Goal: Task Accomplishment & Management: Use online tool/utility

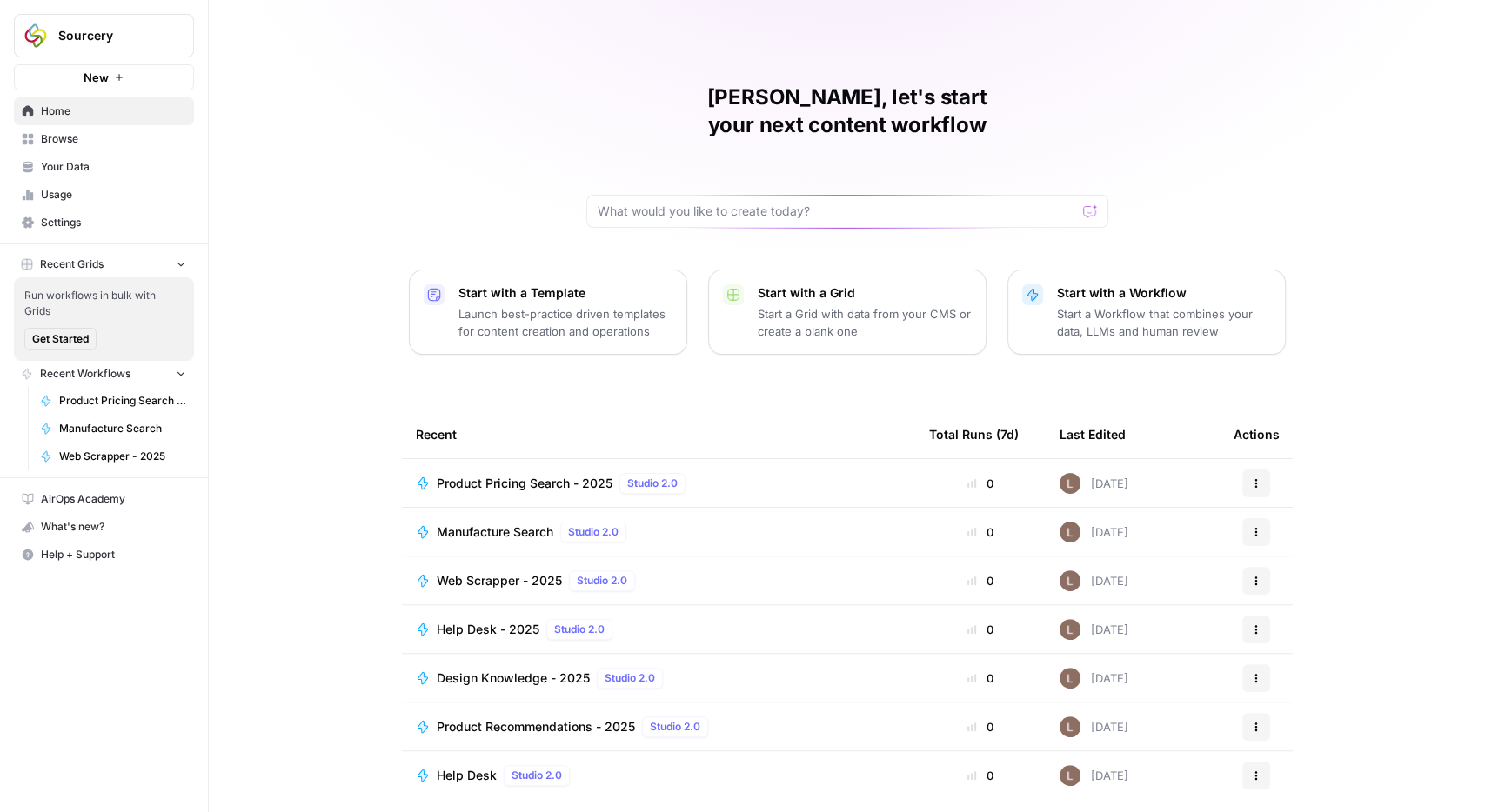
click at [83, 136] on span "Browse" at bounding box center [113, 138] width 146 height 15
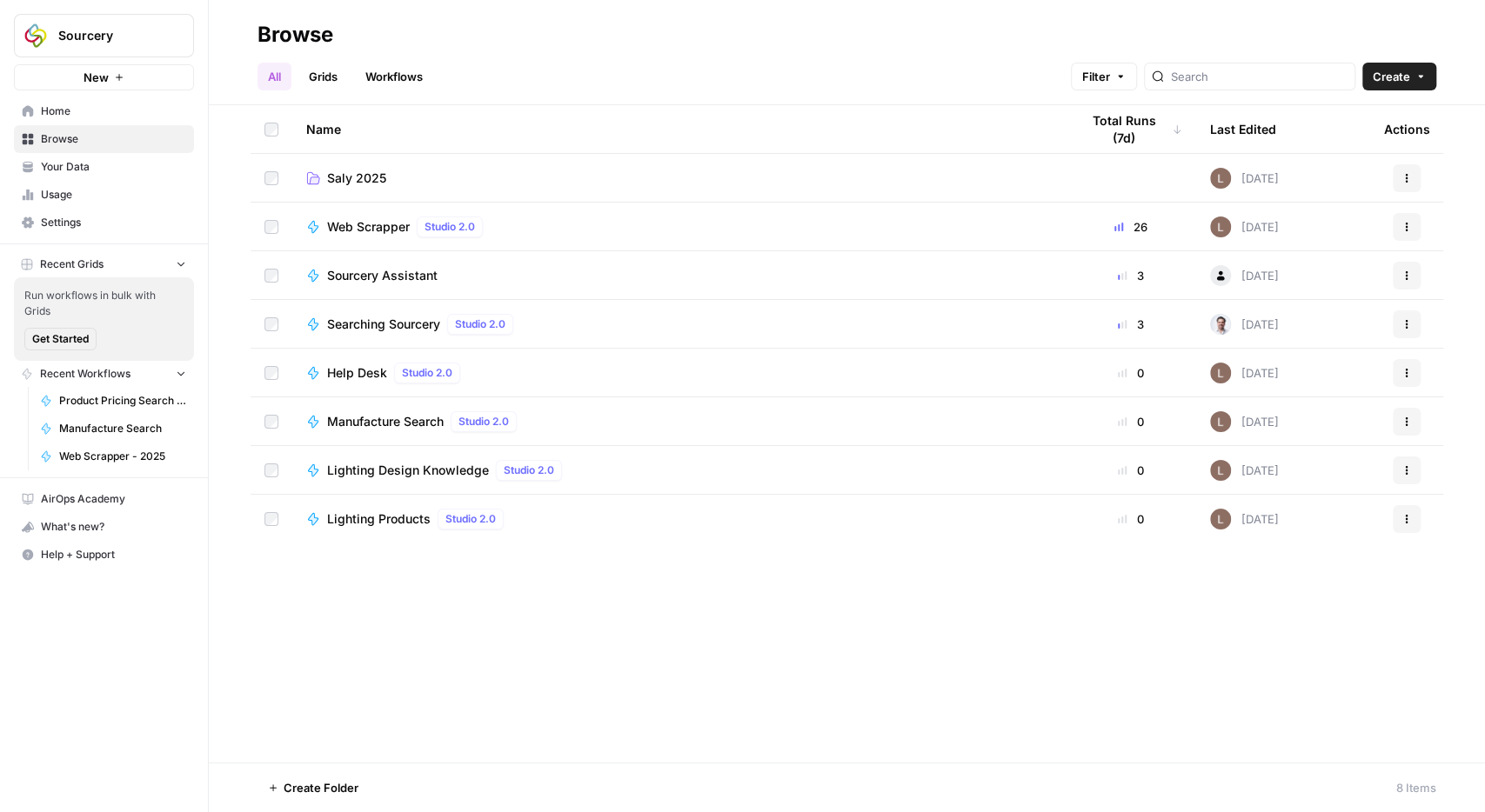
click at [81, 165] on span "Your Data" at bounding box center [113, 166] width 146 height 15
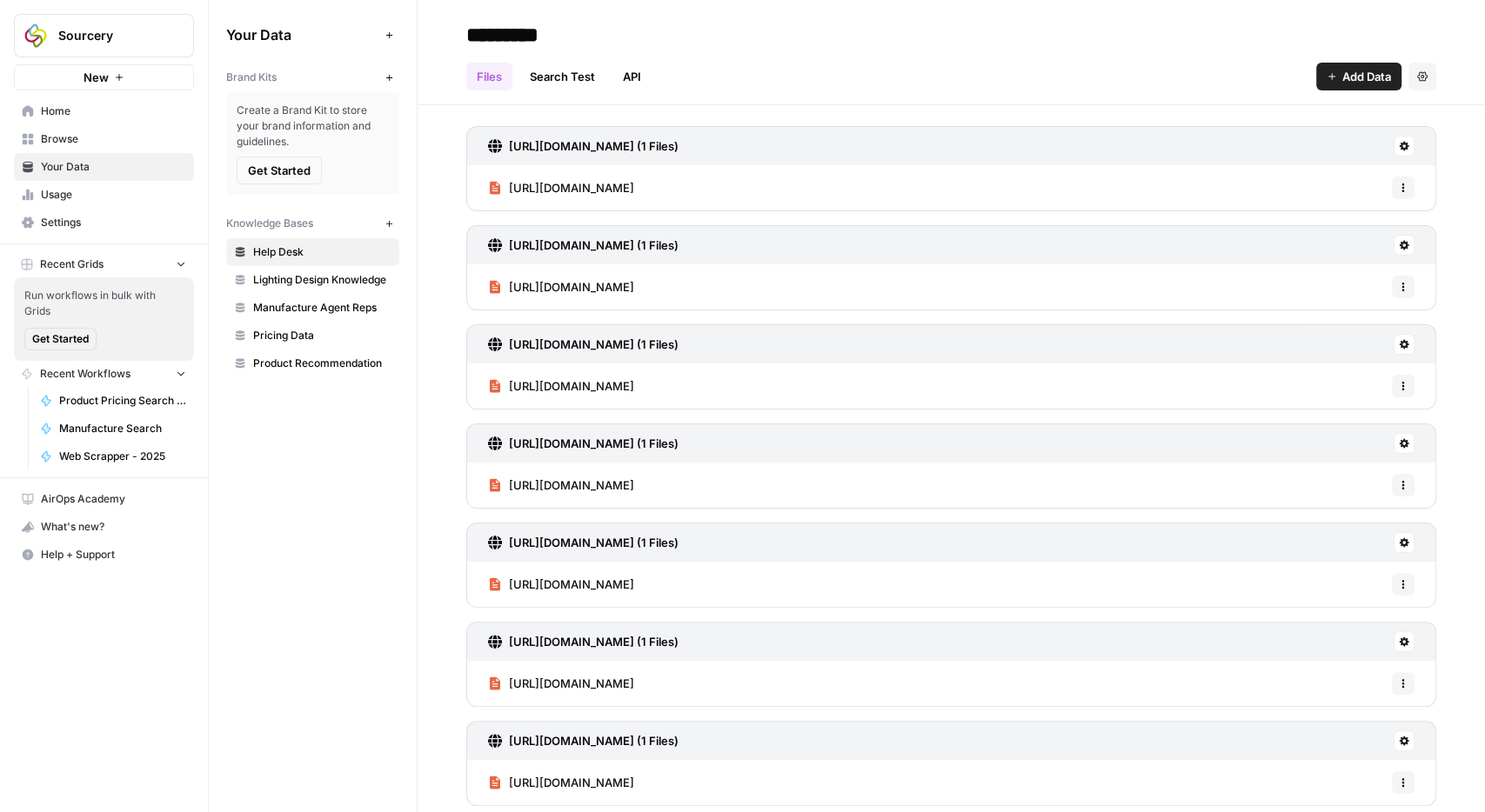
click at [300, 365] on span "Product Recommendation" at bounding box center [322, 363] width 139 height 15
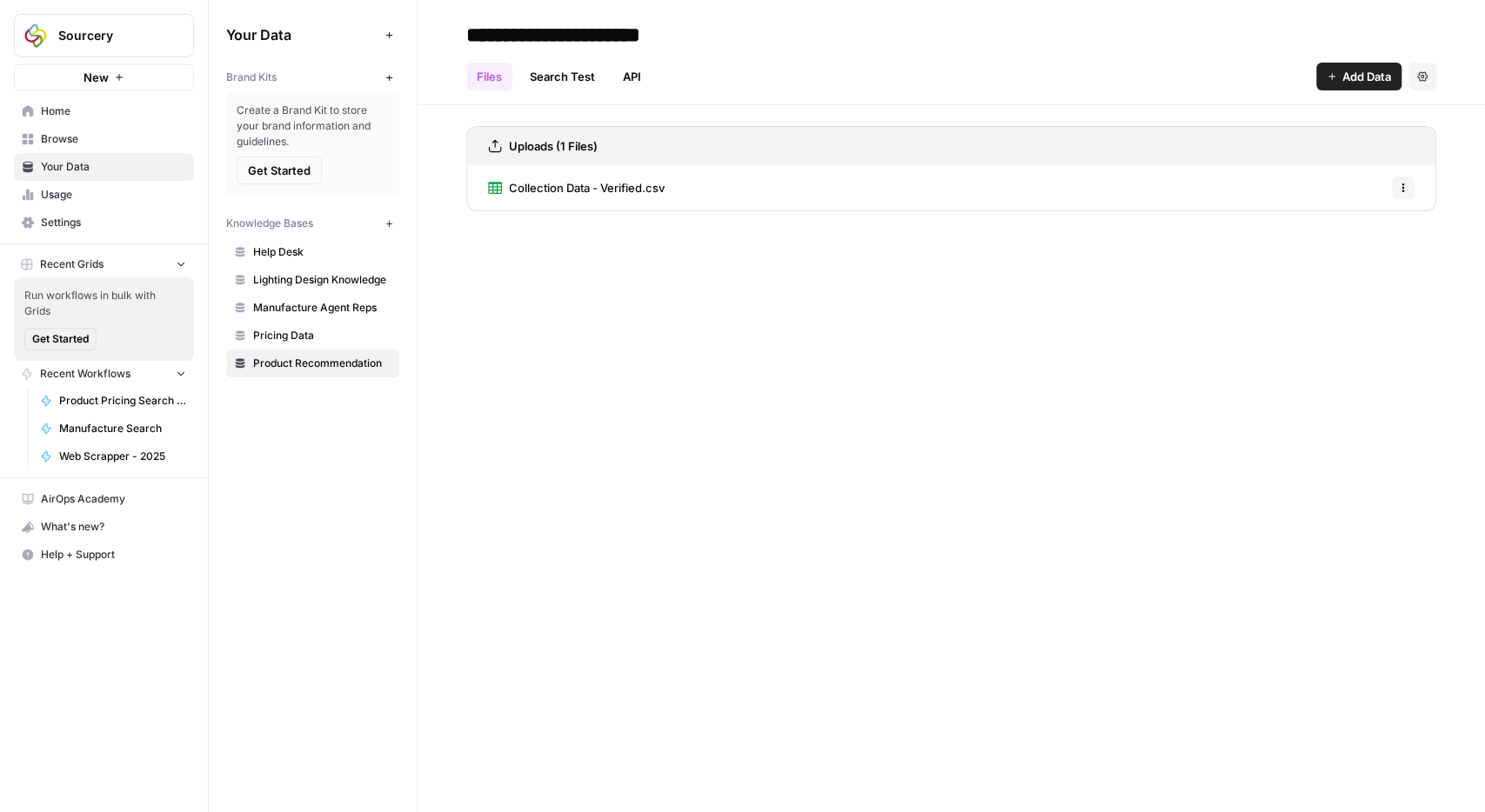
click at [564, 192] on span "Collection Data - Verified.csv" at bounding box center [586, 187] width 156 height 17
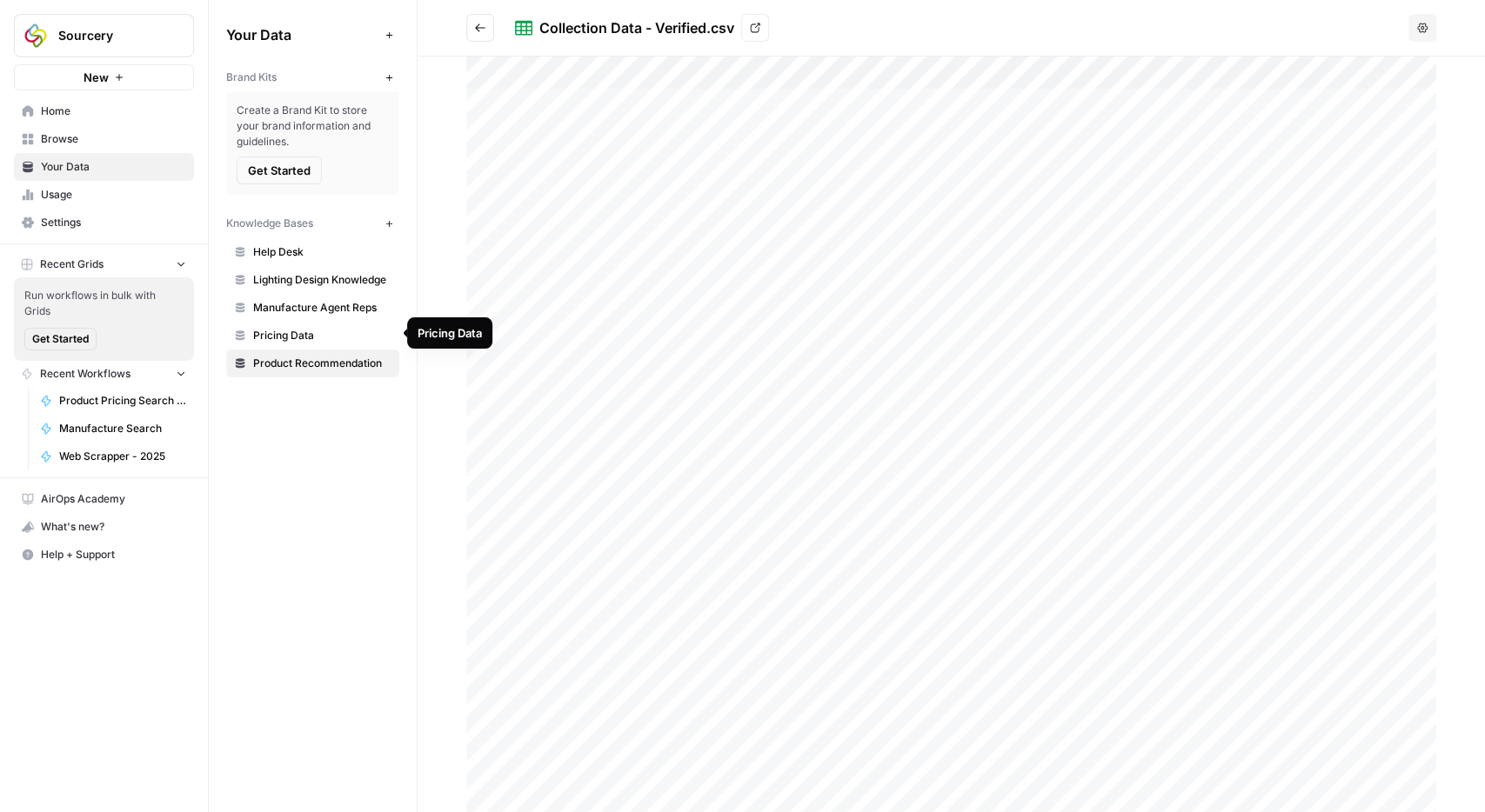
click at [316, 342] on link "Pricing Data" at bounding box center [313, 335] width 173 height 28
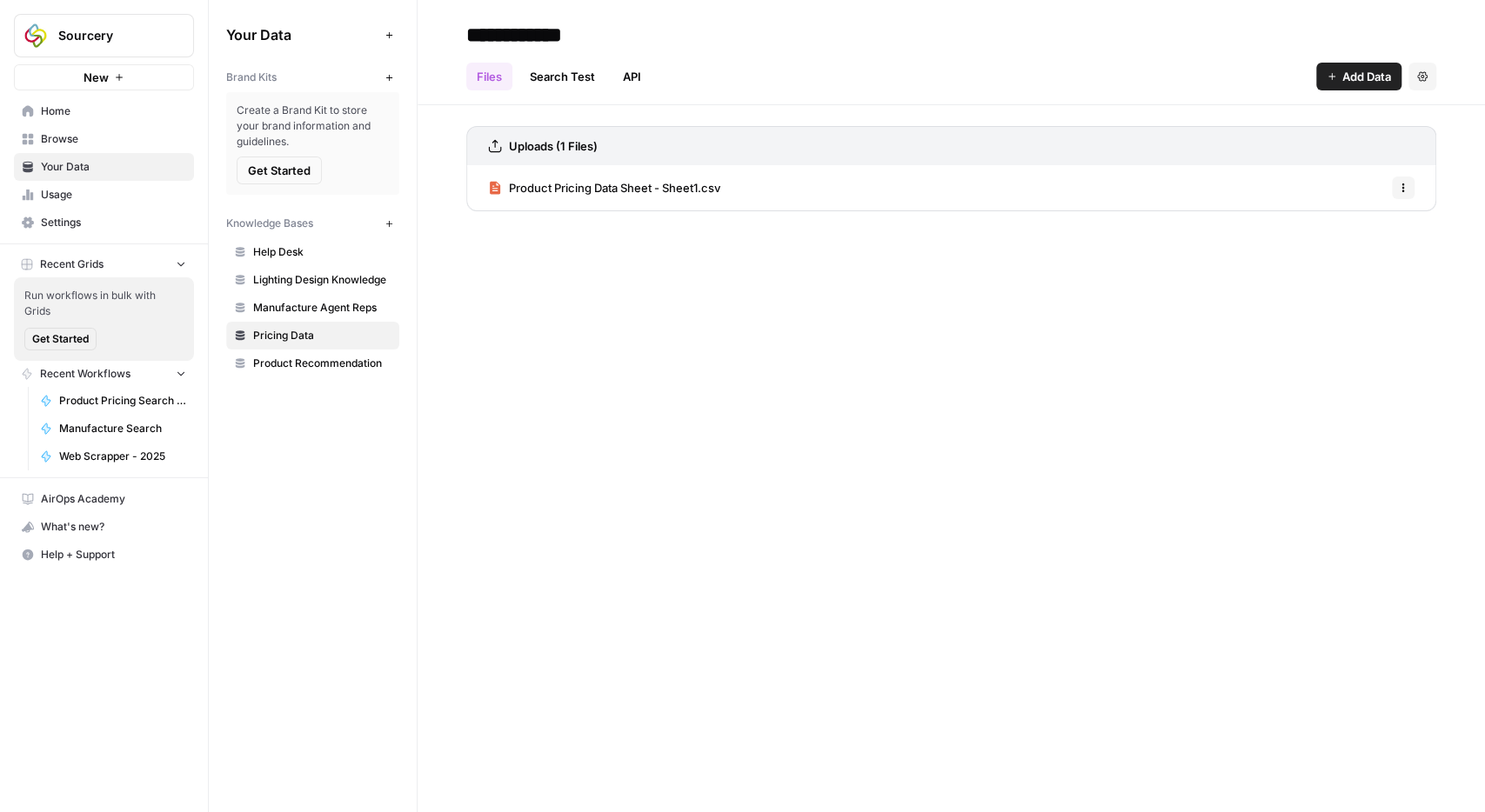
click at [612, 185] on span "Product Pricing Data Sheet - Sheet1.csv" at bounding box center [614, 187] width 211 height 17
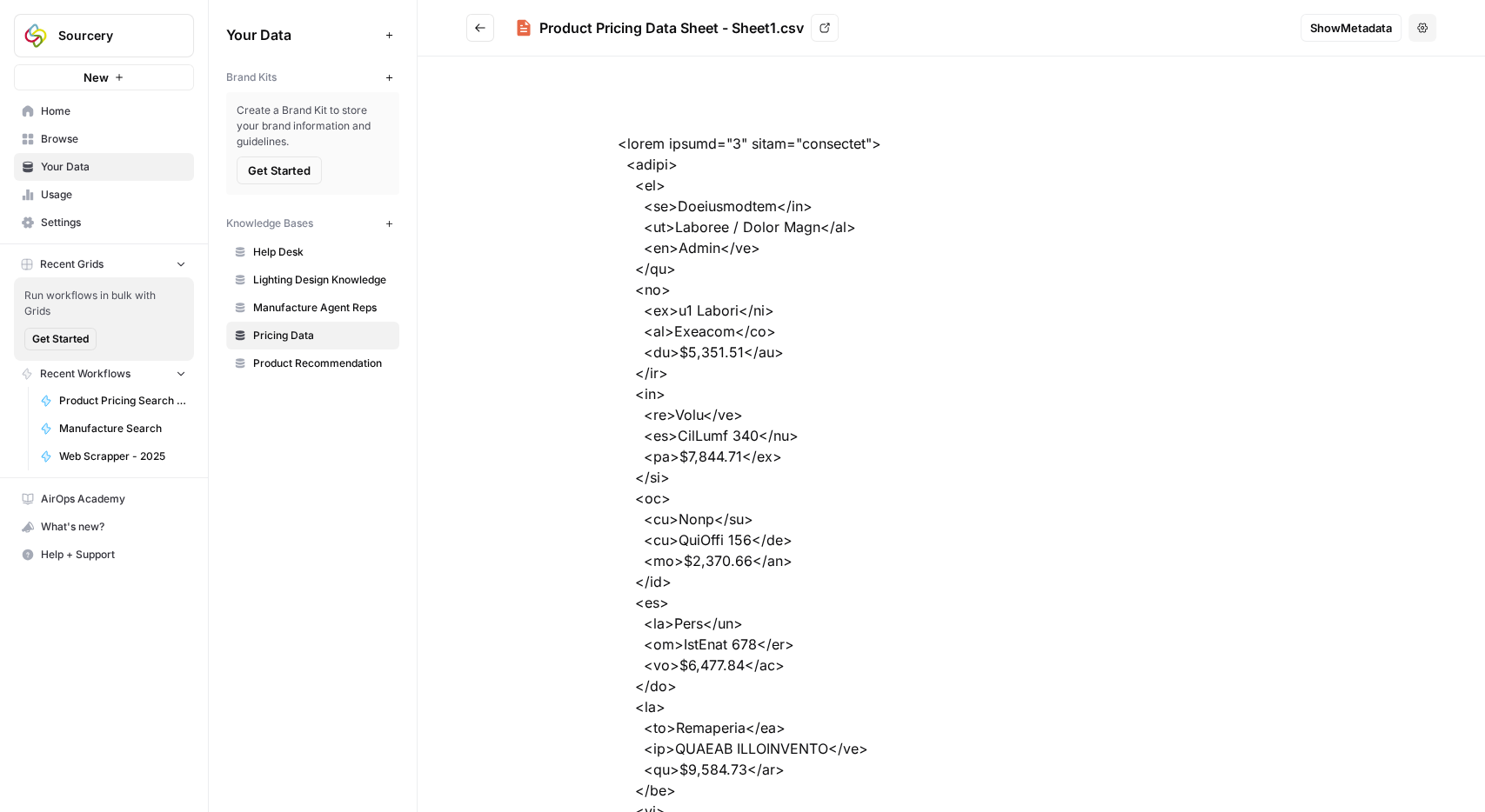
click at [300, 370] on link "Product Recommendation" at bounding box center [313, 363] width 173 height 28
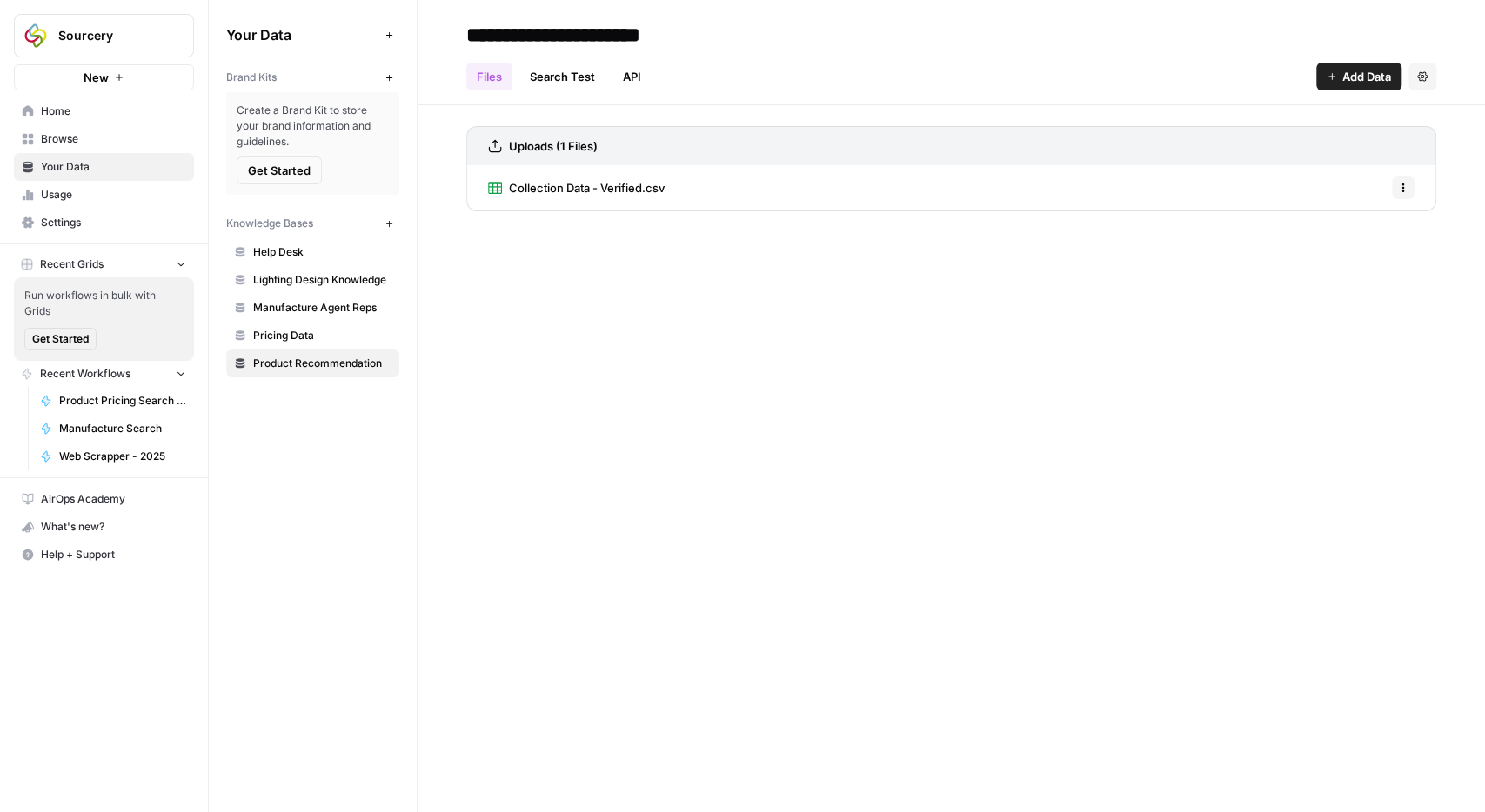
click at [631, 196] on span "Collection Data - Verified.csv" at bounding box center [586, 187] width 156 height 17
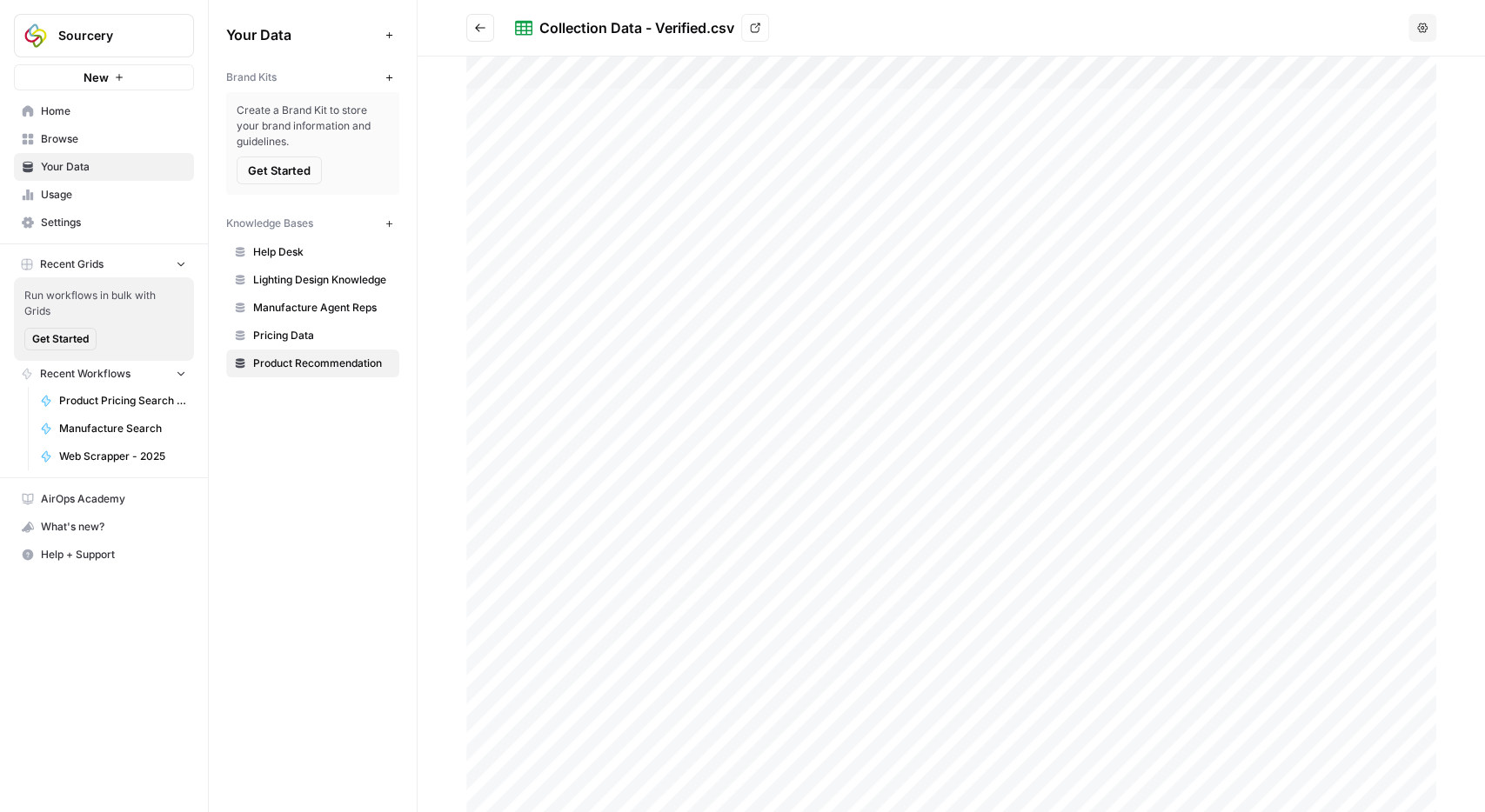
click at [318, 337] on span "Pricing Data" at bounding box center [322, 335] width 139 height 15
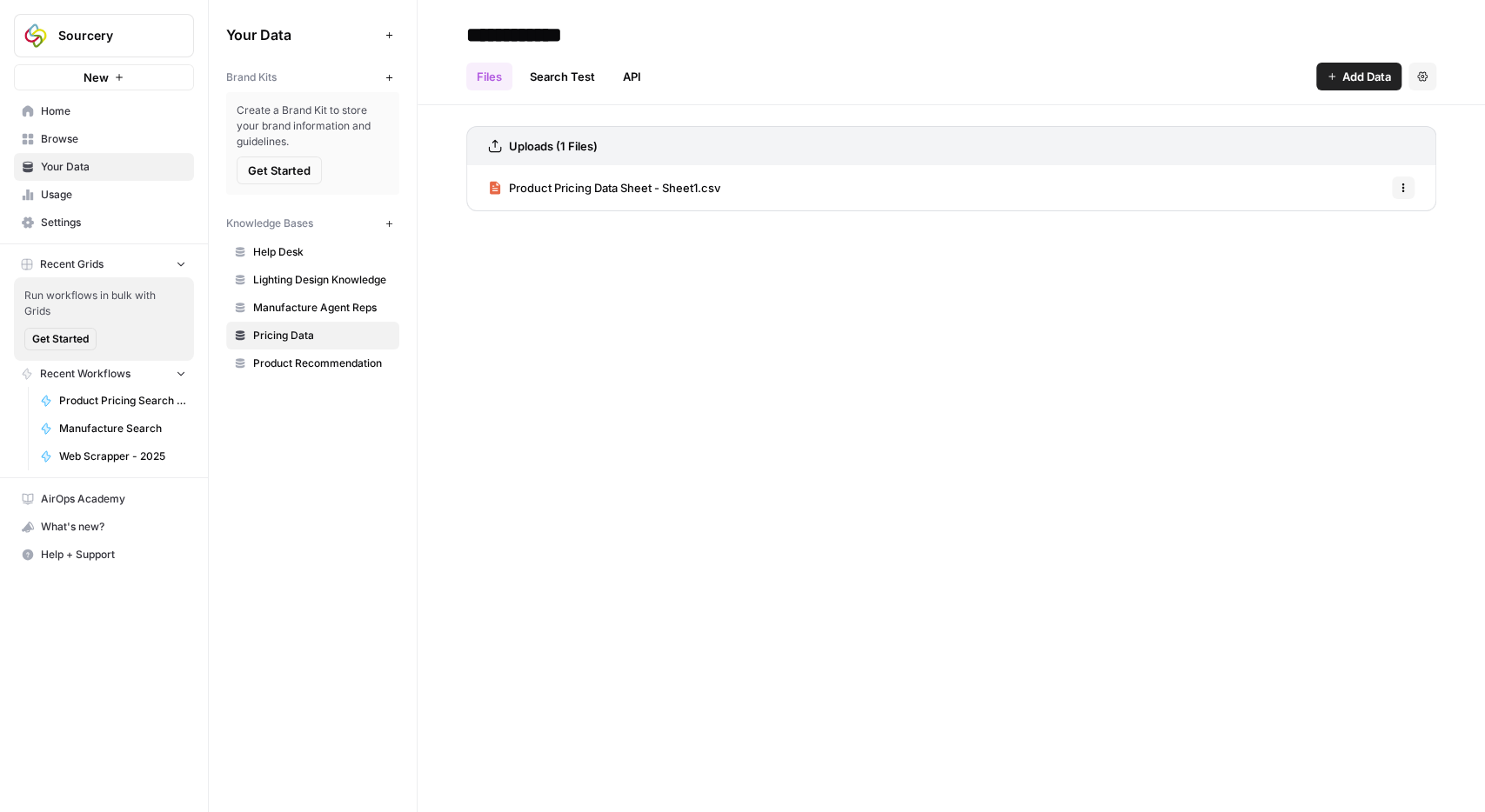
click at [595, 192] on span "Product Pricing Data Sheet - Sheet1.csv" at bounding box center [614, 187] width 211 height 17
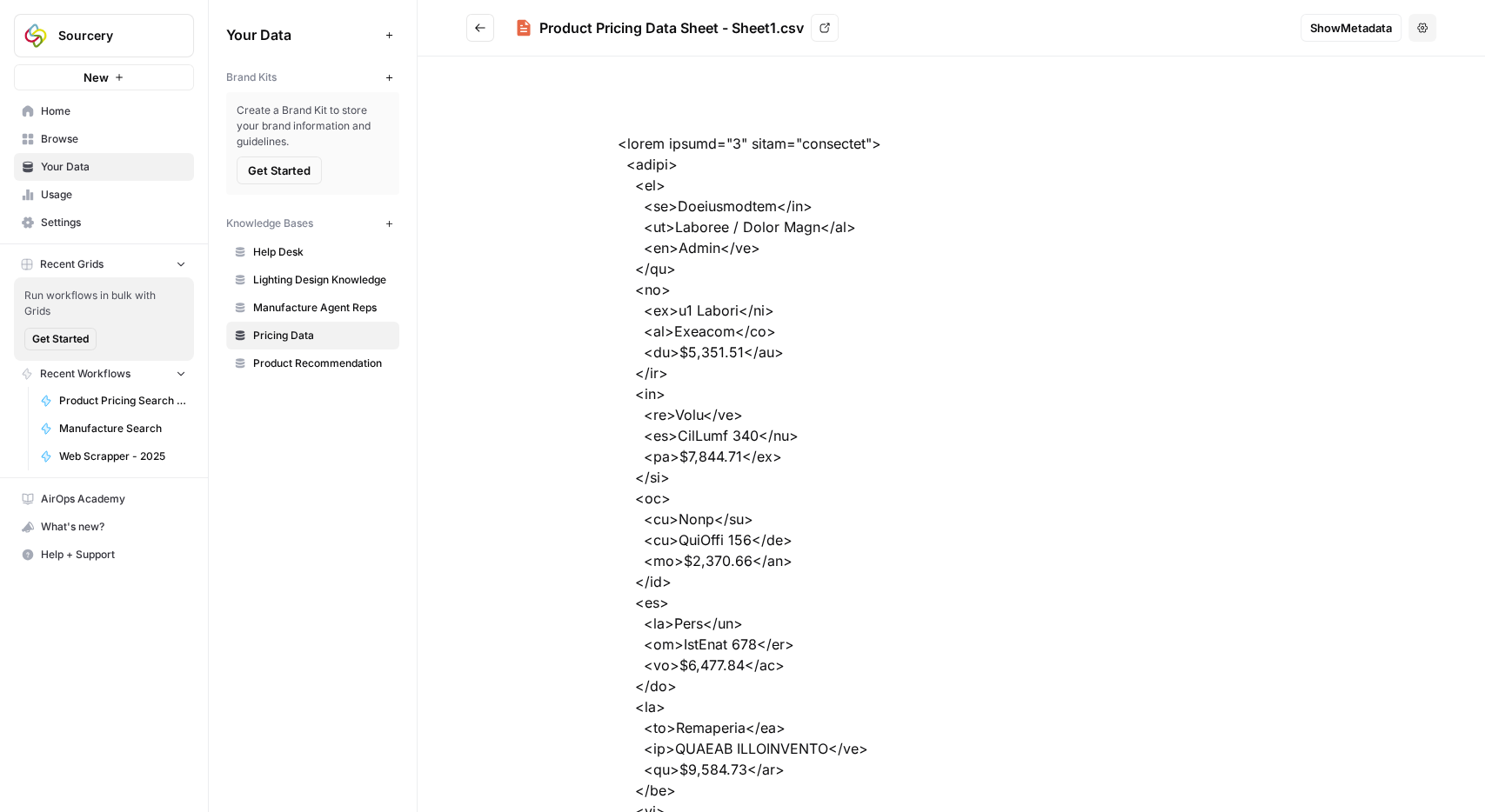
click at [482, 38] on button "Go back" at bounding box center [479, 27] width 28 height 28
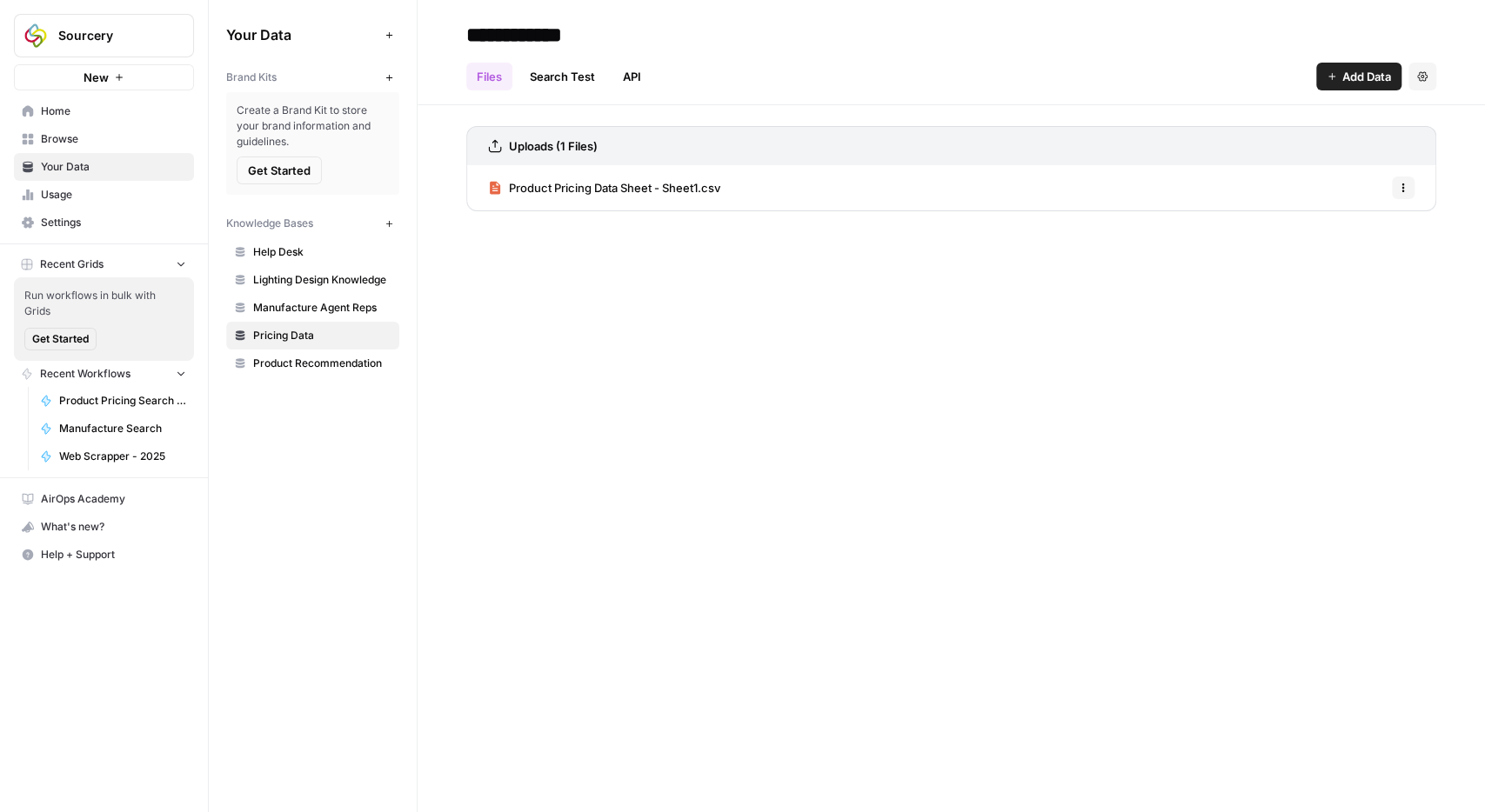
click at [330, 359] on span "Product Recommendation" at bounding box center [322, 363] width 139 height 15
click at [631, 186] on span "Collection Data - Verified.csv" at bounding box center [586, 187] width 156 height 17
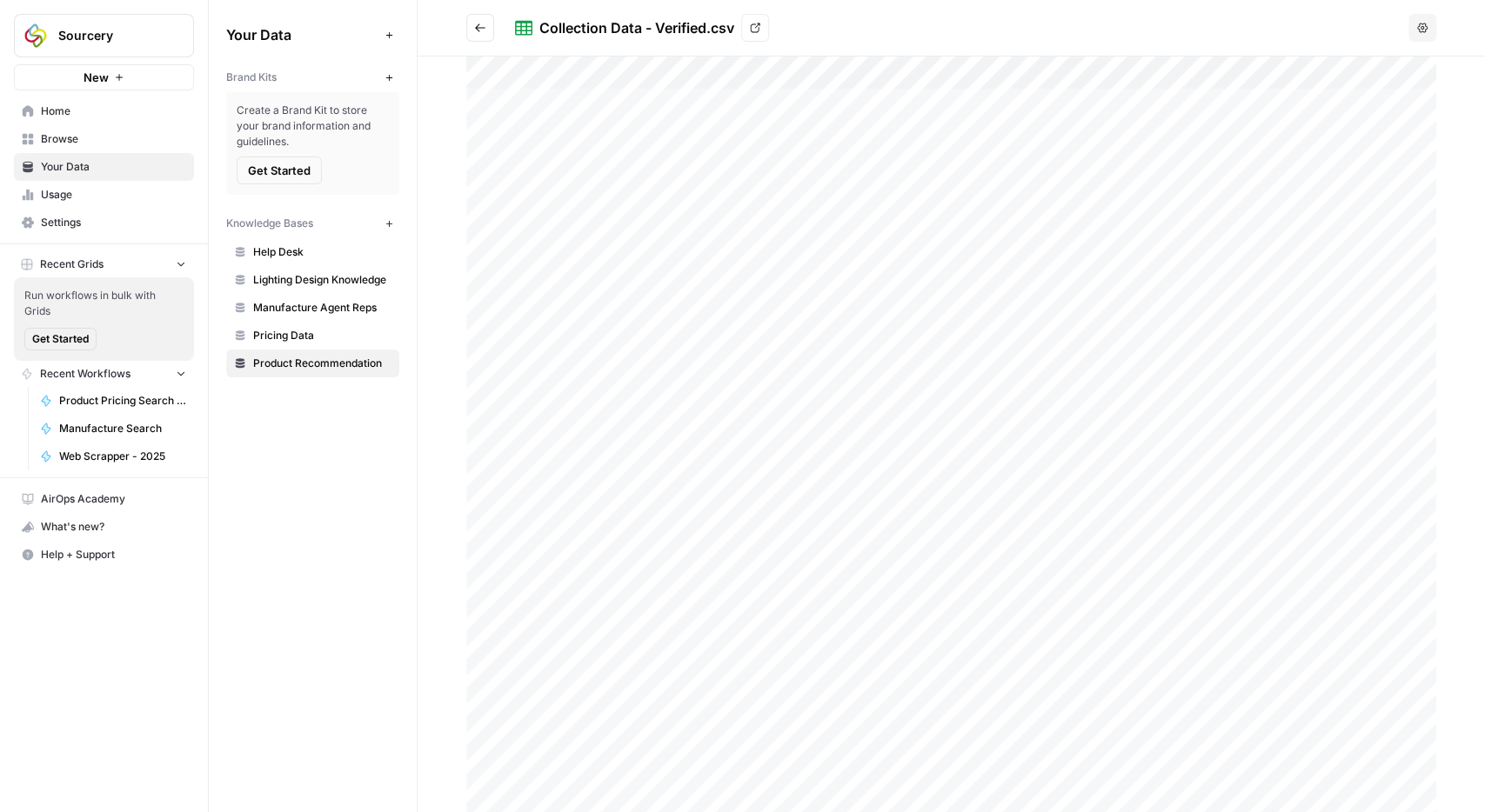
click at [1427, 25] on icon "button" at bounding box center [1423, 28] width 11 height 11
click at [326, 336] on span "Pricing Data" at bounding box center [322, 335] width 139 height 15
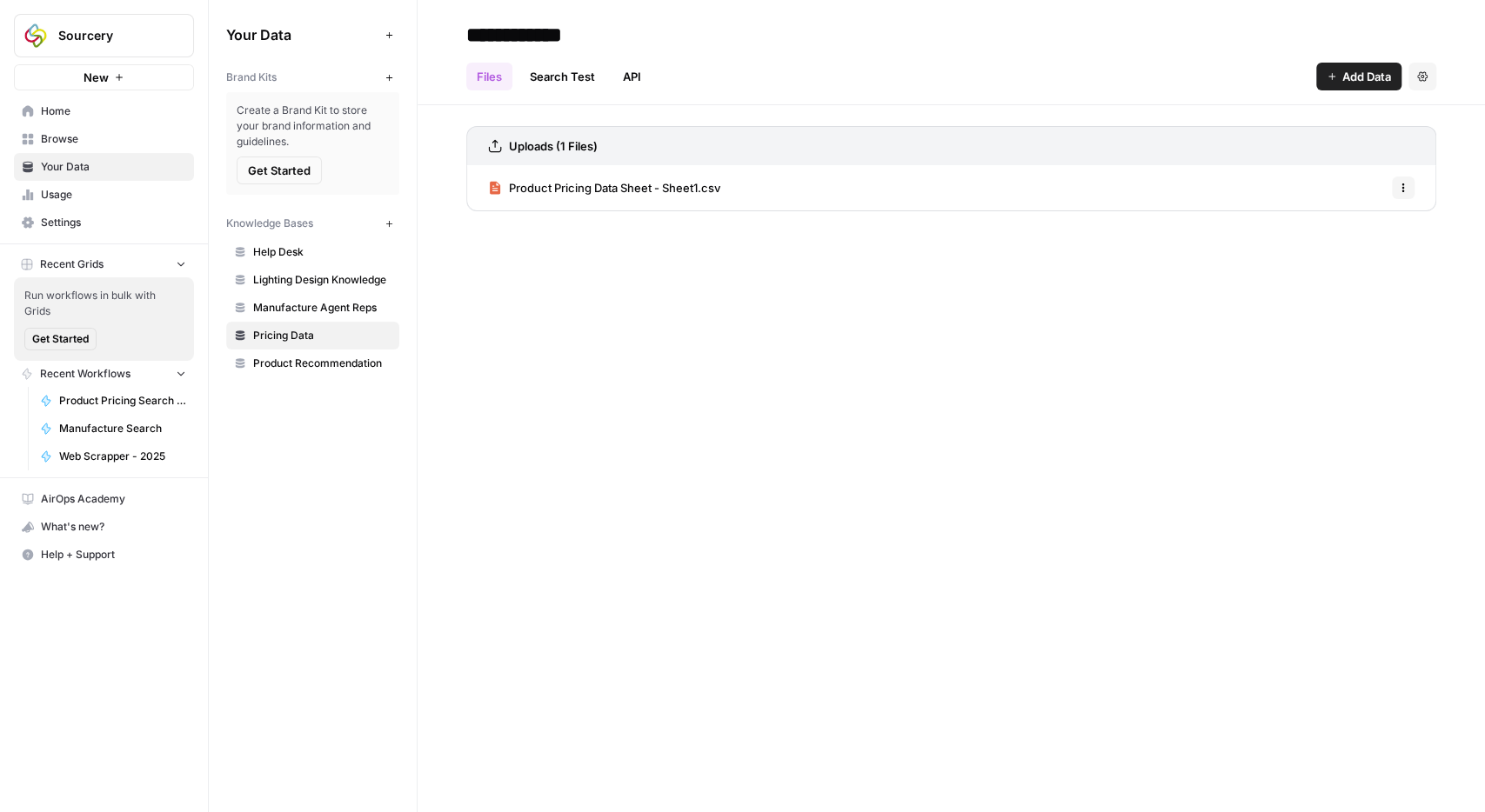
click at [291, 250] on span "Help Desk" at bounding box center [322, 252] width 139 height 15
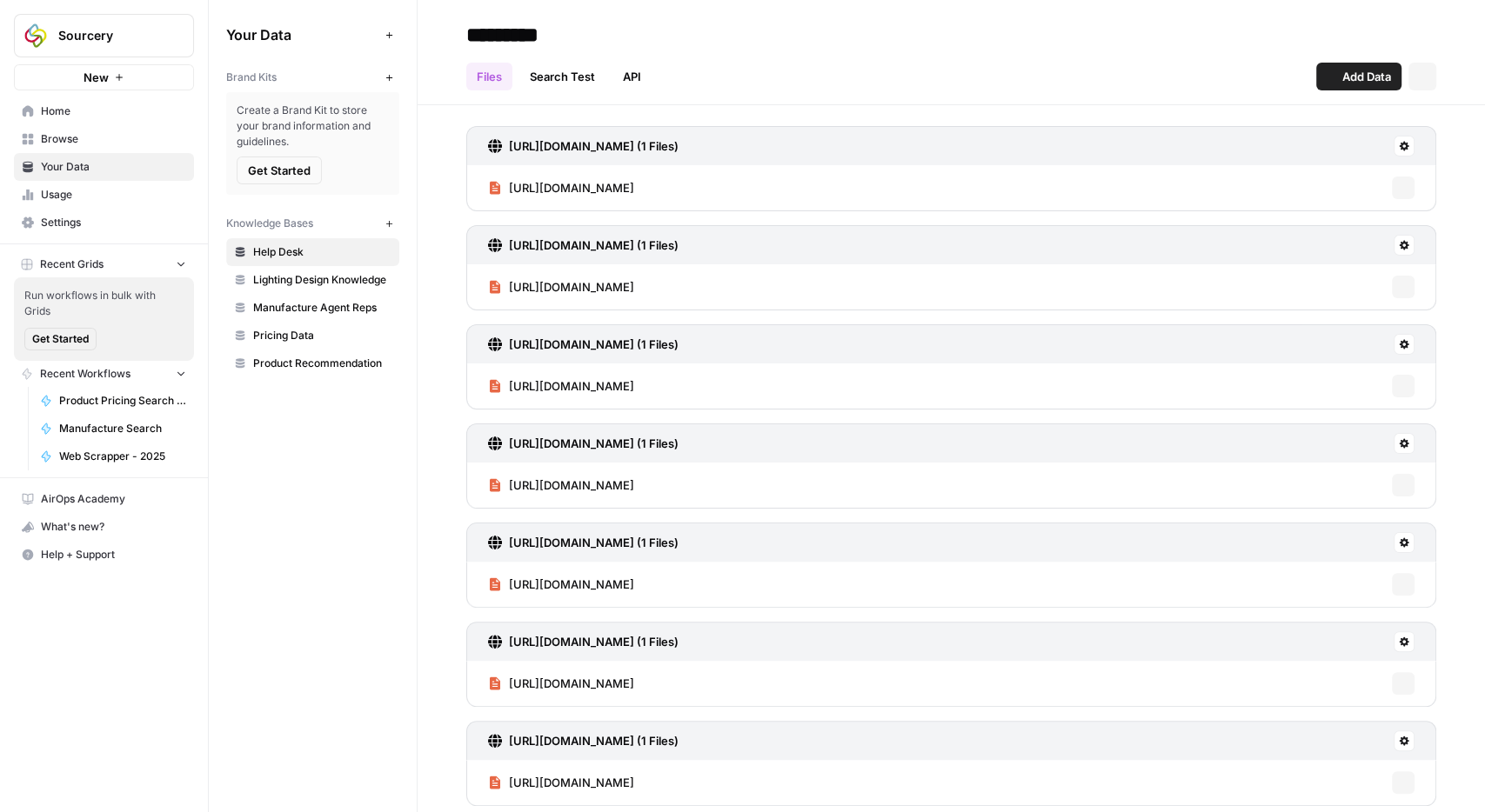
click at [302, 370] on link "Product Recommendation" at bounding box center [313, 363] width 173 height 28
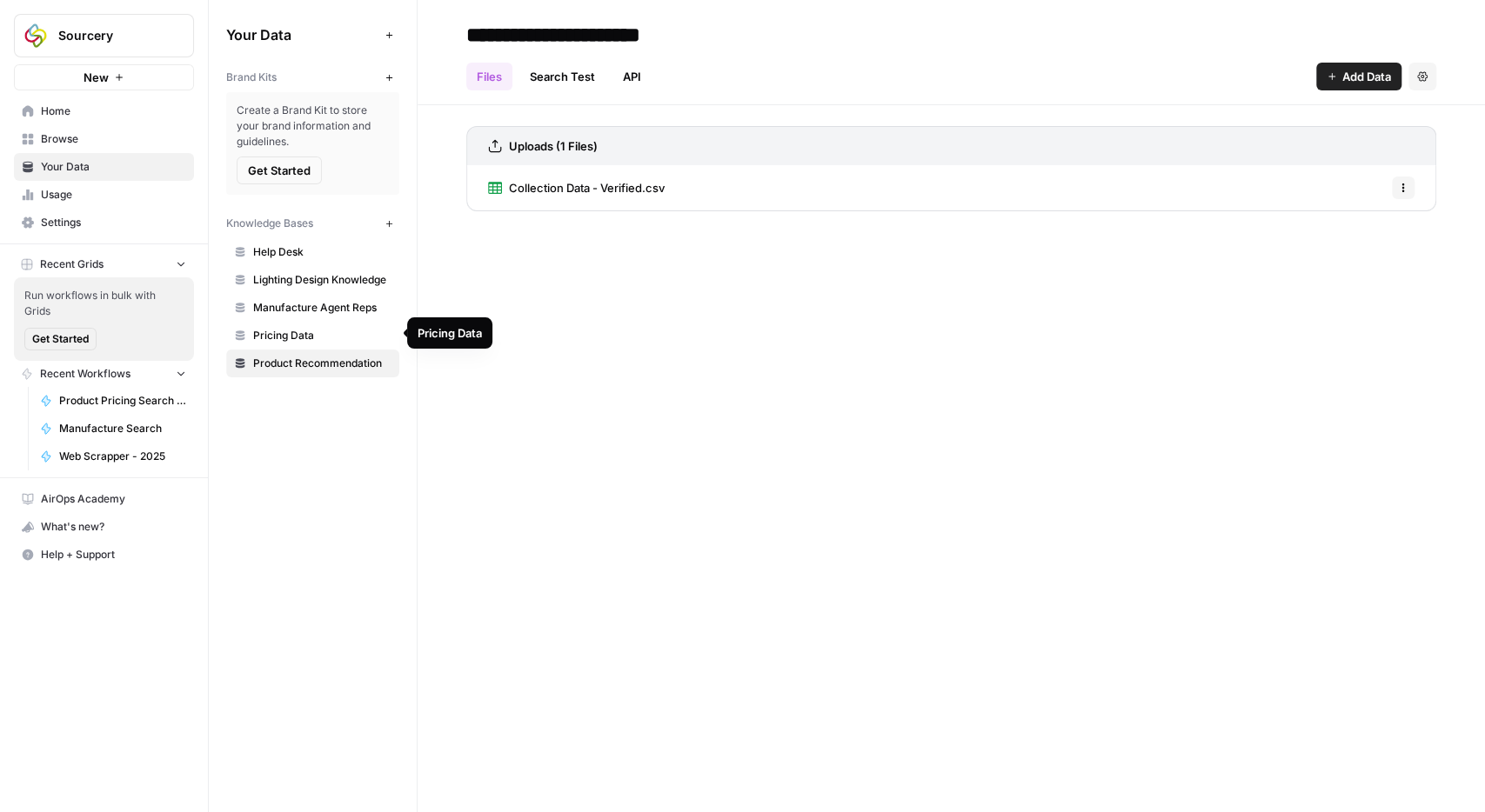
click at [305, 342] on link "Pricing Data" at bounding box center [313, 335] width 173 height 28
click at [360, 361] on span "Product Recommendation" at bounding box center [322, 363] width 139 height 15
click at [291, 352] on link "Product Recommendation" at bounding box center [313, 363] width 173 height 28
click at [291, 344] on link "Pricing Data" at bounding box center [313, 335] width 173 height 28
click at [538, 191] on span "Product Pricing Data Sheet - Sheet1.csv" at bounding box center [614, 187] width 211 height 17
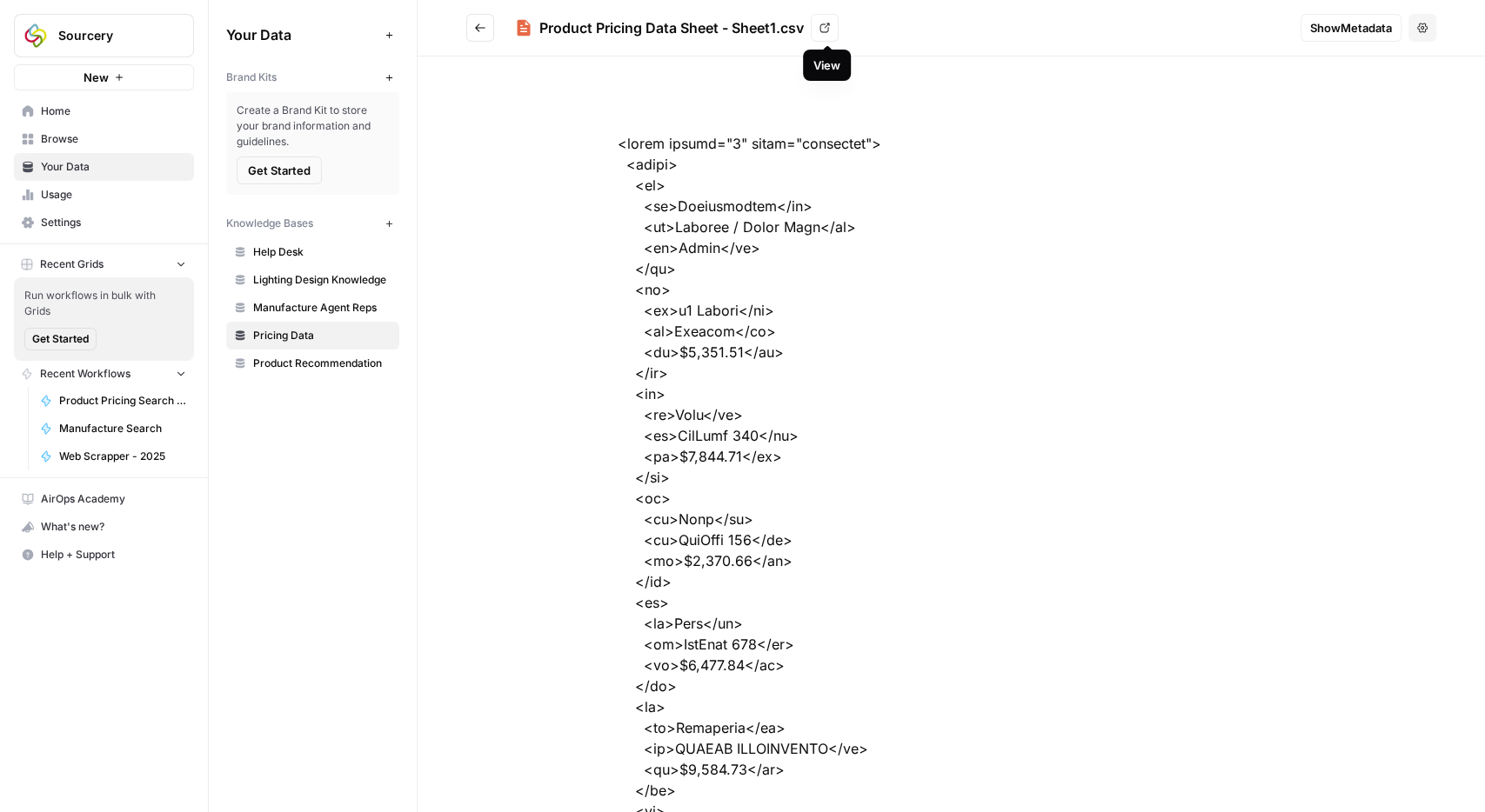
click at [838, 30] on link "View" at bounding box center [825, 27] width 28 height 28
click at [342, 362] on span "Product Recommendation" at bounding box center [322, 363] width 139 height 15
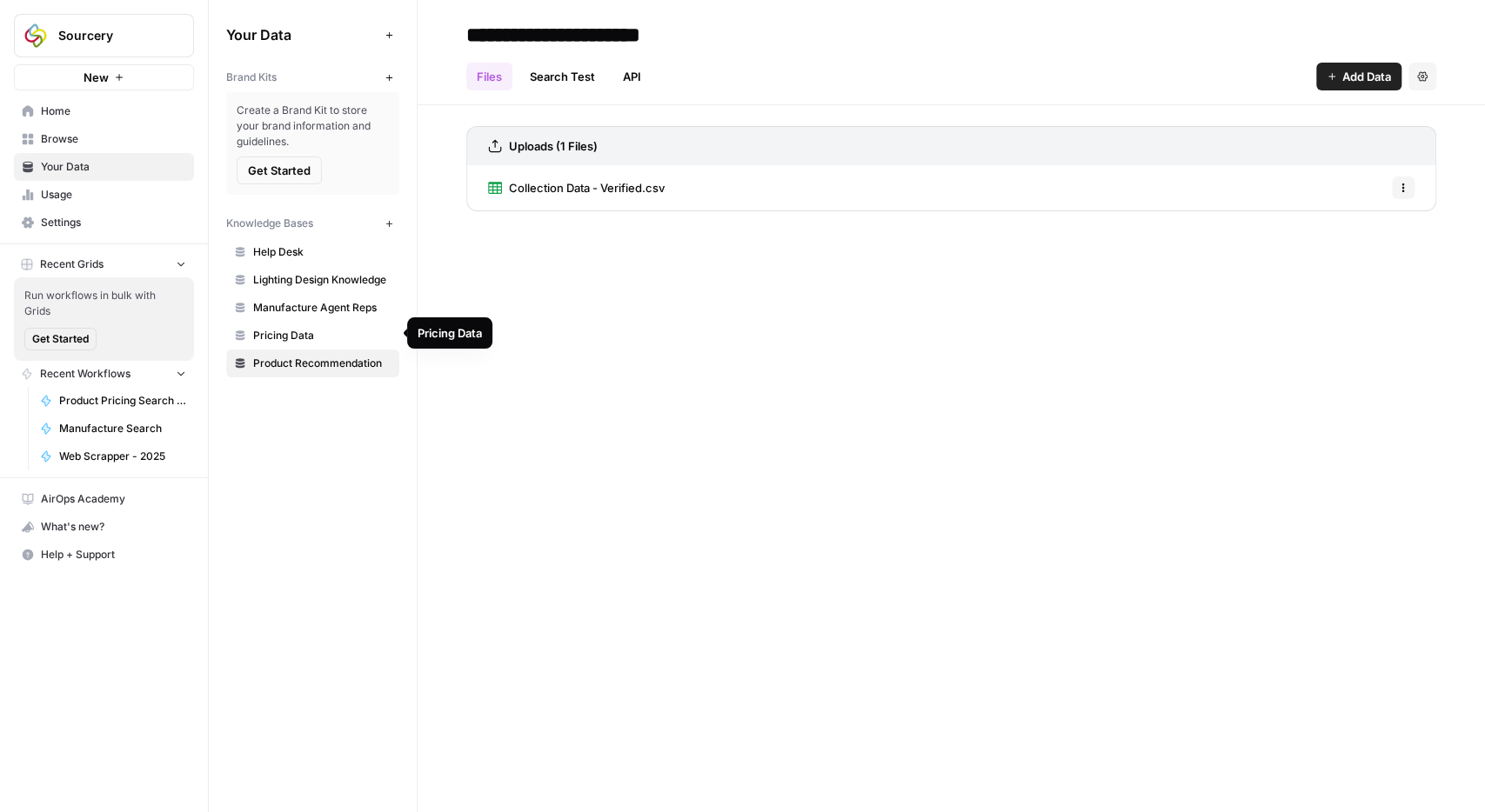
click at [299, 344] on link "Pricing Data" at bounding box center [313, 335] width 173 height 28
click at [308, 365] on span "Product Recommendation" at bounding box center [322, 363] width 139 height 15
click at [300, 333] on span "Pricing Data" at bounding box center [322, 335] width 139 height 15
click at [306, 356] on span "Product Recommendation" at bounding box center [322, 363] width 139 height 15
click at [291, 335] on span "Pricing Data" at bounding box center [322, 335] width 139 height 15
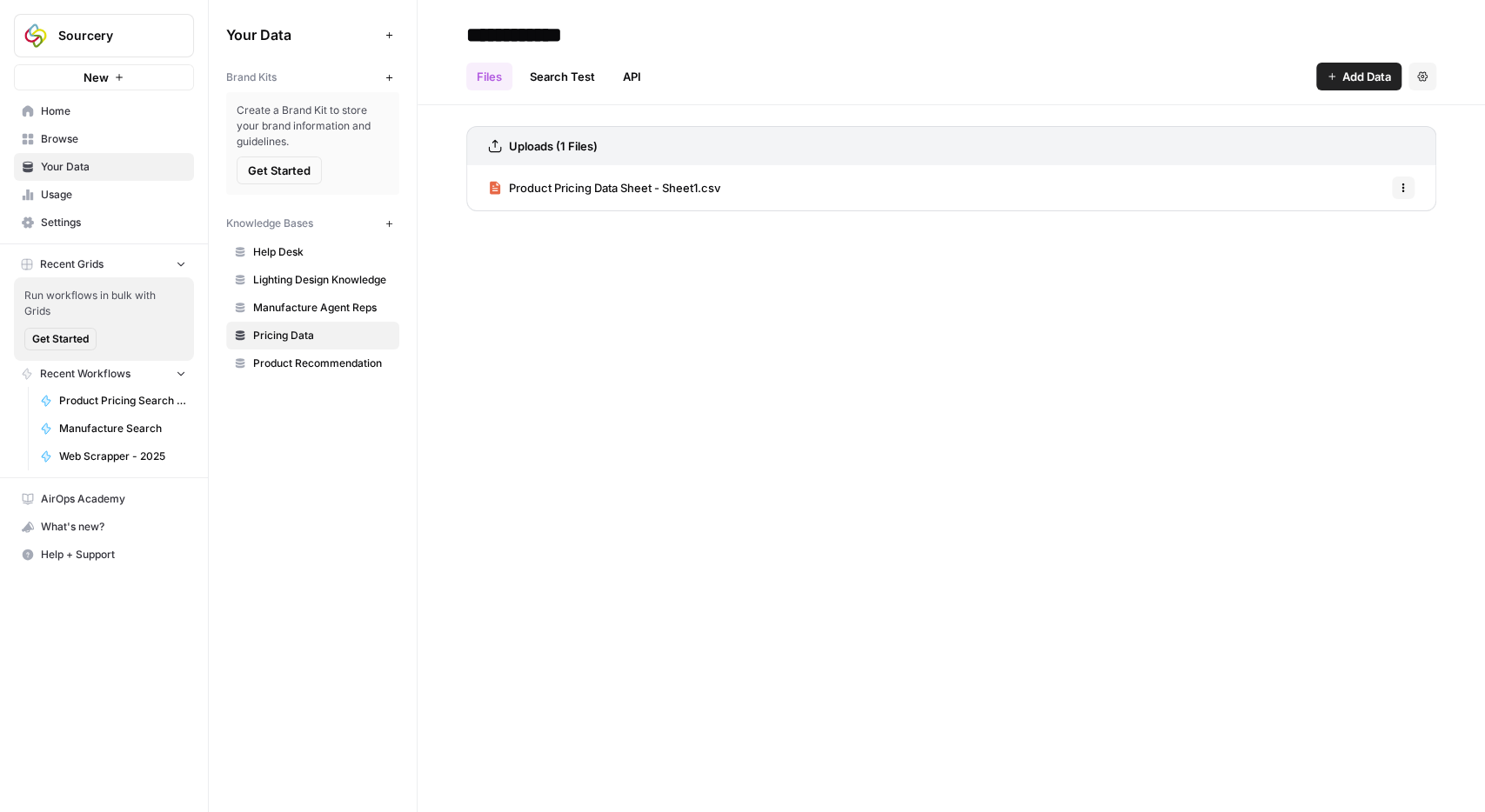
click at [297, 358] on span "Product Recommendation" at bounding box center [322, 363] width 139 height 15
click at [282, 340] on span "Pricing Data" at bounding box center [322, 335] width 139 height 15
click at [302, 368] on span "Product Recommendation" at bounding box center [322, 363] width 139 height 15
click at [310, 328] on span "Pricing Data" at bounding box center [322, 335] width 139 height 15
click at [264, 368] on link "Product Recommendation" at bounding box center [313, 363] width 173 height 28
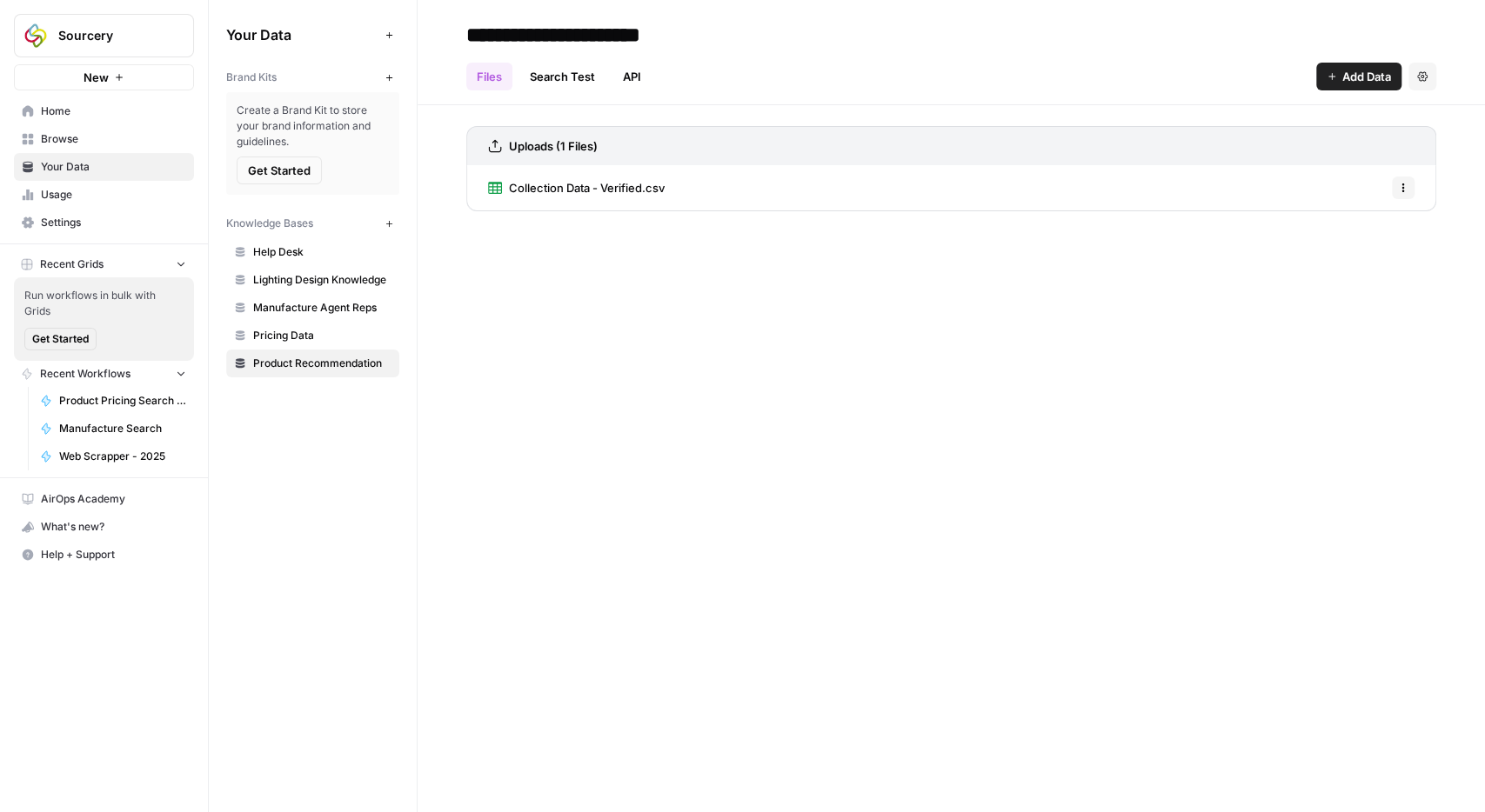
click at [622, 185] on span "Collection Data - Verified.csv" at bounding box center [586, 187] width 156 height 17
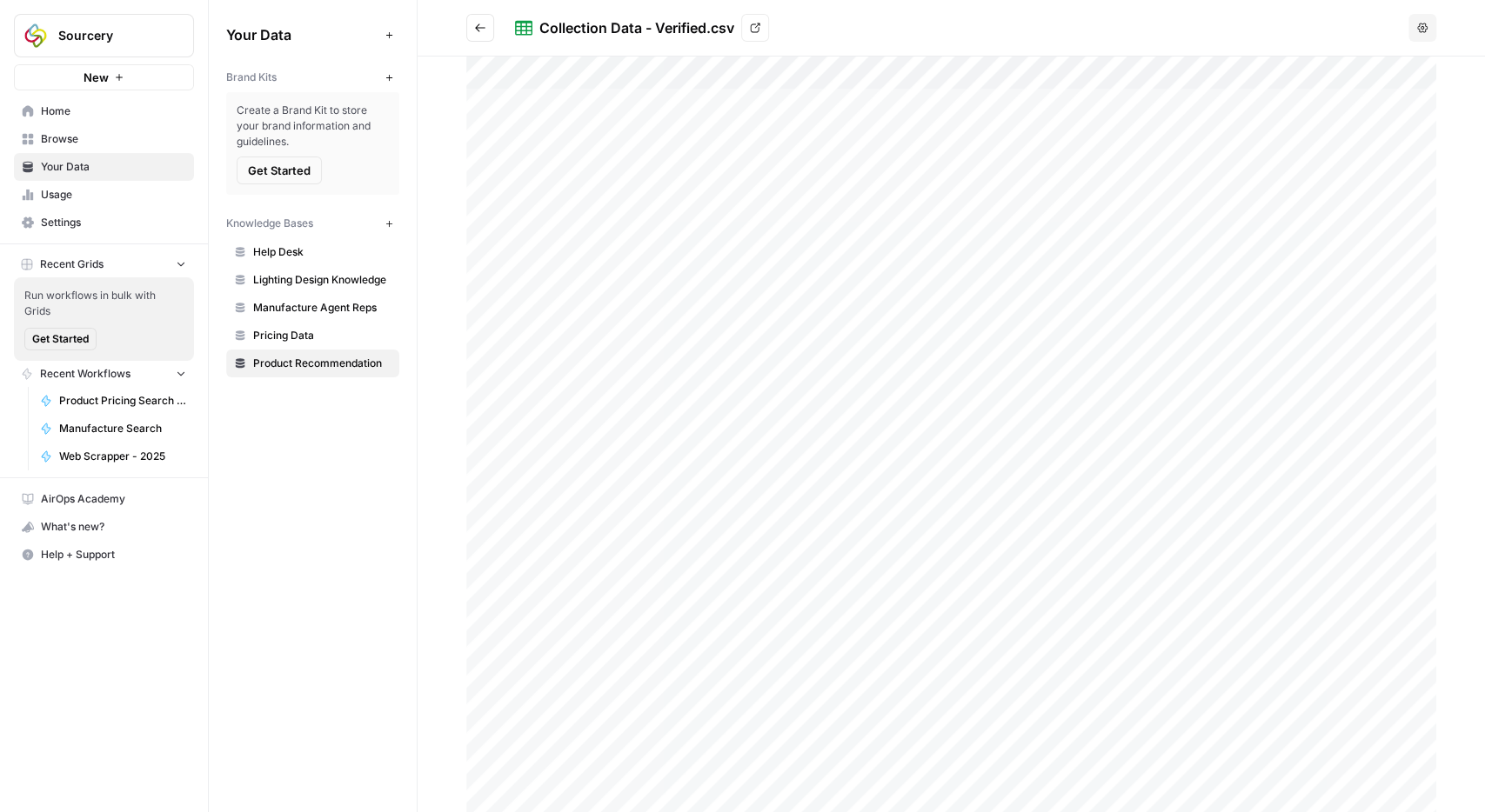
click at [327, 344] on link "Pricing Data" at bounding box center [313, 335] width 173 height 28
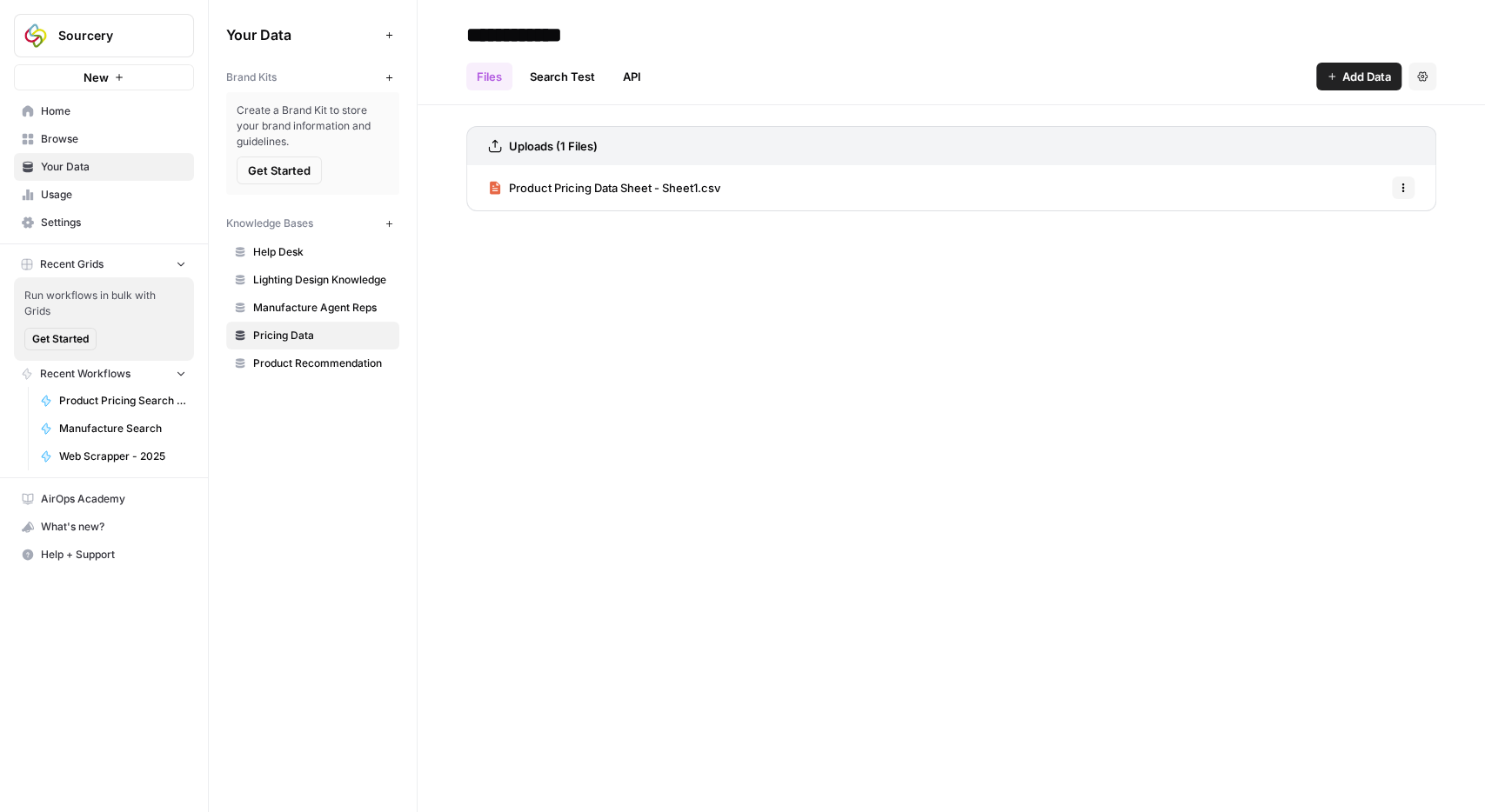
click at [318, 359] on span "Product Recommendation" at bounding box center [322, 363] width 139 height 15
click at [344, 338] on span "Pricing Data" at bounding box center [322, 335] width 139 height 15
click at [330, 362] on span "Product Recommendation" at bounding box center [322, 363] width 139 height 15
click at [548, 187] on span "Collection Data - Verified.csv" at bounding box center [586, 187] width 156 height 17
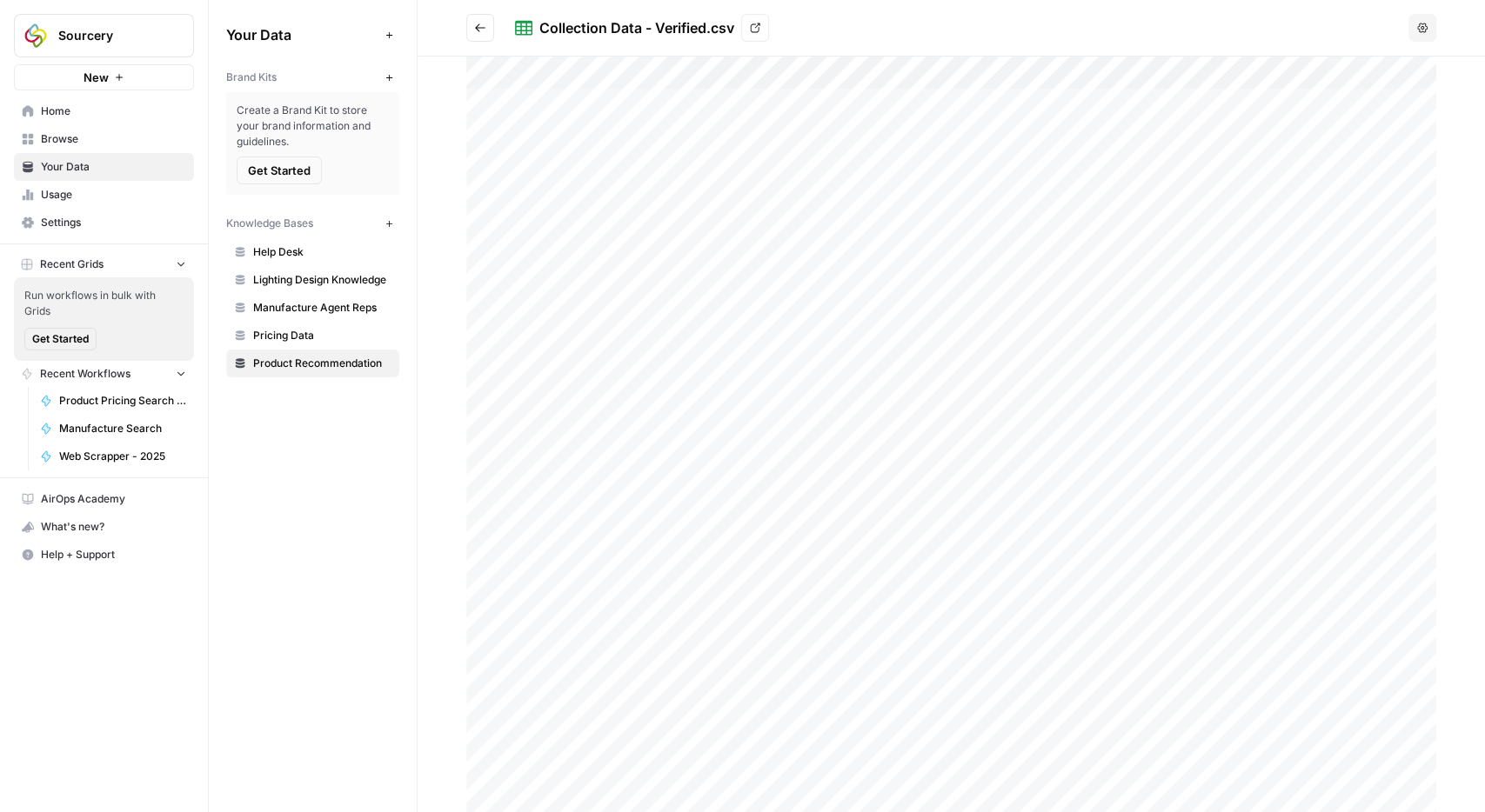
click at [519, 100] on div at bounding box center [951, 434] width 971 height 756
drag, startPoint x: 1436, startPoint y: 27, endPoint x: 1418, endPoint y: 34, distance: 19.3
click at [1438, 27] on button "button" at bounding box center [1442, 35] width 28 height 28
click at [278, 328] on span "Pricing Data" at bounding box center [322, 335] width 139 height 15
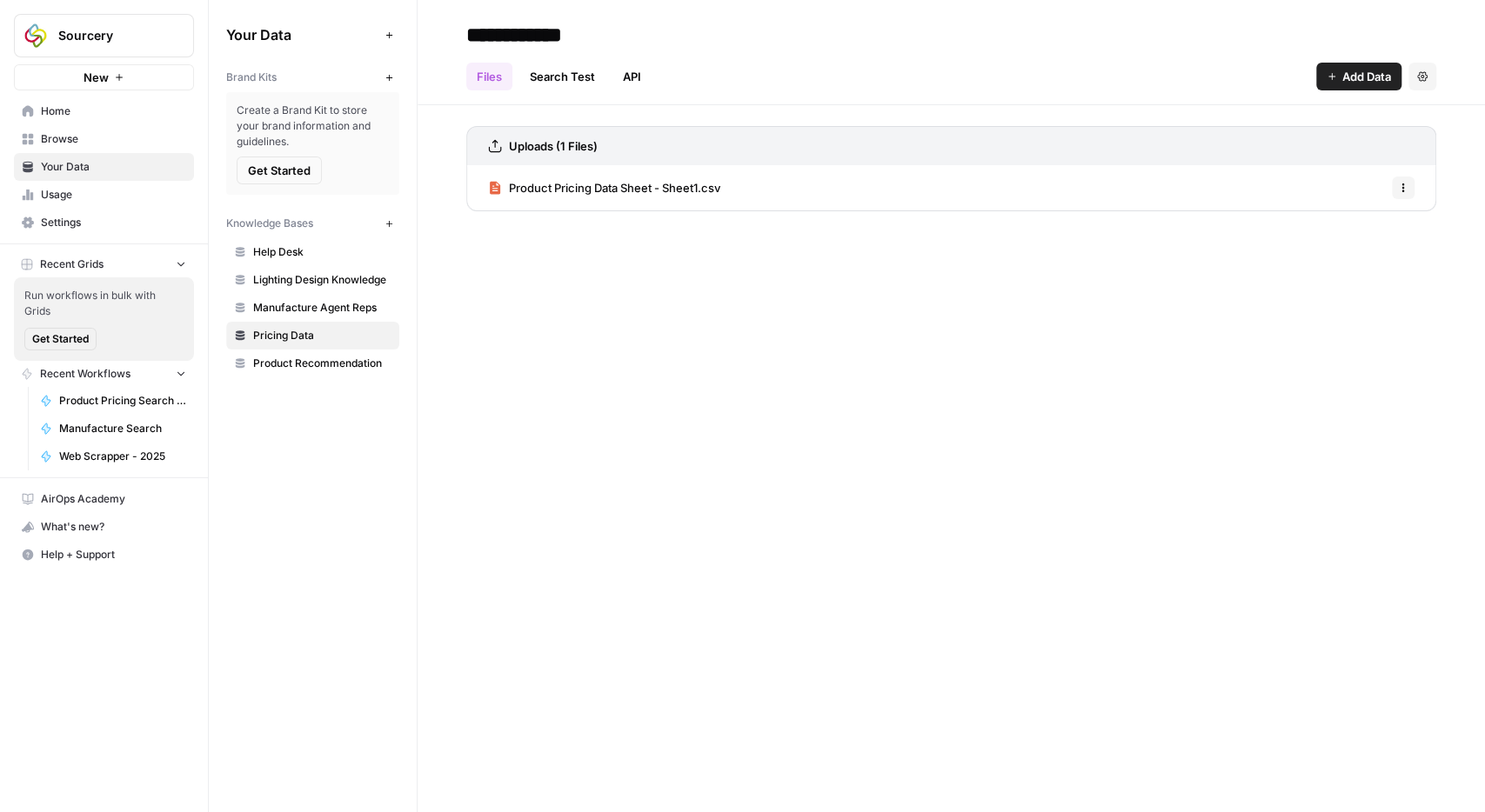
click at [596, 189] on span "Product Pricing Data Sheet - Sheet1.csv" at bounding box center [614, 187] width 211 height 17
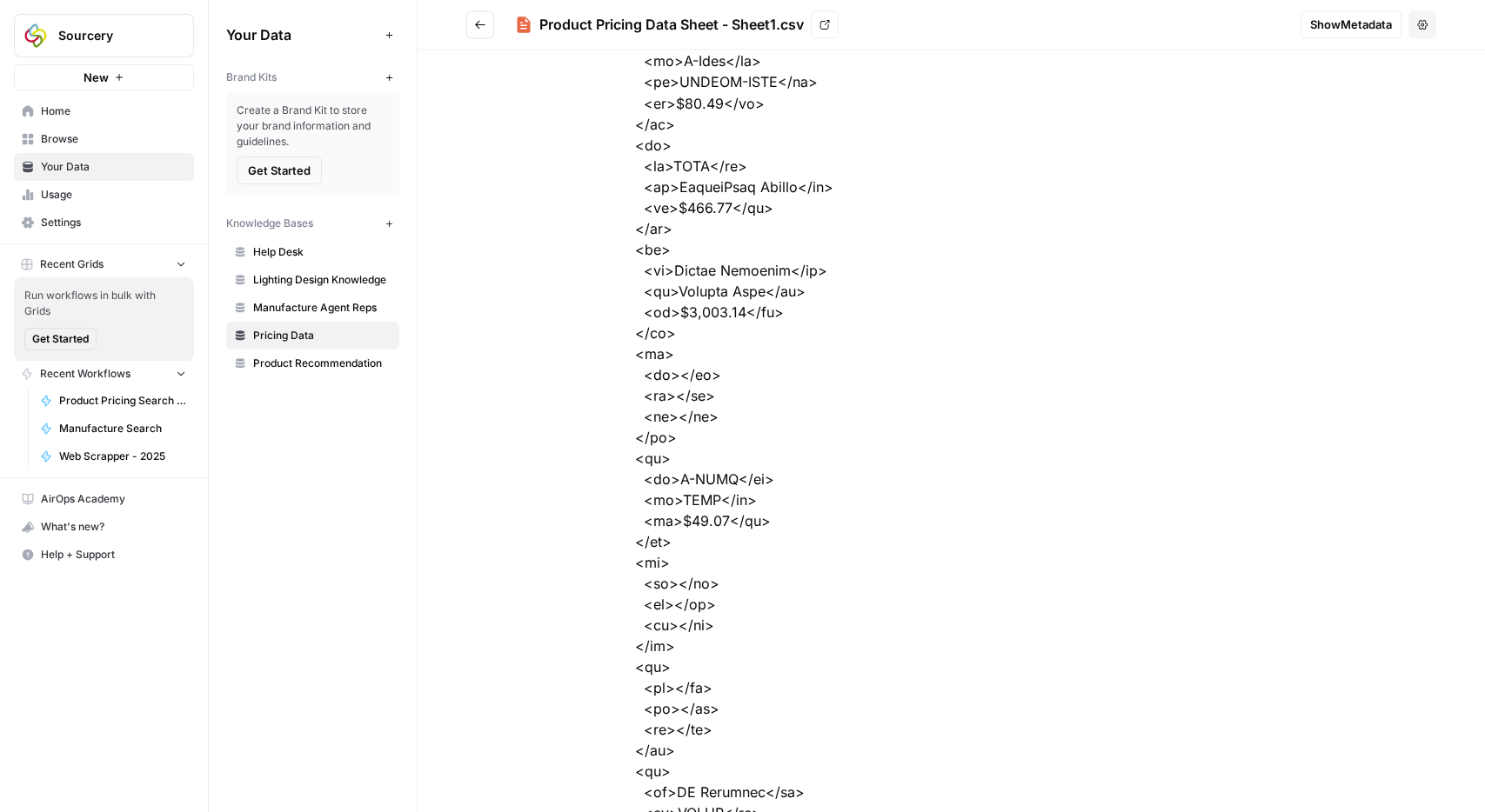
scroll to position [2219, 0]
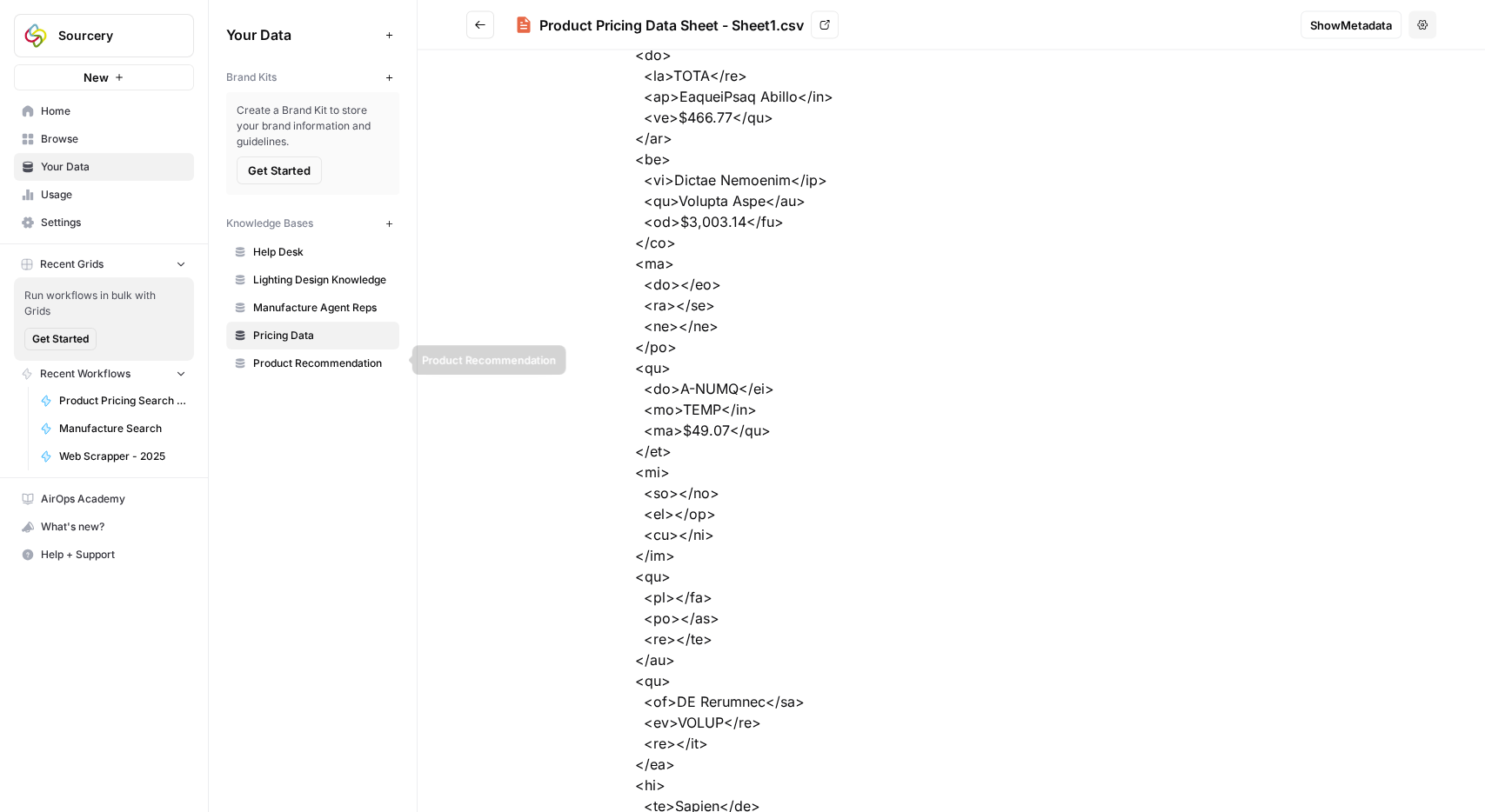
click at [288, 366] on span "Product Recommendation" at bounding box center [322, 363] width 139 height 15
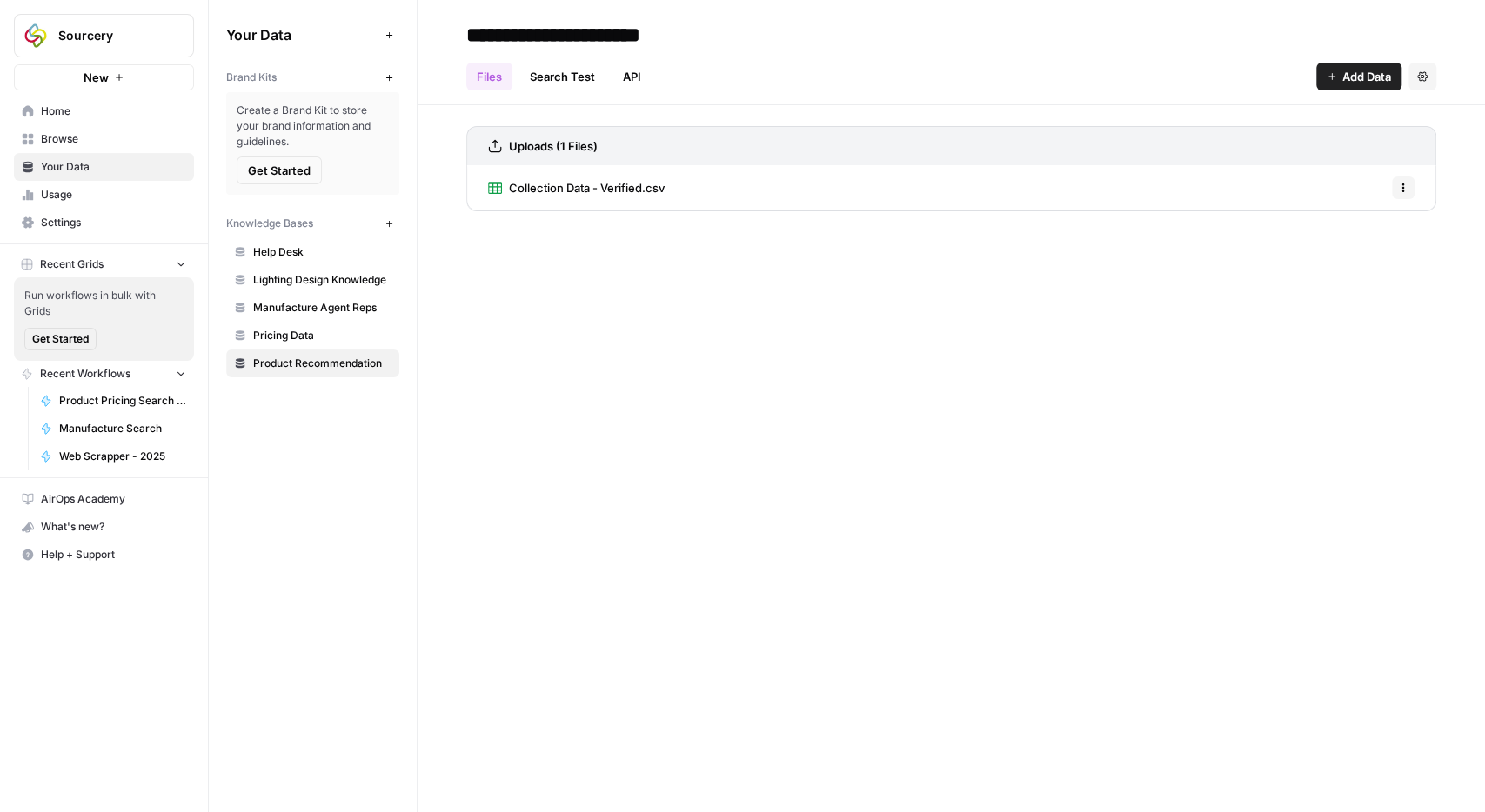
click at [549, 190] on span "Collection Data - Verified.csv" at bounding box center [586, 187] width 156 height 17
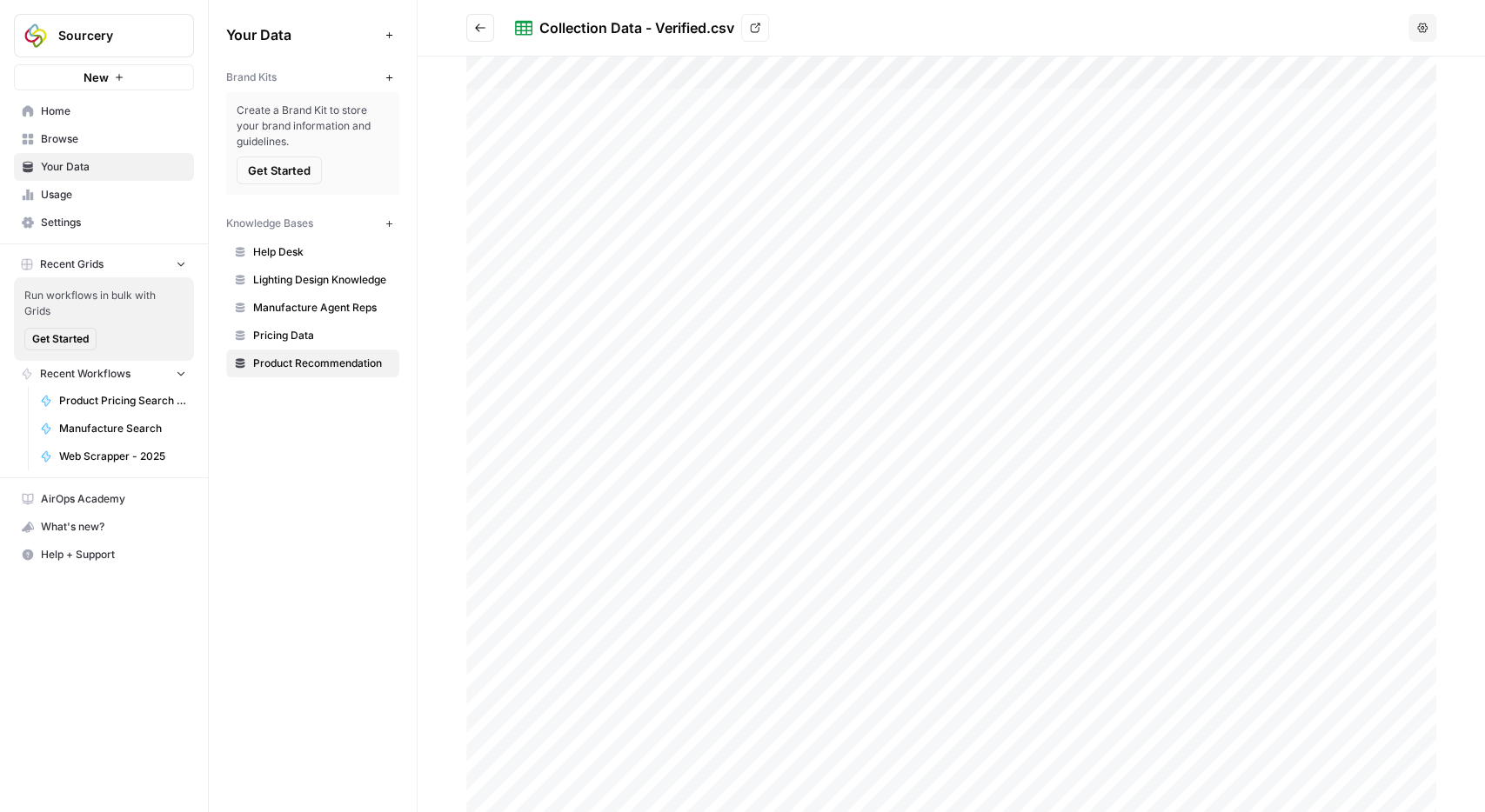
click at [578, 94] on div at bounding box center [951, 434] width 971 height 756
click at [835, 31] on h2 "Collection Data - Verified.csv View" at bounding box center [934, 27] width 935 height 28
click at [76, 138] on span "Browse" at bounding box center [113, 138] width 146 height 15
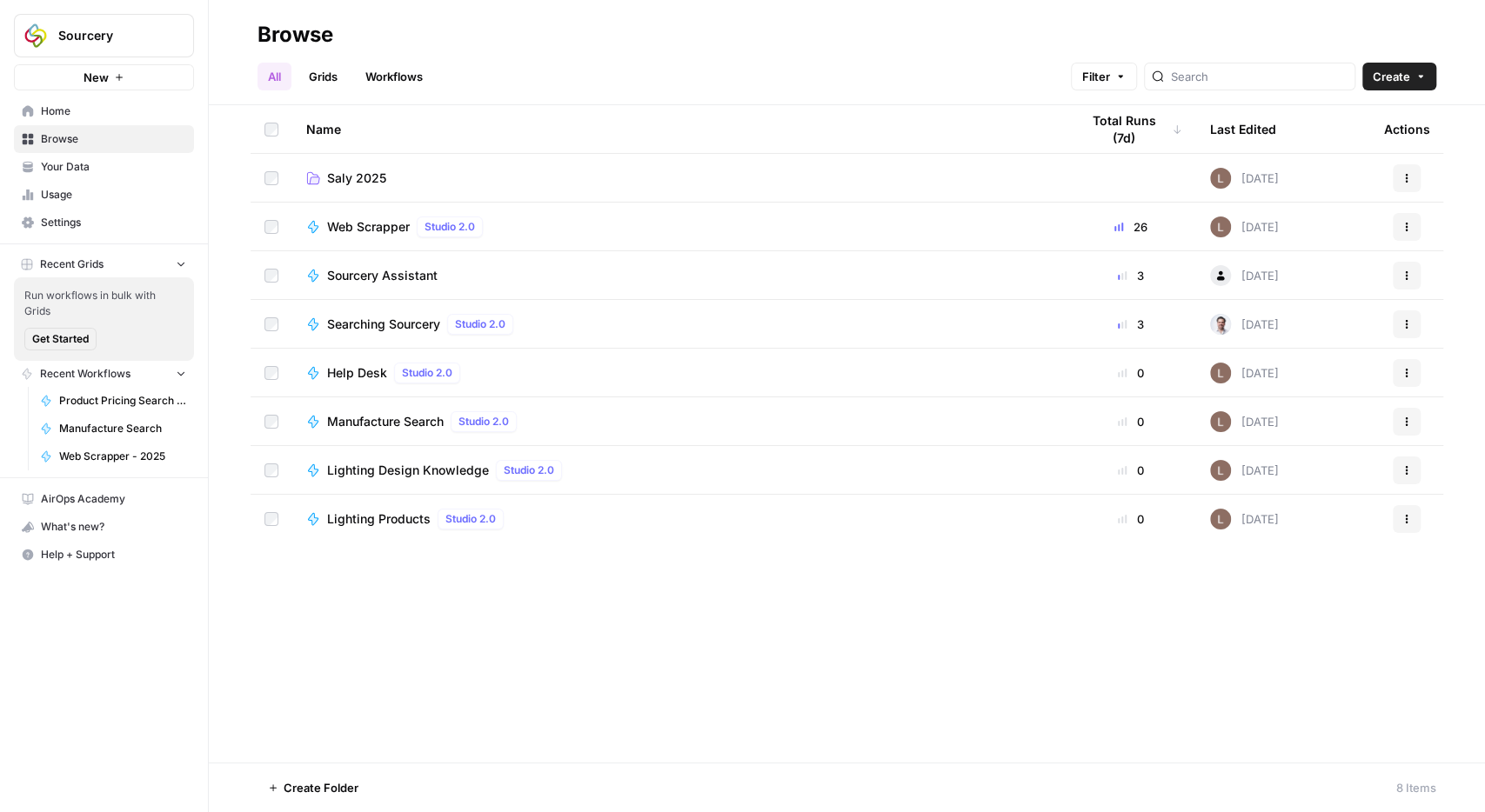
click at [179, 267] on icon "button" at bounding box center [181, 263] width 13 height 13
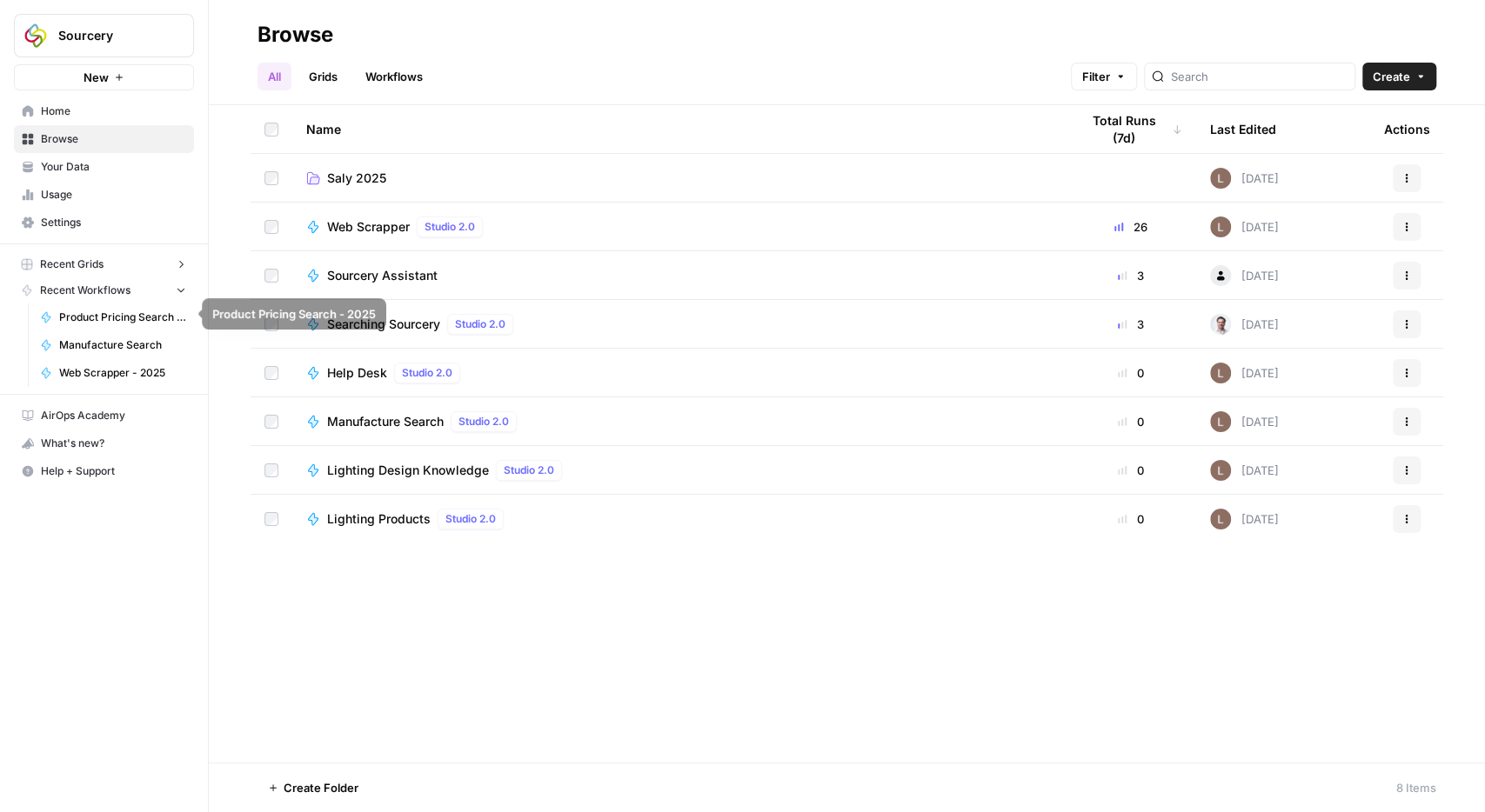
click at [183, 295] on button "Recent Workflows" at bounding box center [103, 290] width 180 height 26
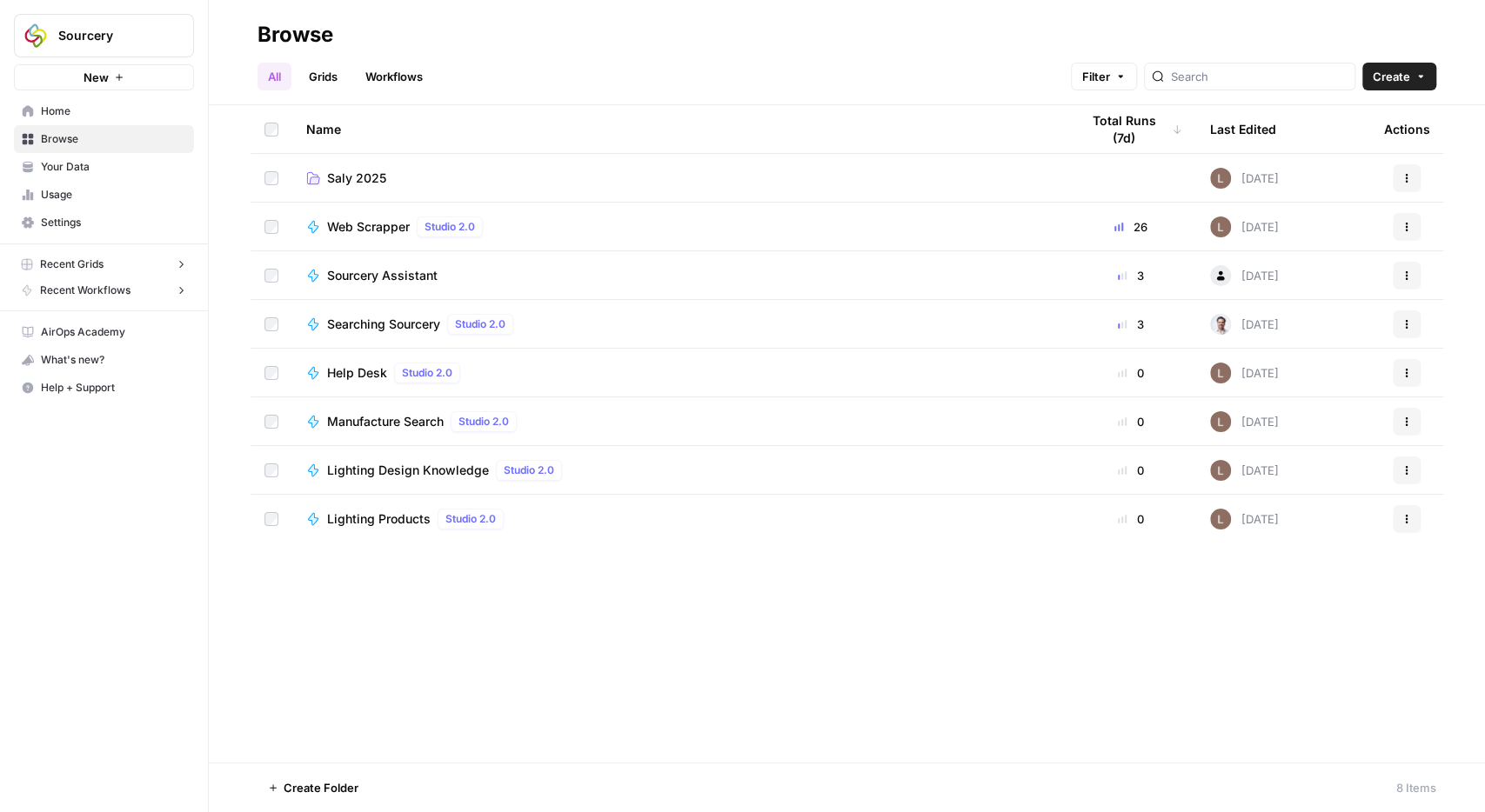
click at [34, 161] on link "Your Data" at bounding box center [103, 166] width 180 height 28
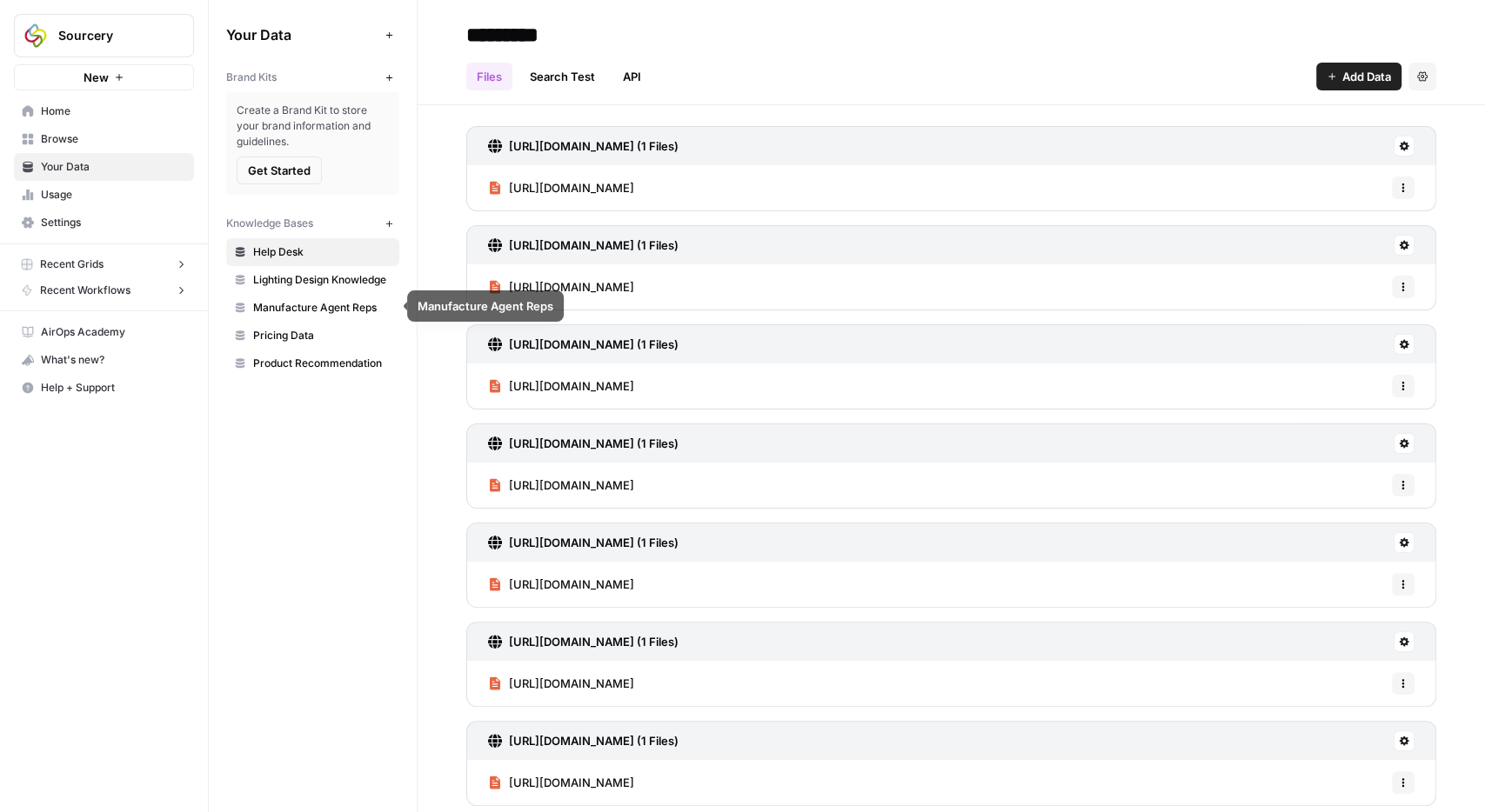
click at [291, 366] on span "Product Recommendation" at bounding box center [322, 363] width 139 height 15
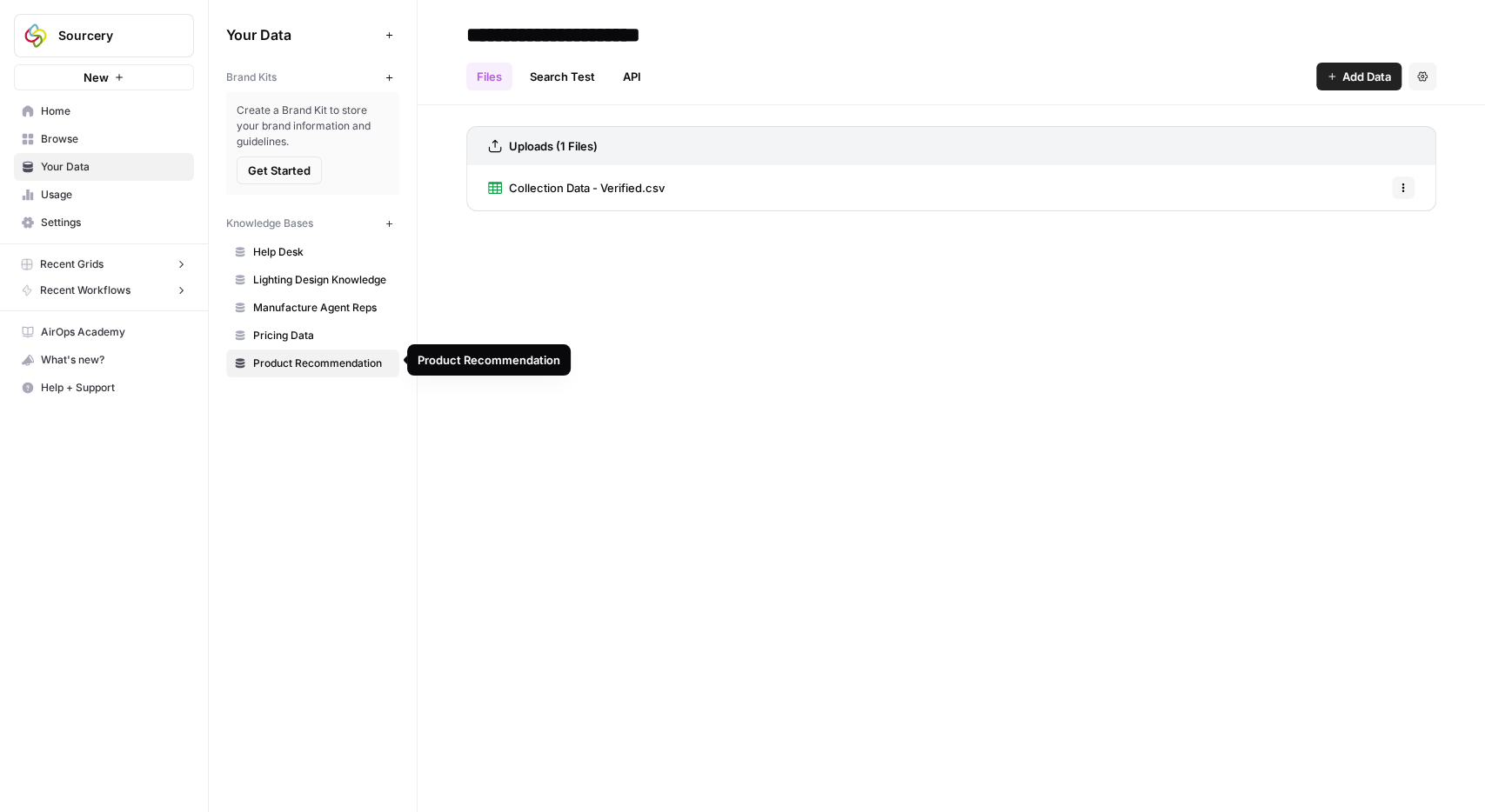
click at [280, 340] on span "Pricing Data" at bounding box center [322, 335] width 139 height 15
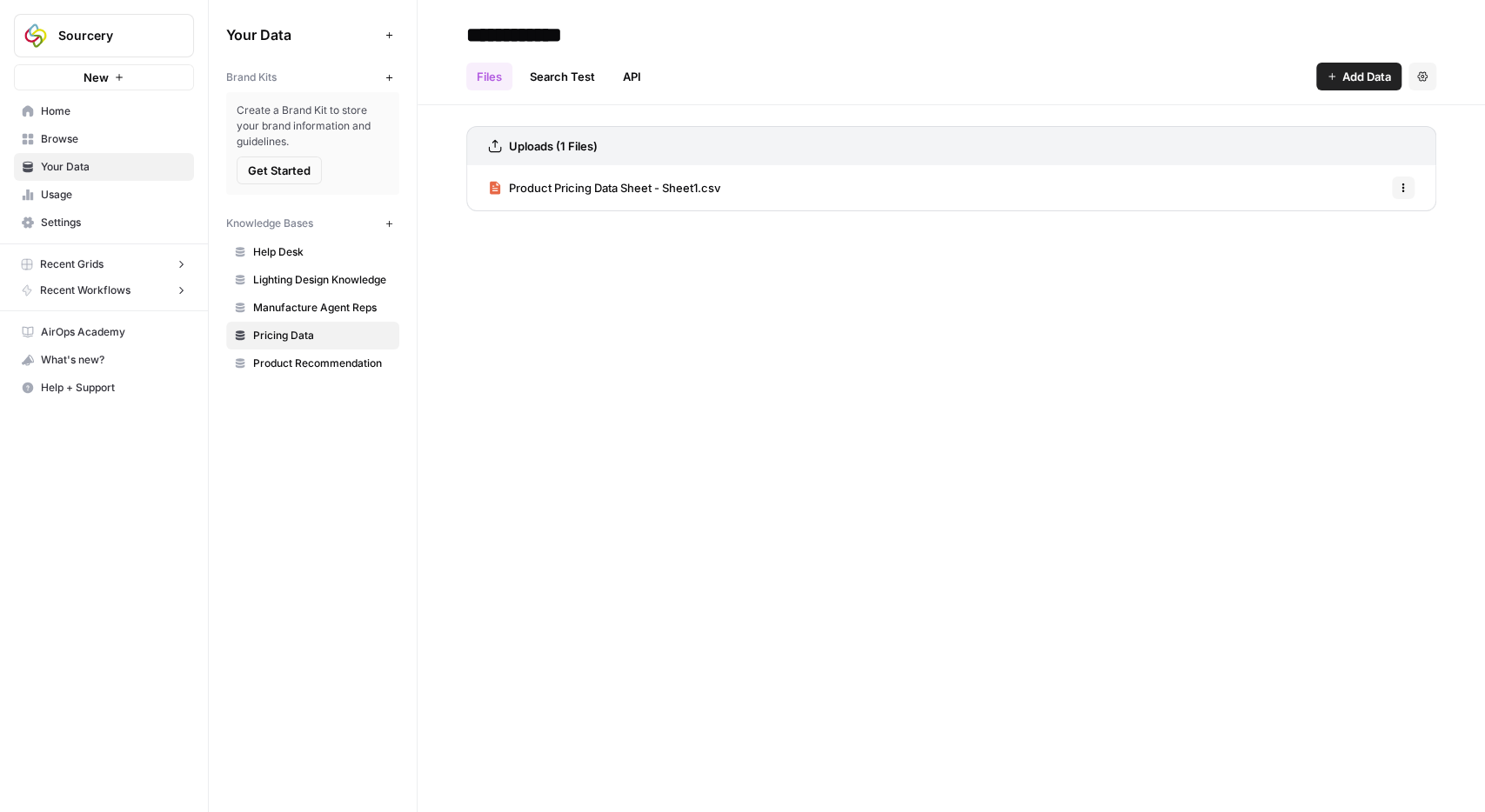
click at [284, 363] on span "Product Recommendation" at bounding box center [322, 363] width 139 height 15
click at [288, 333] on span "Pricing Data" at bounding box center [322, 335] width 139 height 15
click at [300, 305] on span "Manufacture Agent Reps" at bounding box center [322, 308] width 139 height 15
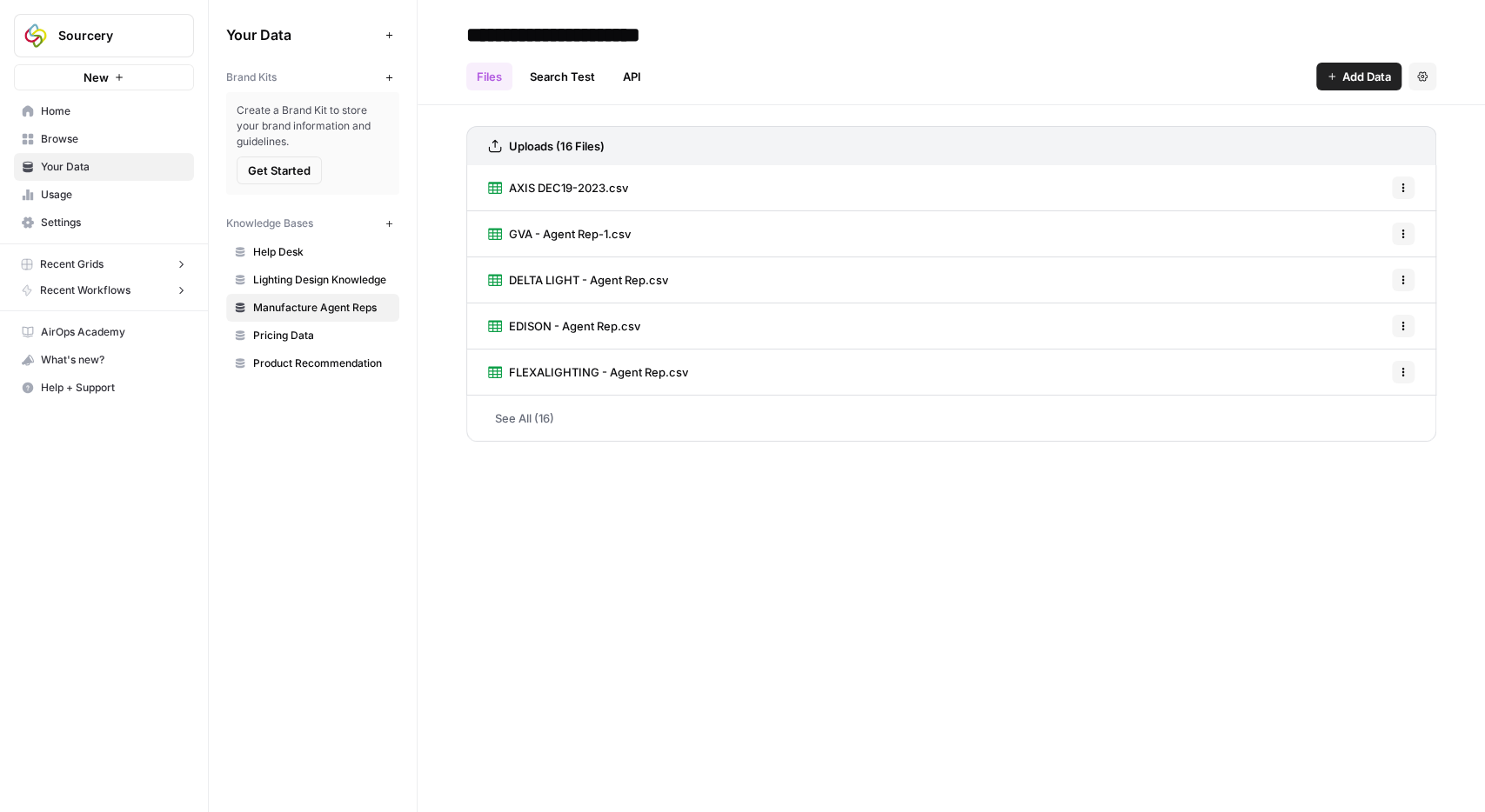
click at [624, 186] on span "AXIS DEC19-2023.csv" at bounding box center [568, 187] width 120 height 17
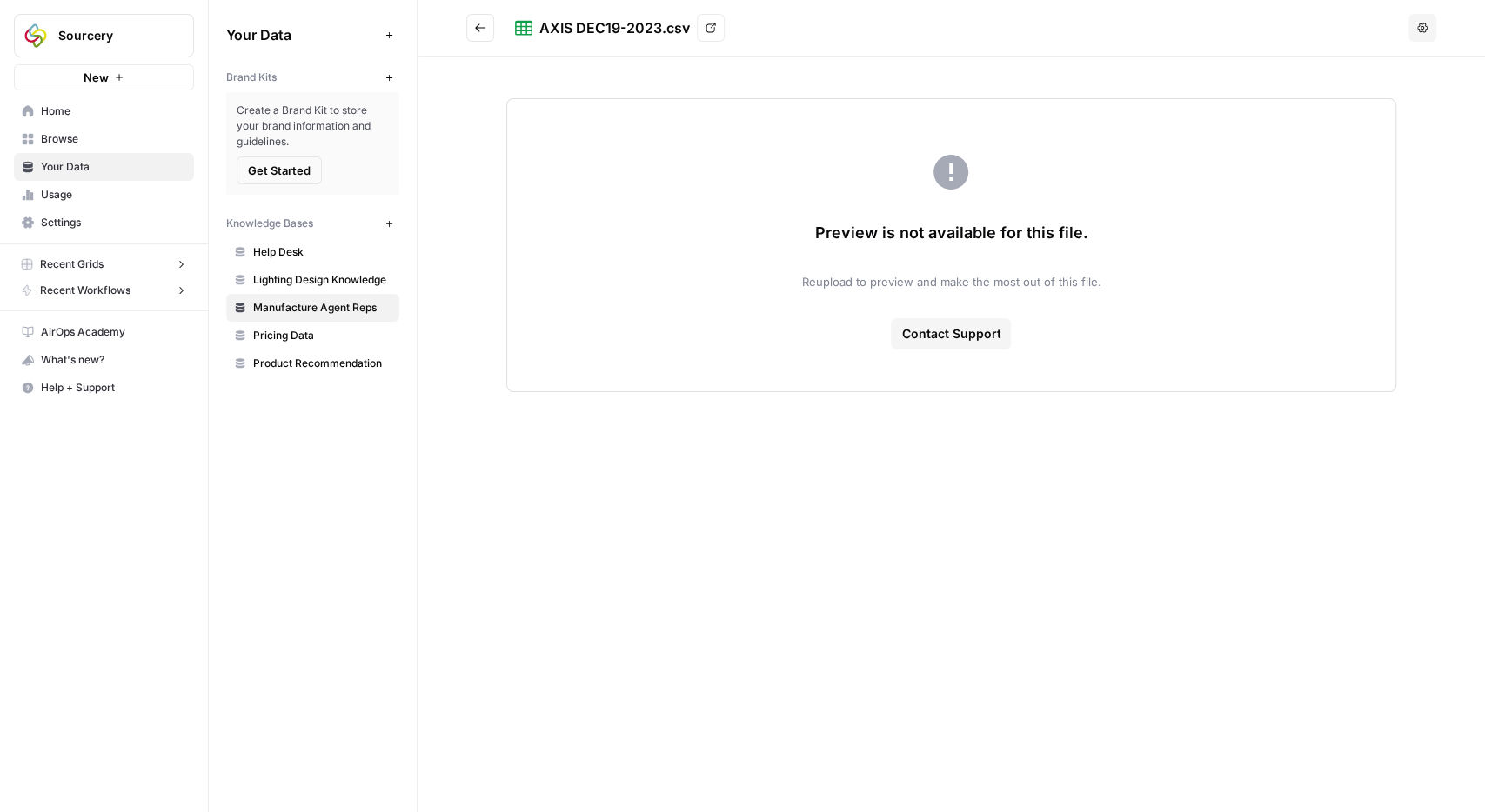
click at [479, 31] on icon "Go back" at bounding box center [480, 27] width 11 height 8
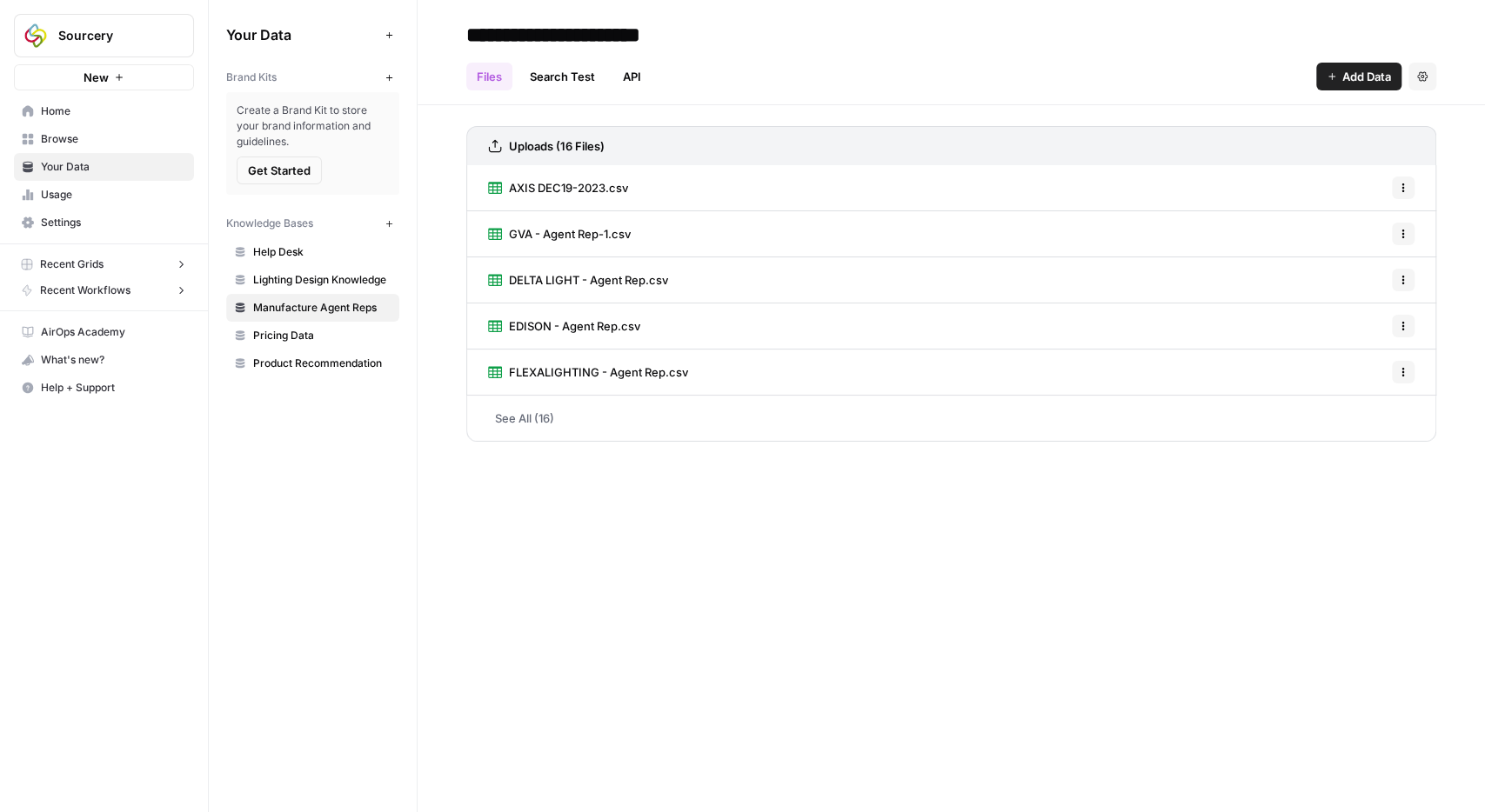
click at [574, 290] on link "DELTA LIGHT - Agent Rep.csv" at bounding box center [578, 280] width 180 height 45
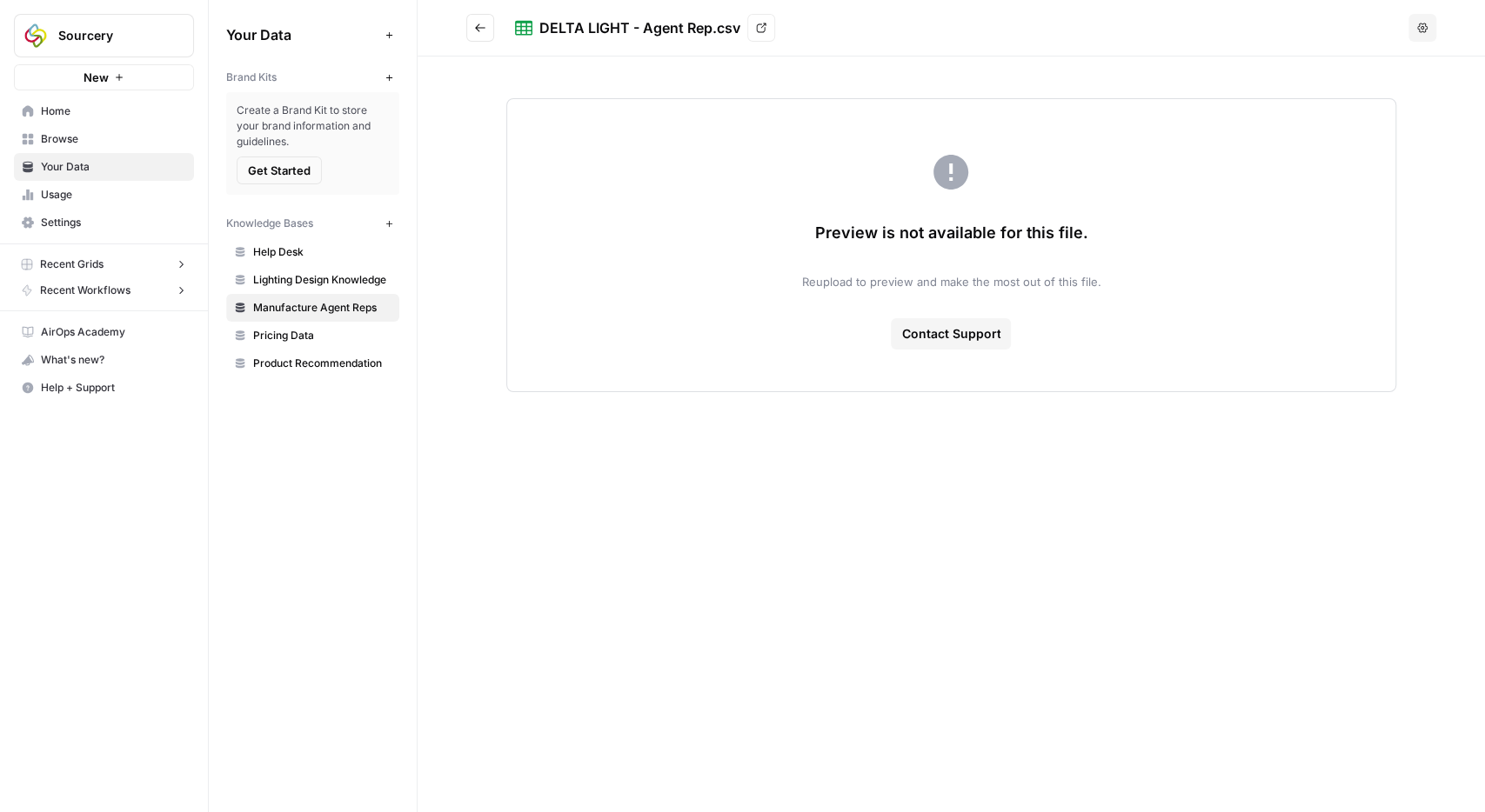
click at [481, 31] on icon "Go back" at bounding box center [480, 28] width 13 height 13
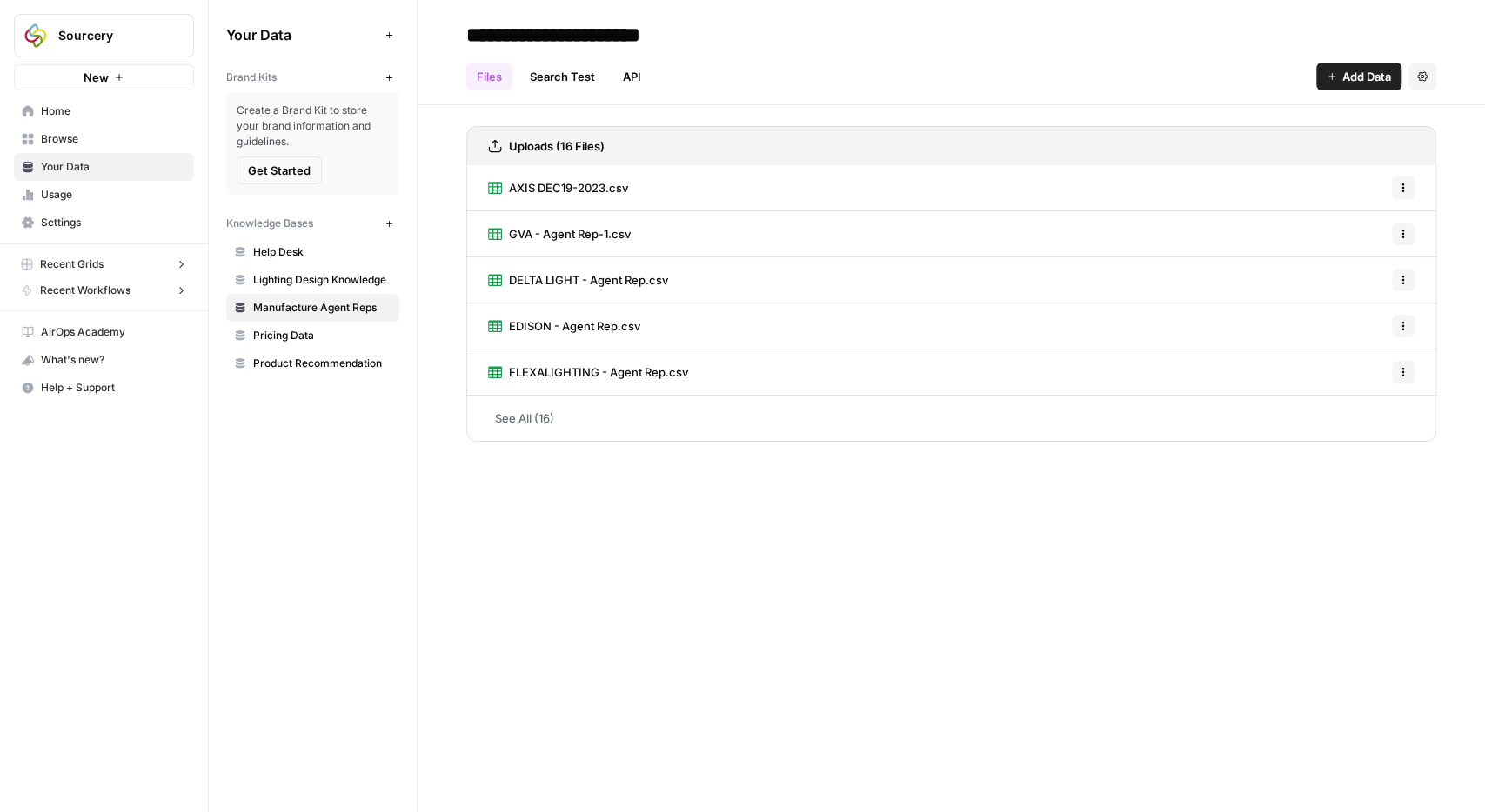
click at [298, 284] on span "Lighting Design Knowledge" at bounding box center [322, 280] width 139 height 15
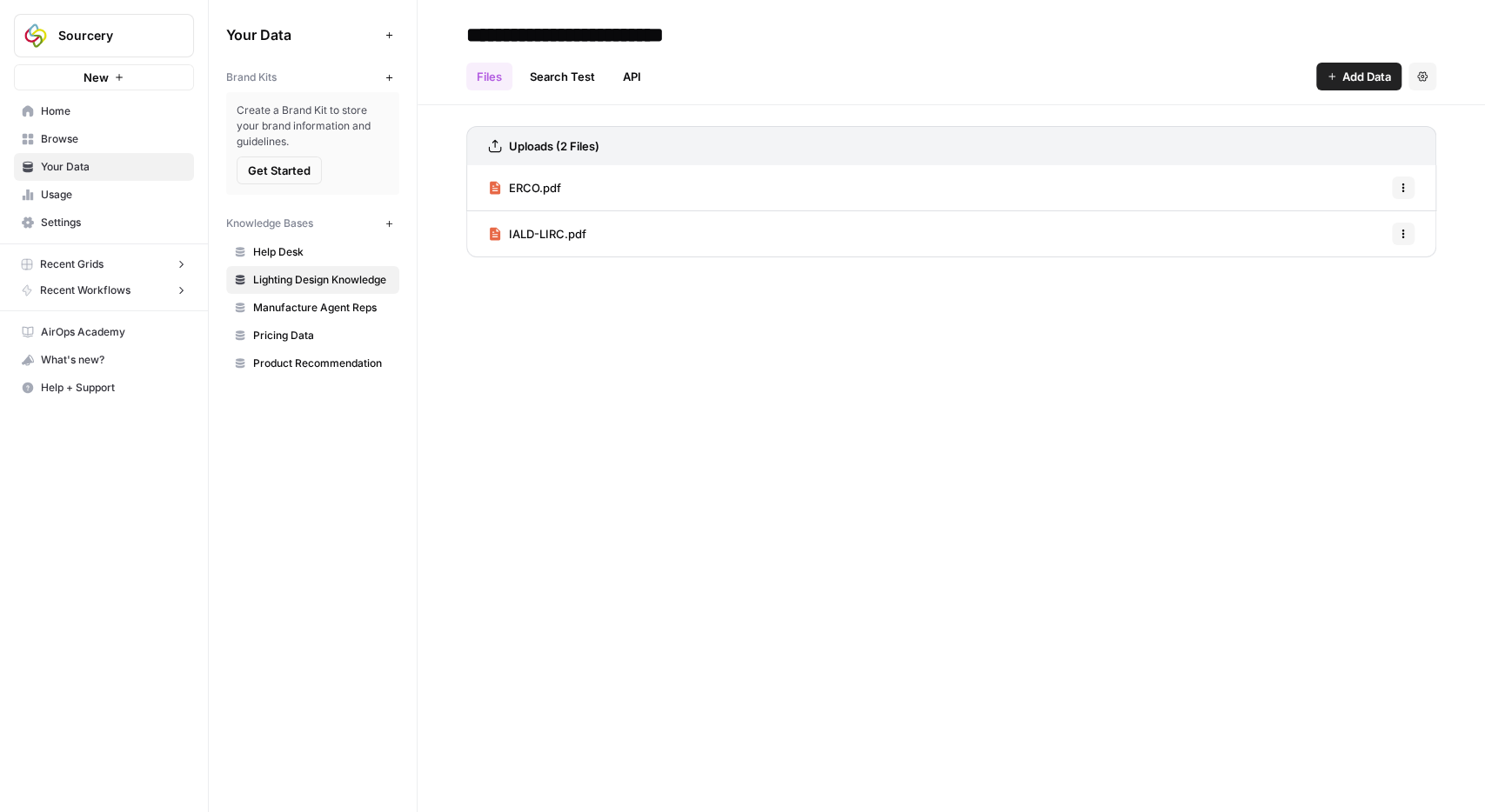
click at [283, 253] on span "Help Desk" at bounding box center [322, 252] width 139 height 15
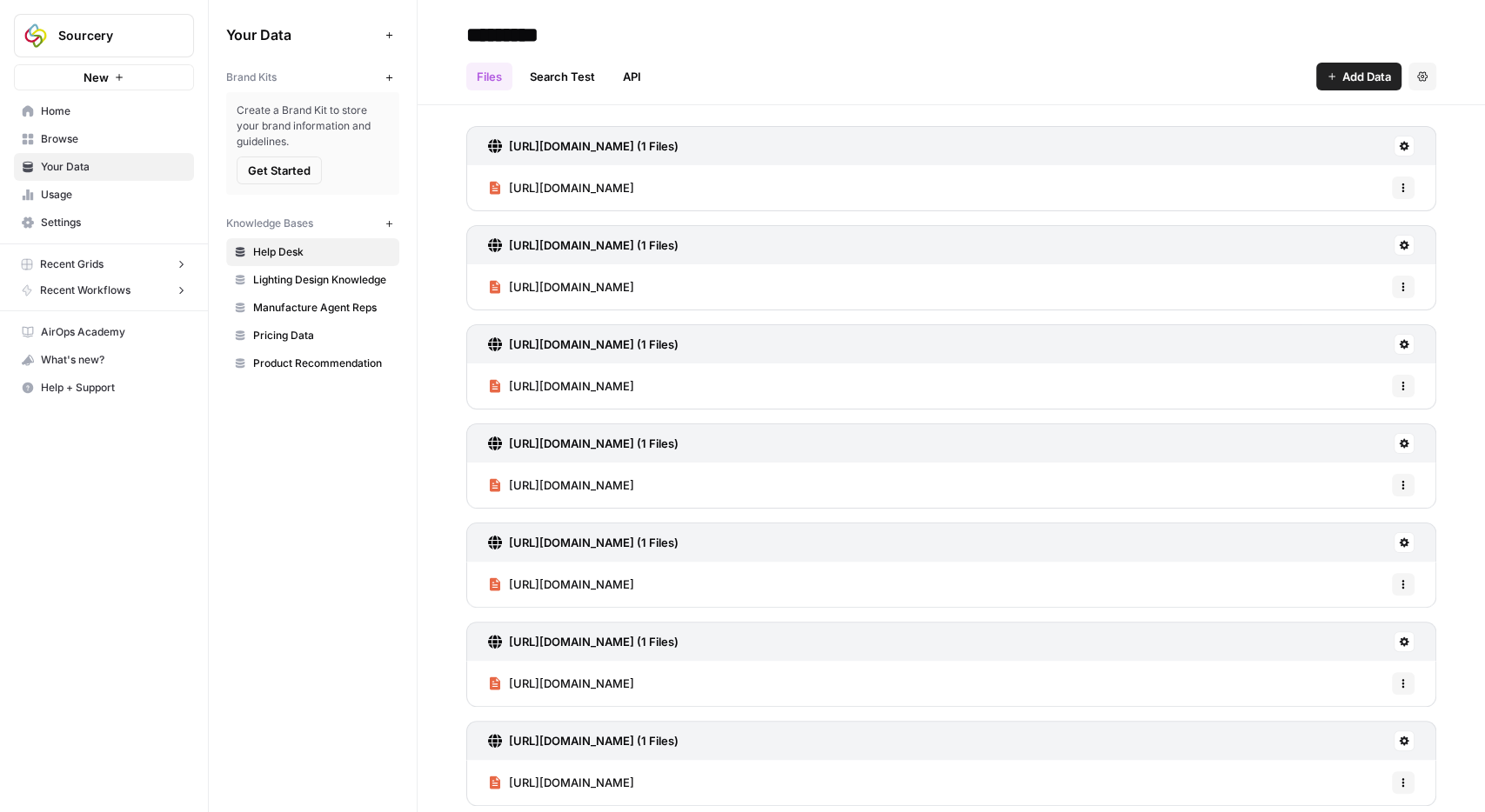
click at [57, 129] on link "Browse" at bounding box center [103, 138] width 180 height 28
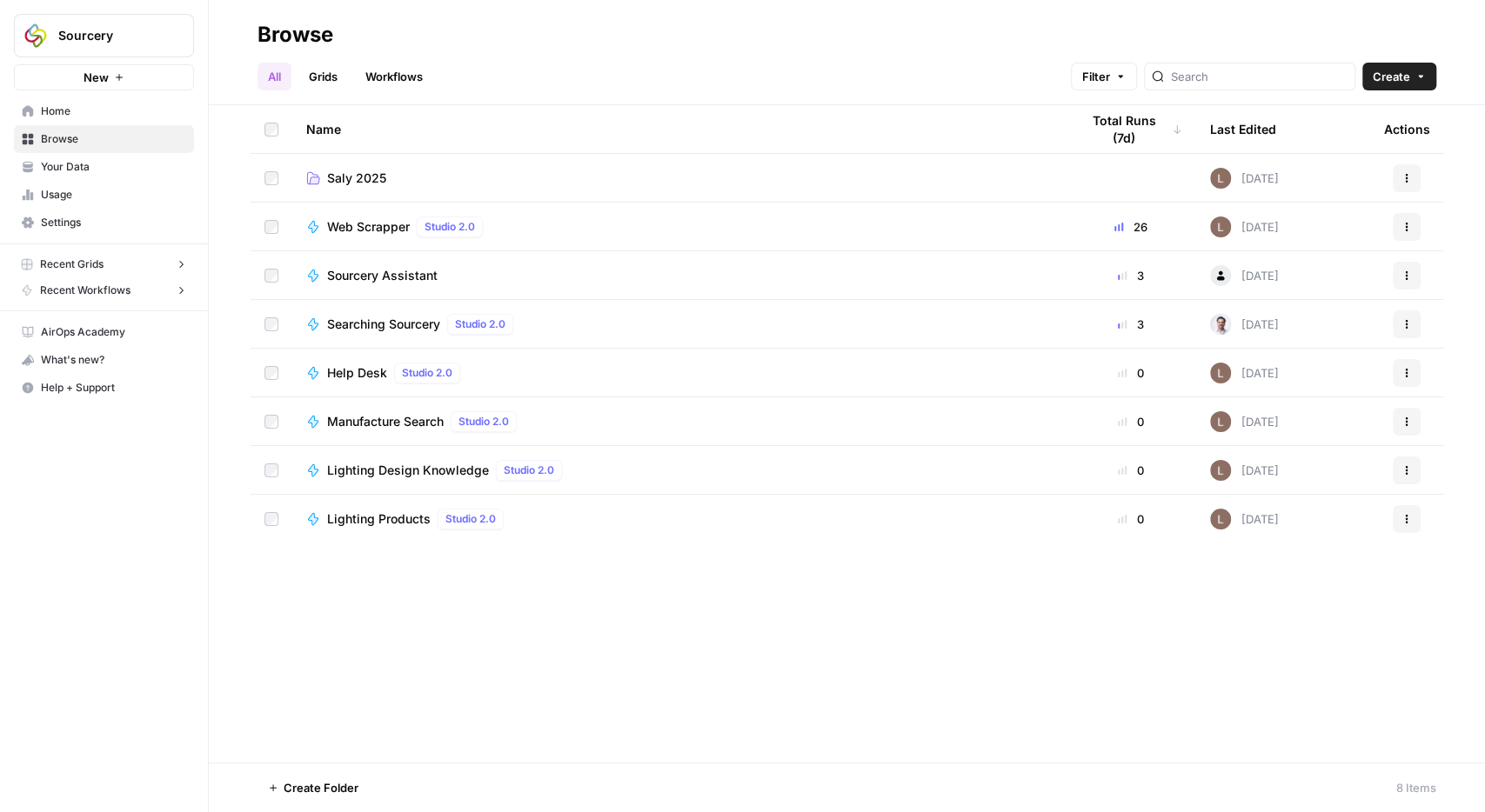
click at [280, 174] on td at bounding box center [272, 177] width 41 height 48
click at [332, 157] on td "Saly 2025" at bounding box center [679, 177] width 774 height 48
click at [347, 182] on span "Saly 2025" at bounding box center [357, 178] width 59 height 17
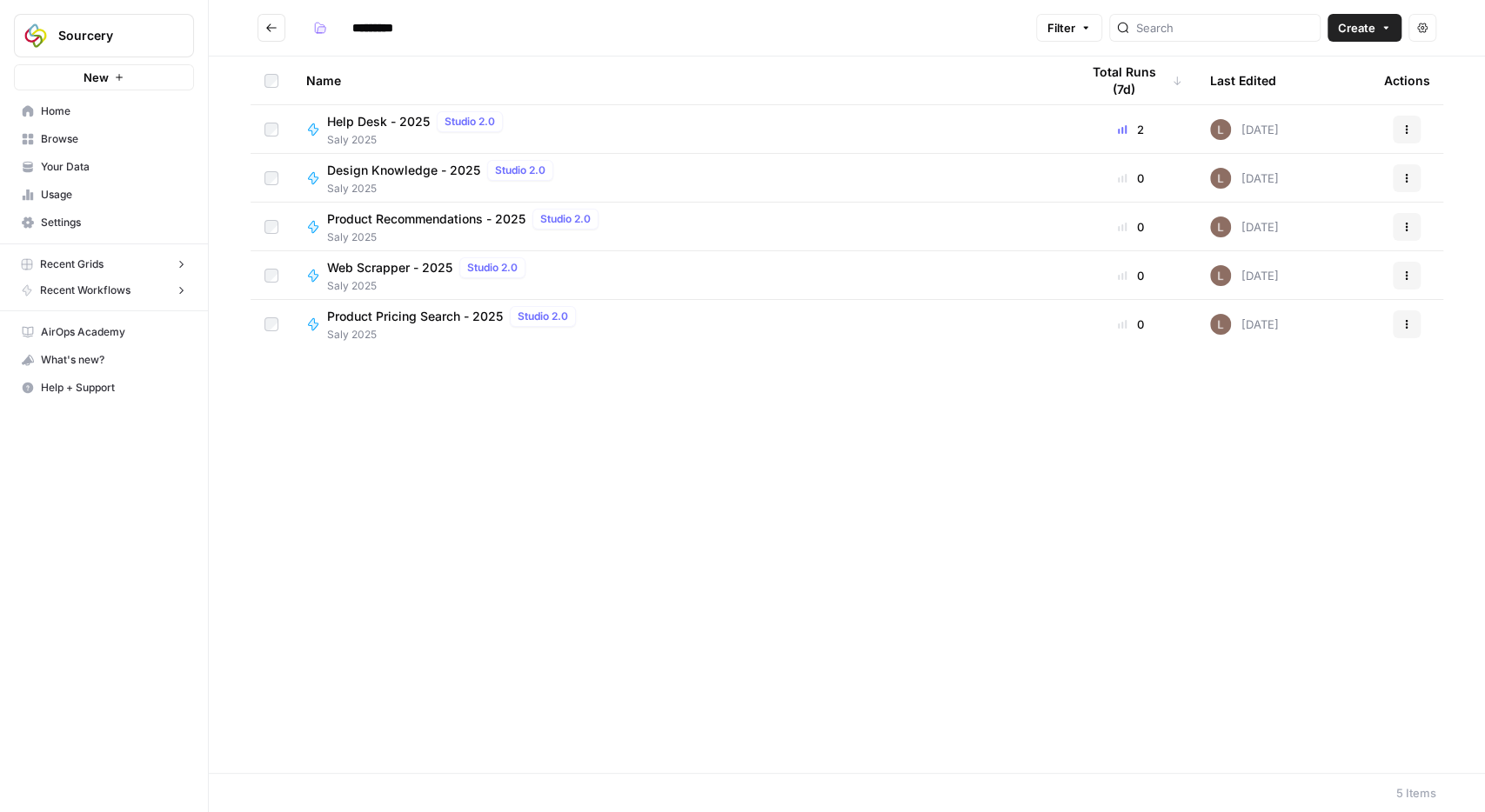
click at [398, 229] on span "Saly 2025" at bounding box center [467, 236] width 279 height 15
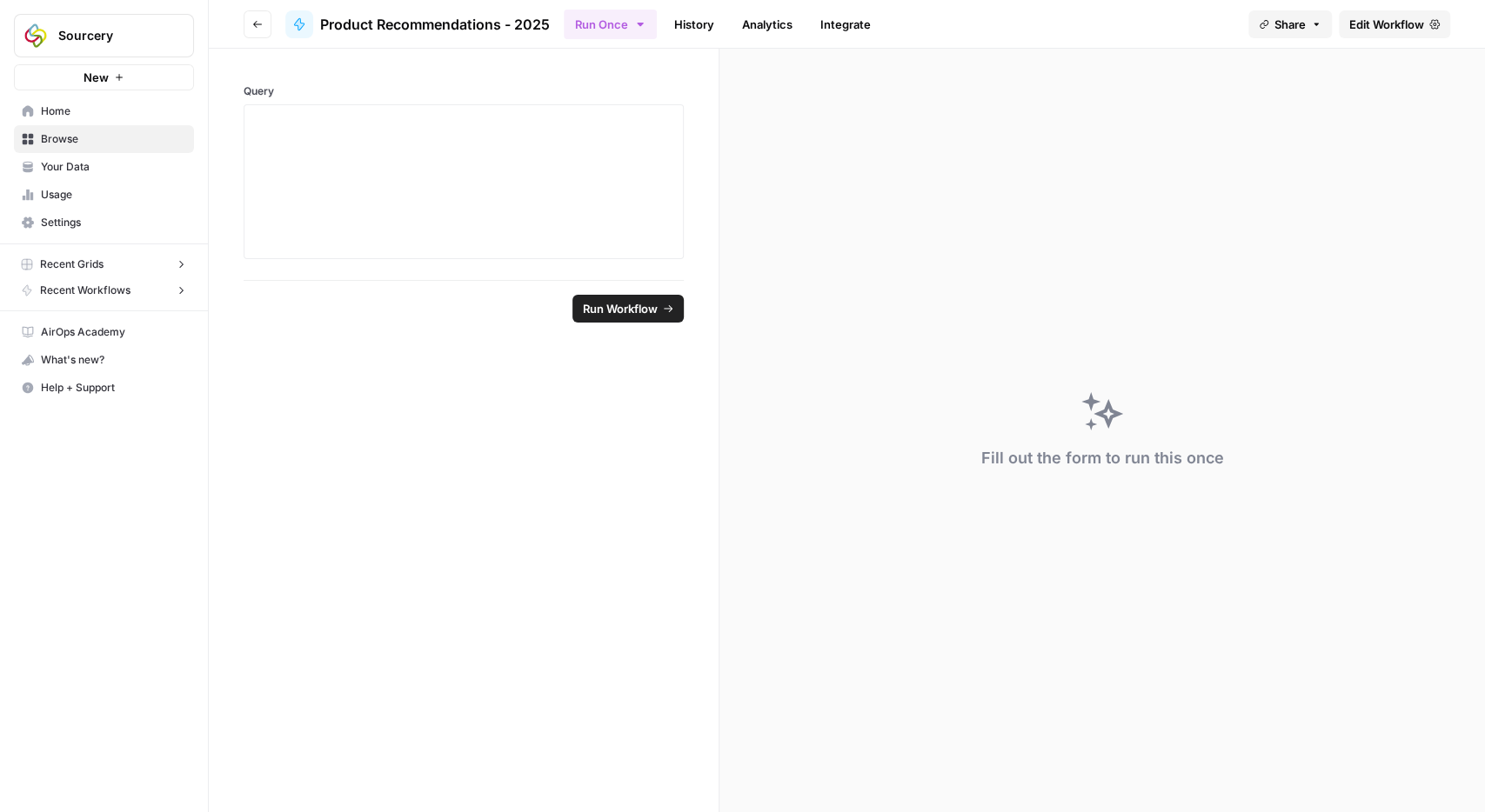
click at [692, 29] on link "History" at bounding box center [694, 24] width 61 height 28
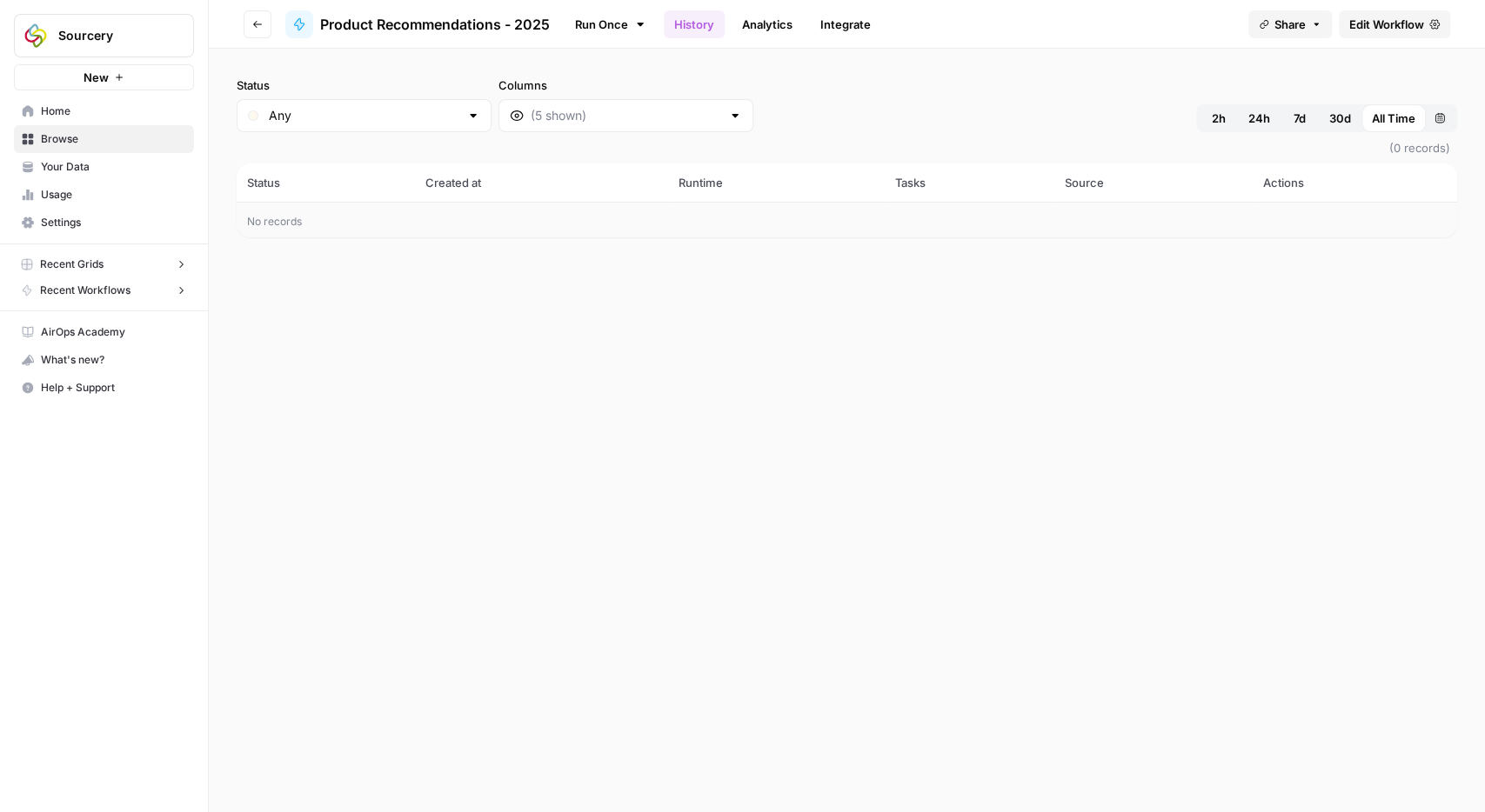
click at [638, 25] on icon at bounding box center [640, 23] width 13 height 13
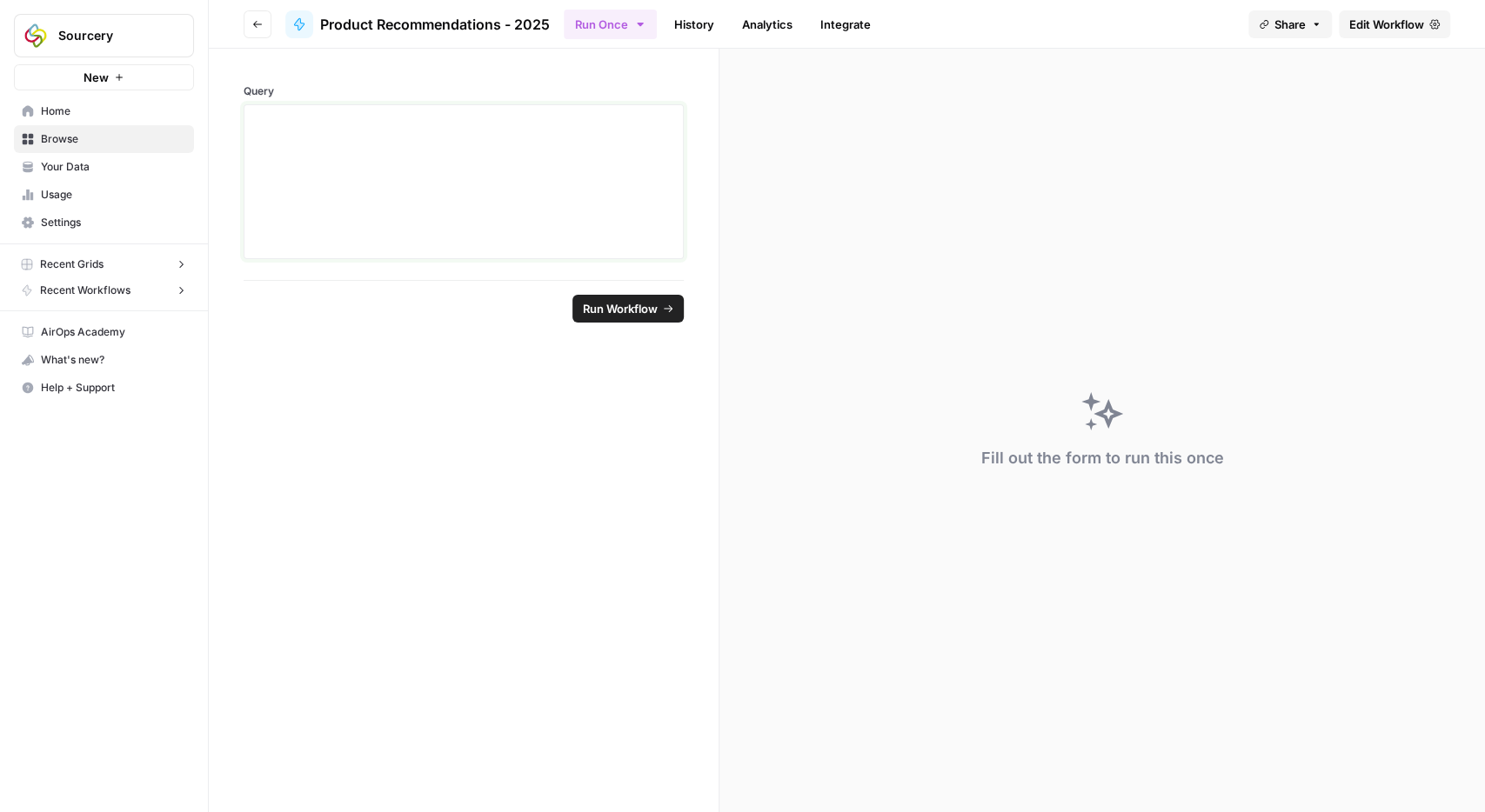
click at [422, 187] on div at bounding box center [463, 182] width 417 height 139
click at [256, 22] on icon "button" at bounding box center [257, 24] width 9 height 7
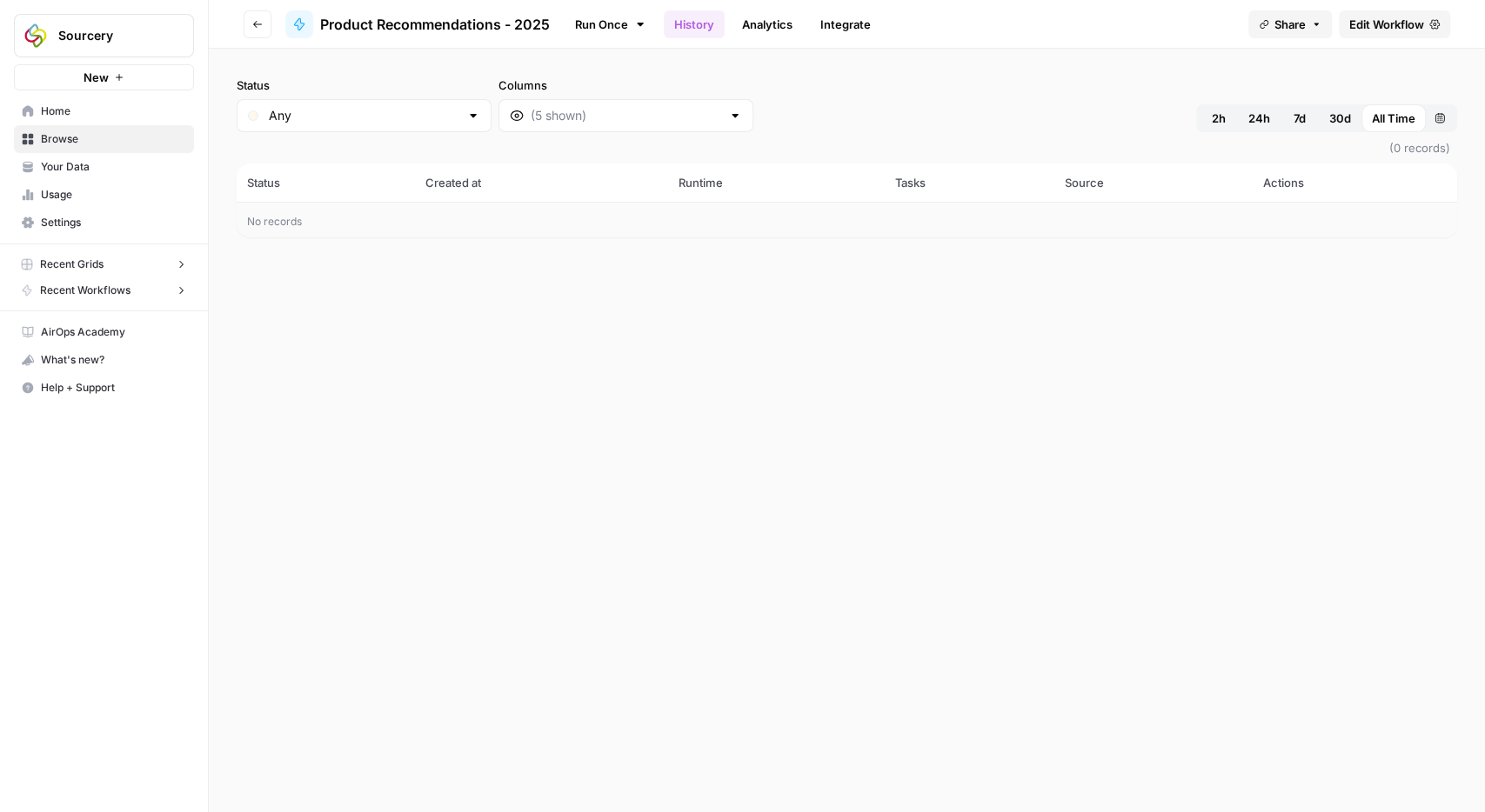
click at [257, 20] on icon "button" at bounding box center [258, 24] width 11 height 11
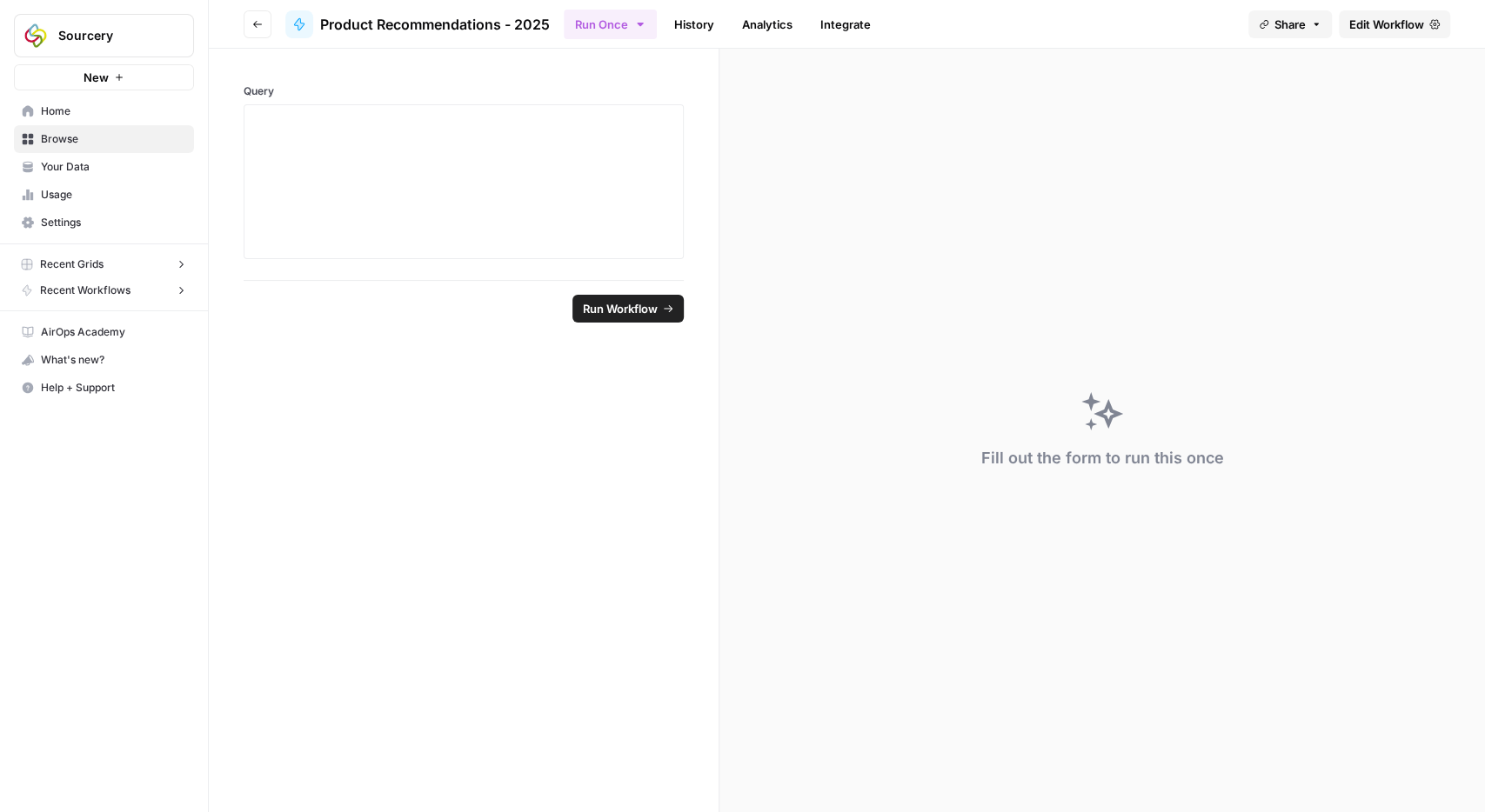
click at [248, 17] on button "Go back" at bounding box center [257, 24] width 28 height 28
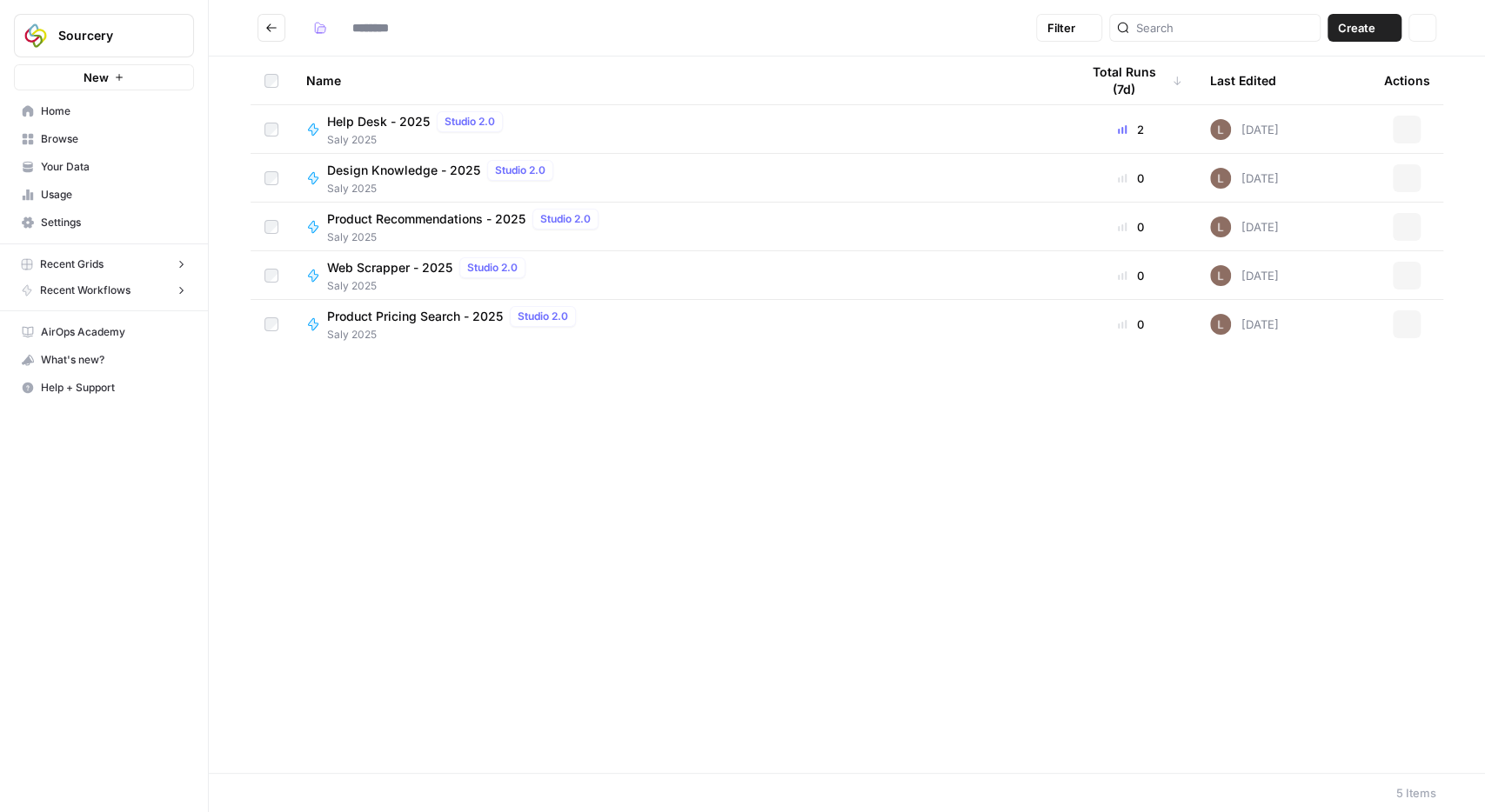
type input "*********"
click at [695, 133] on div "Help Desk - 2025 Studio 2.0 Saly 2025" at bounding box center [678, 129] width 746 height 37
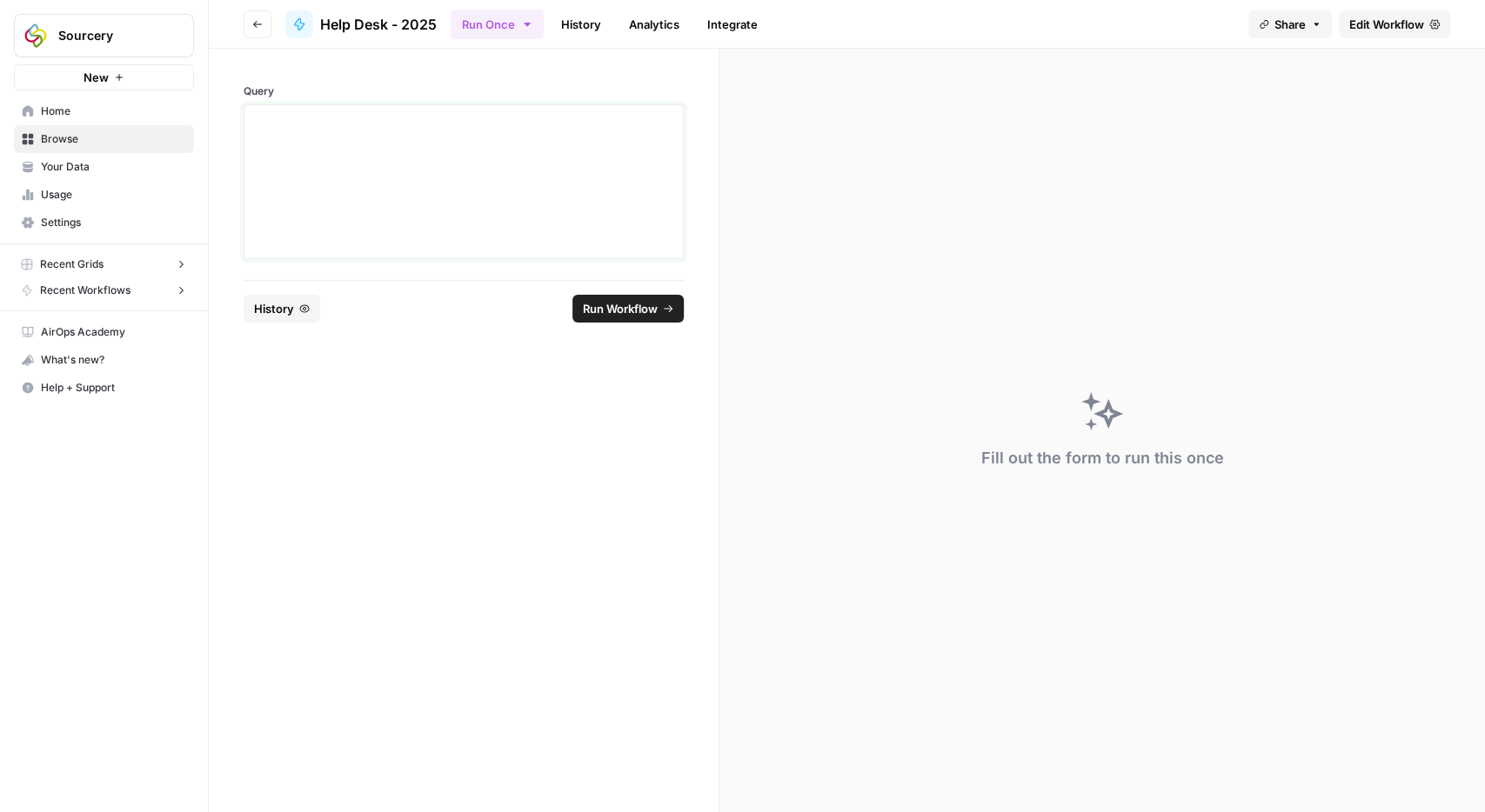
click at [491, 189] on div at bounding box center [463, 182] width 417 height 139
click at [606, 306] on span "Run Workflow" at bounding box center [620, 308] width 75 height 17
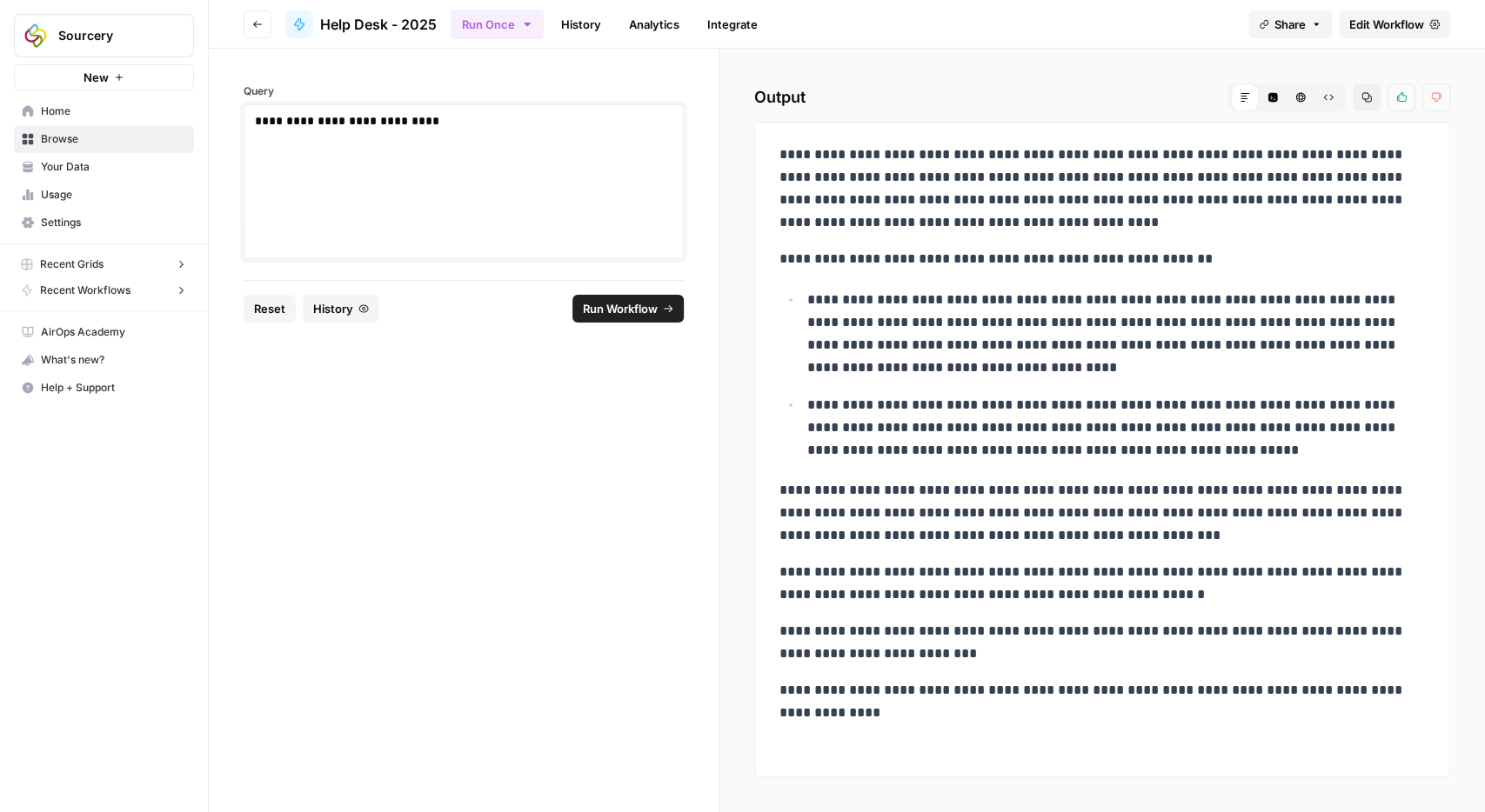
drag, startPoint x: 504, startPoint y: 122, endPoint x: 33, endPoint y: 86, distance: 472.4
click at [209, 86] on div "**********" at bounding box center [463, 164] width 510 height 231
click at [676, 314] on button "Run Workflow" at bounding box center [628, 308] width 112 height 28
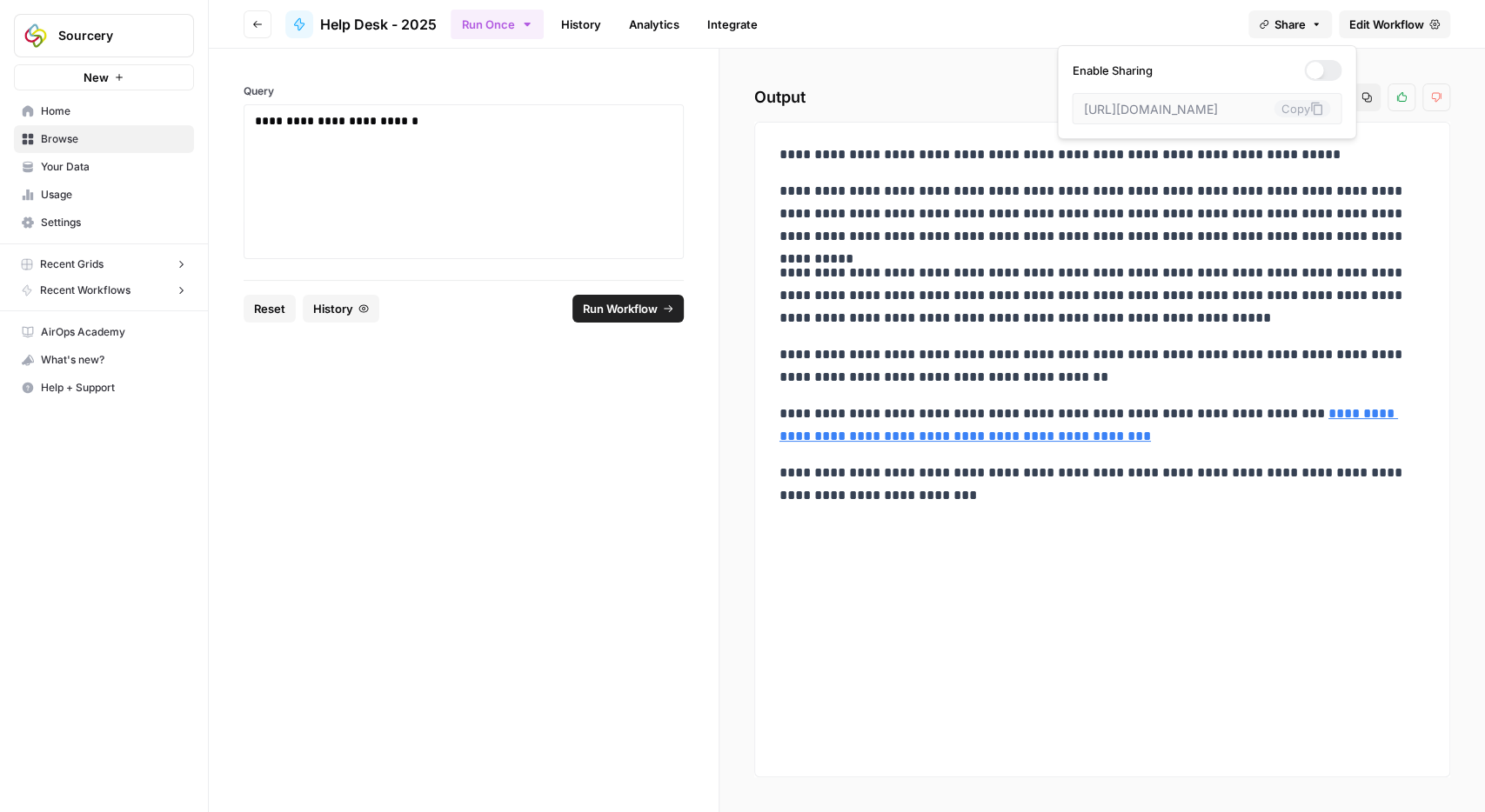
click at [1315, 22] on icon "button" at bounding box center [1317, 24] width 11 height 11
click at [1312, 68] on div at bounding box center [1323, 70] width 38 height 21
click at [1298, 109] on button "Copy" at bounding box center [1302, 108] width 57 height 17
click at [255, 18] on button "Go back" at bounding box center [257, 24] width 28 height 28
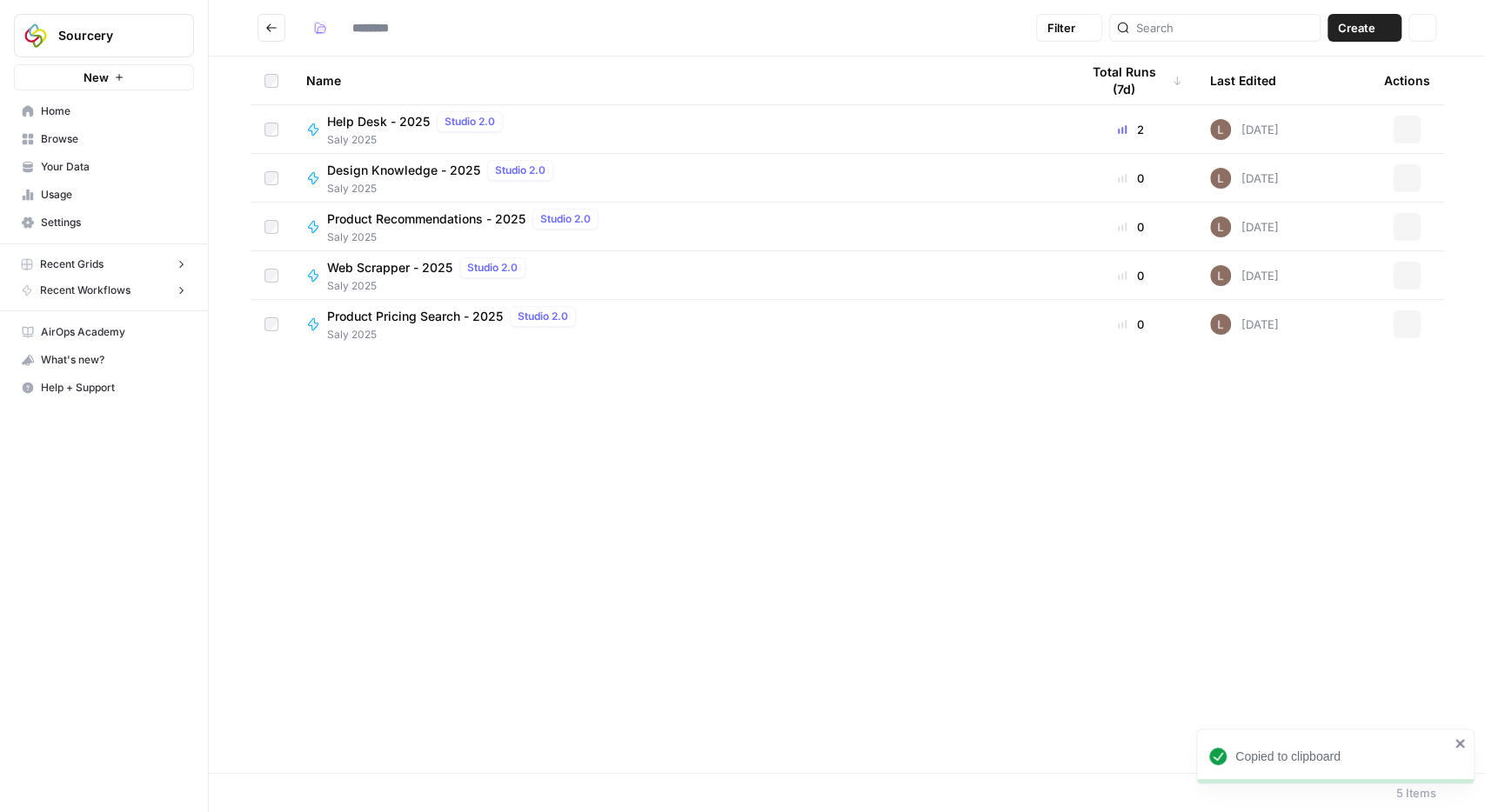
type input "*********"
click at [385, 174] on span "Design Knowledge - 2025" at bounding box center [404, 170] width 153 height 17
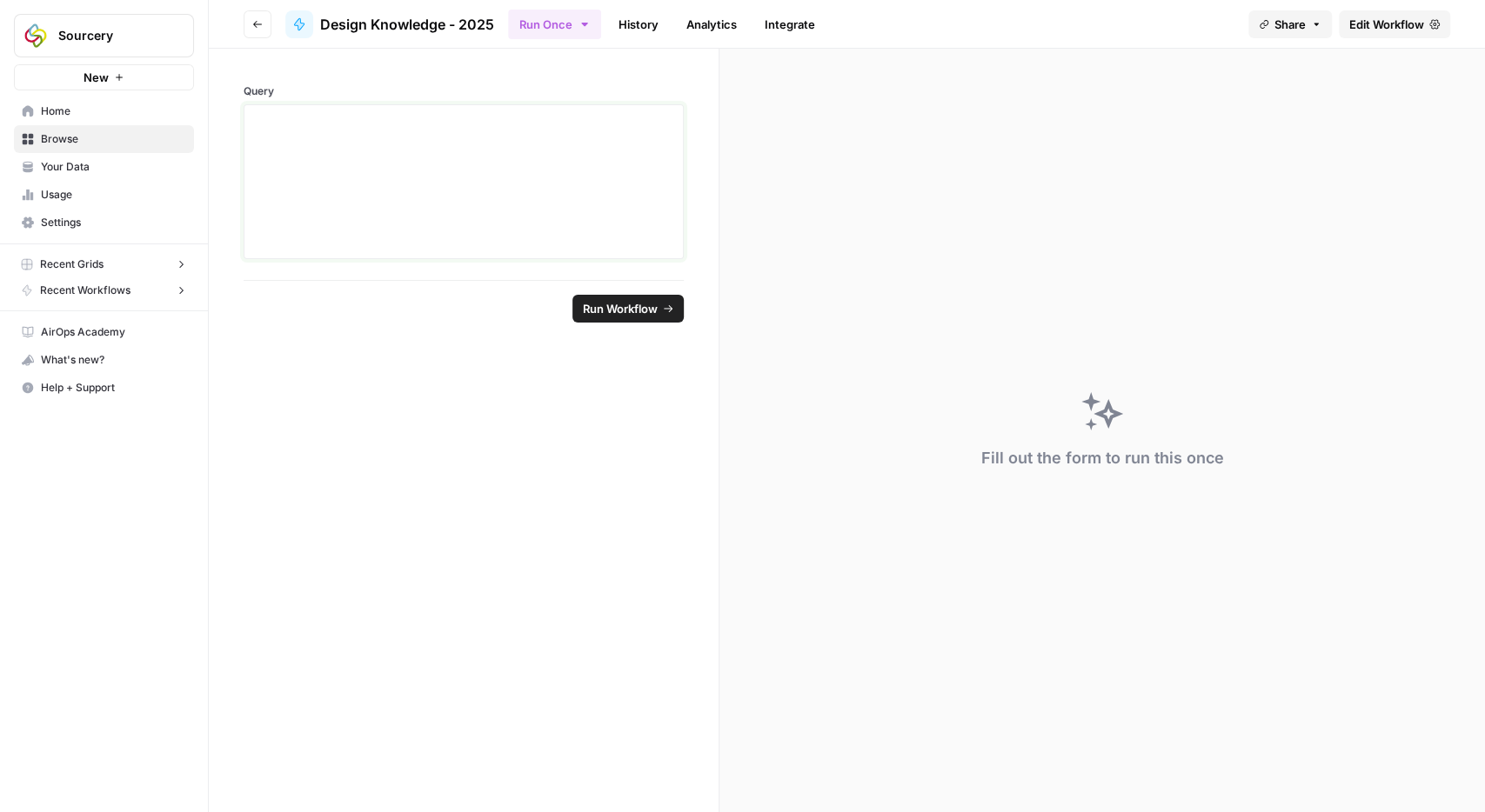
click at [484, 198] on div at bounding box center [463, 182] width 417 height 139
click at [594, 318] on button "Run Workflow" at bounding box center [628, 308] width 112 height 28
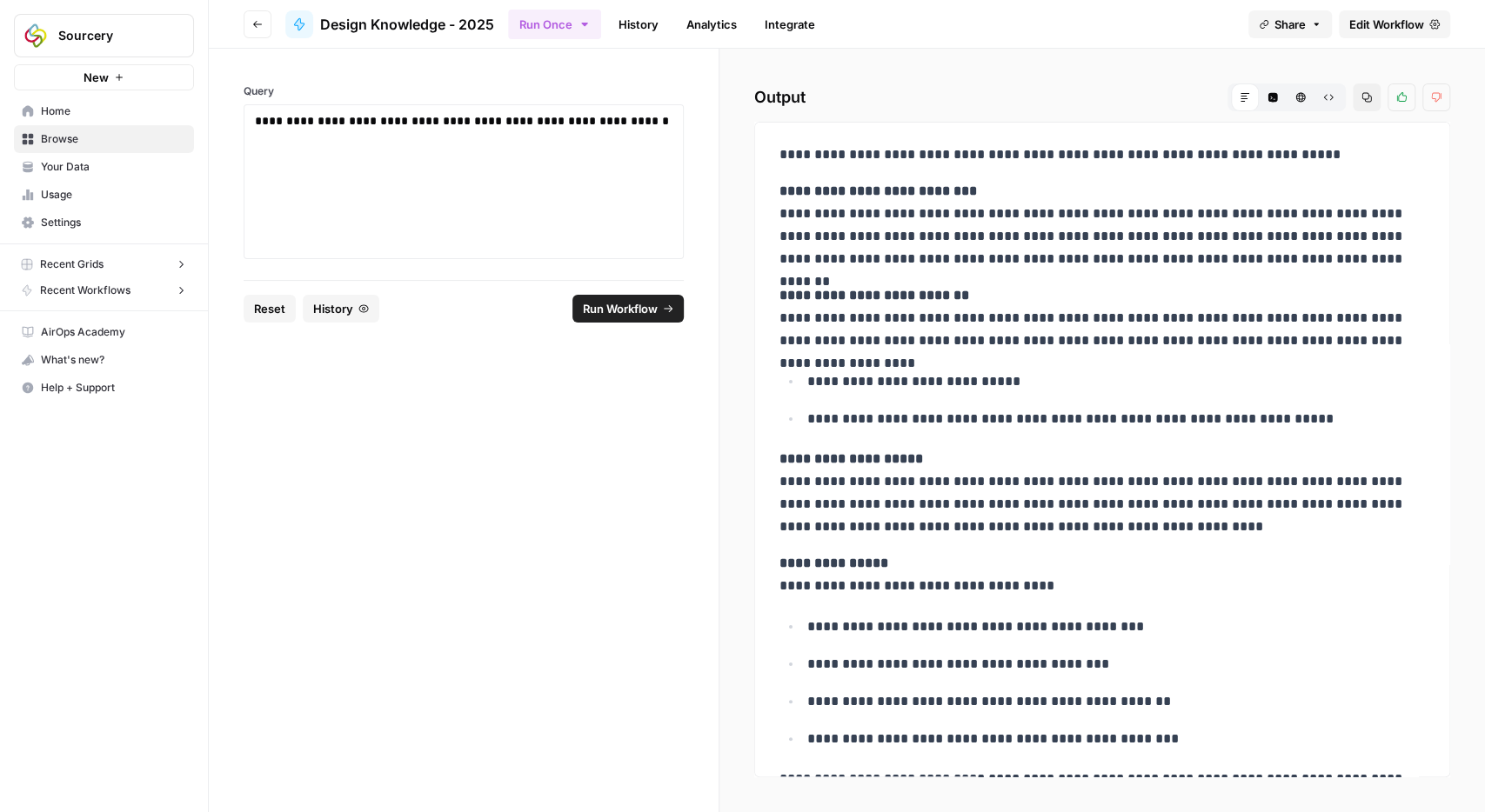
click at [1318, 29] on icon "button" at bounding box center [1317, 24] width 11 height 11
click at [1306, 73] on div at bounding box center [1314, 70] width 17 height 17
click at [1310, 111] on icon at bounding box center [1316, 108] width 13 height 13
click at [251, 16] on button "Go back" at bounding box center [257, 24] width 28 height 28
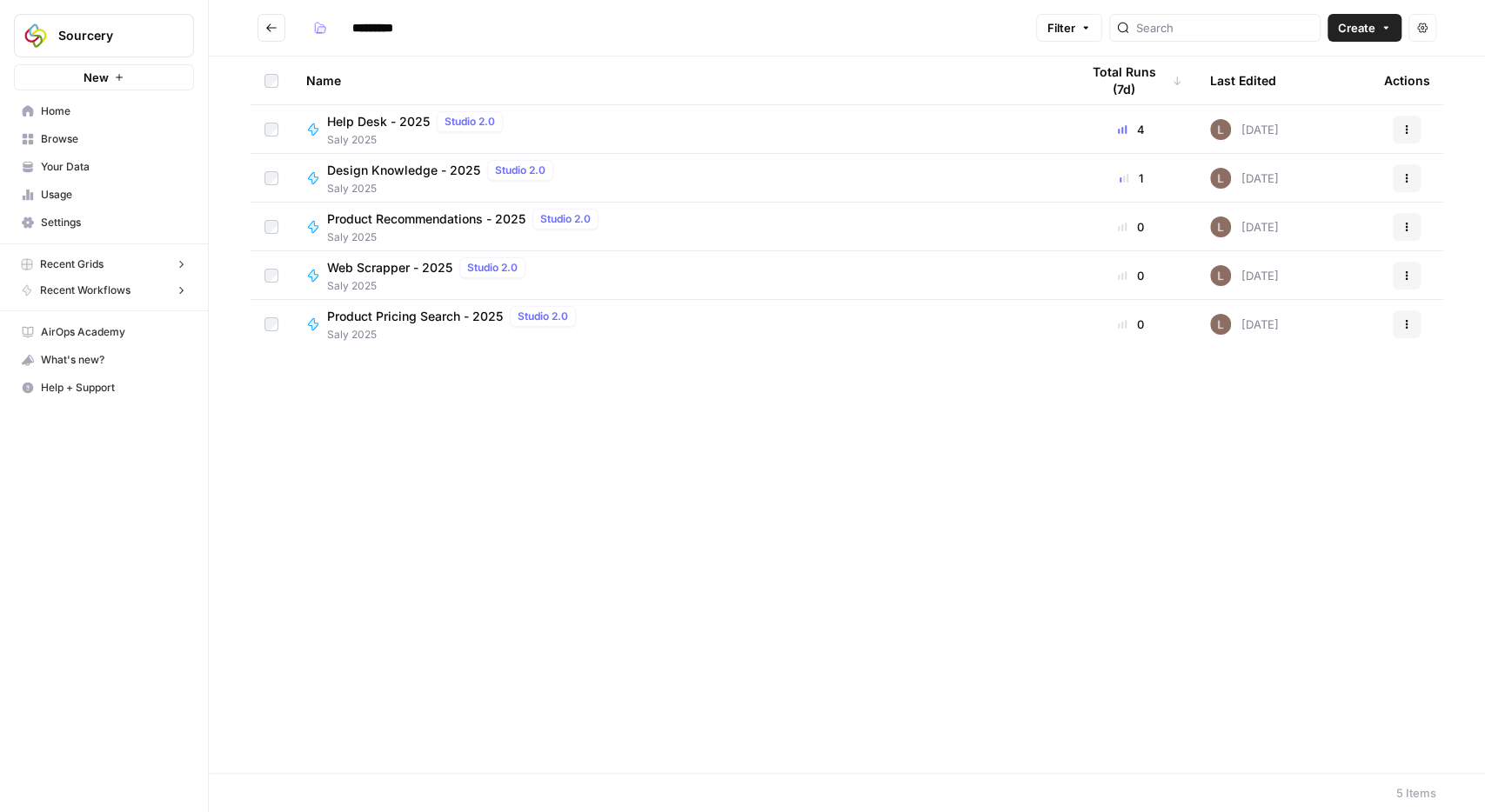
click at [386, 225] on span "Product Recommendations - 2025" at bounding box center [426, 219] width 199 height 17
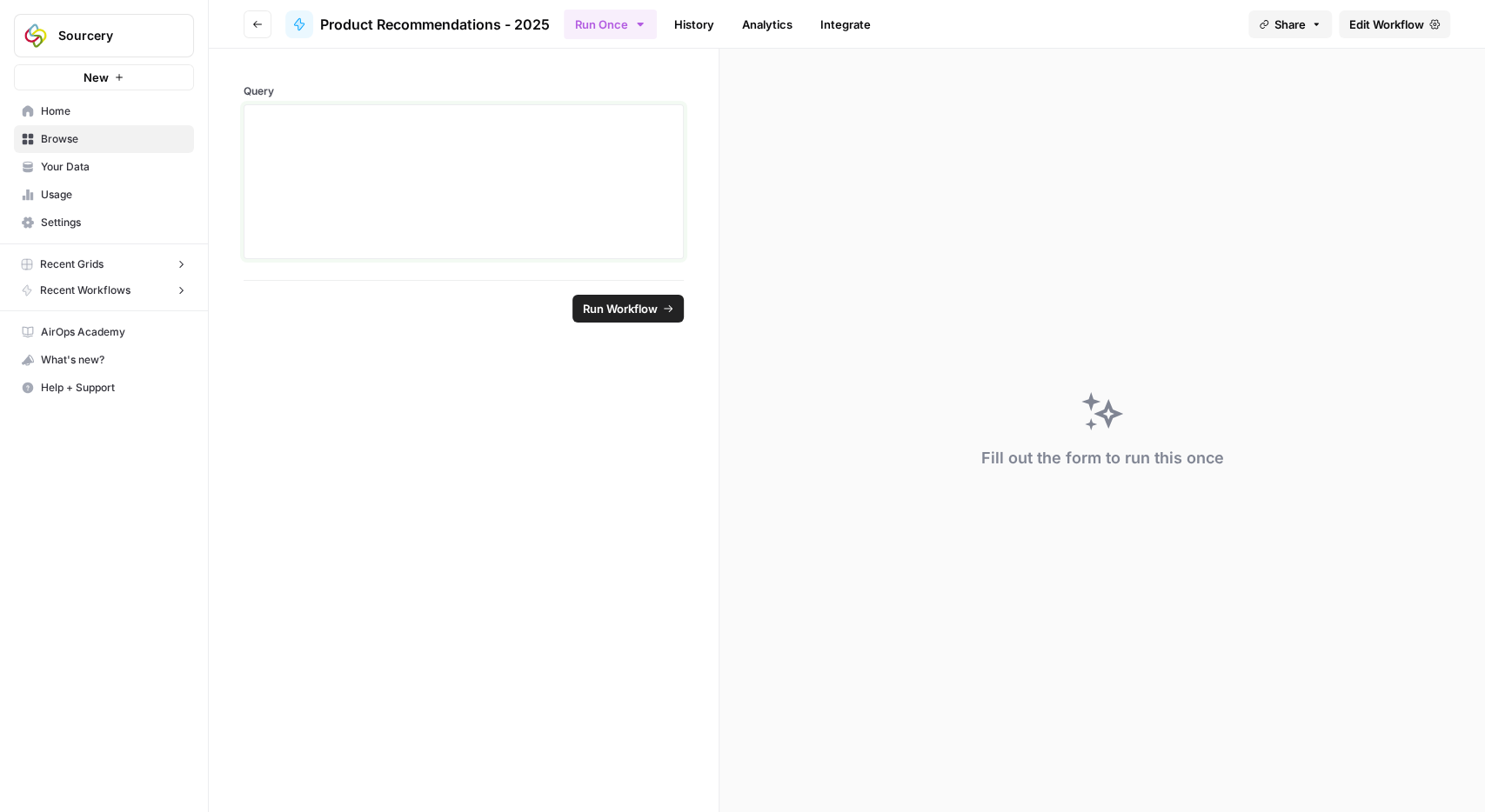
click at [328, 170] on div at bounding box center [463, 182] width 417 height 139
click at [664, 312] on icon "submit" at bounding box center [668, 309] width 11 height 11
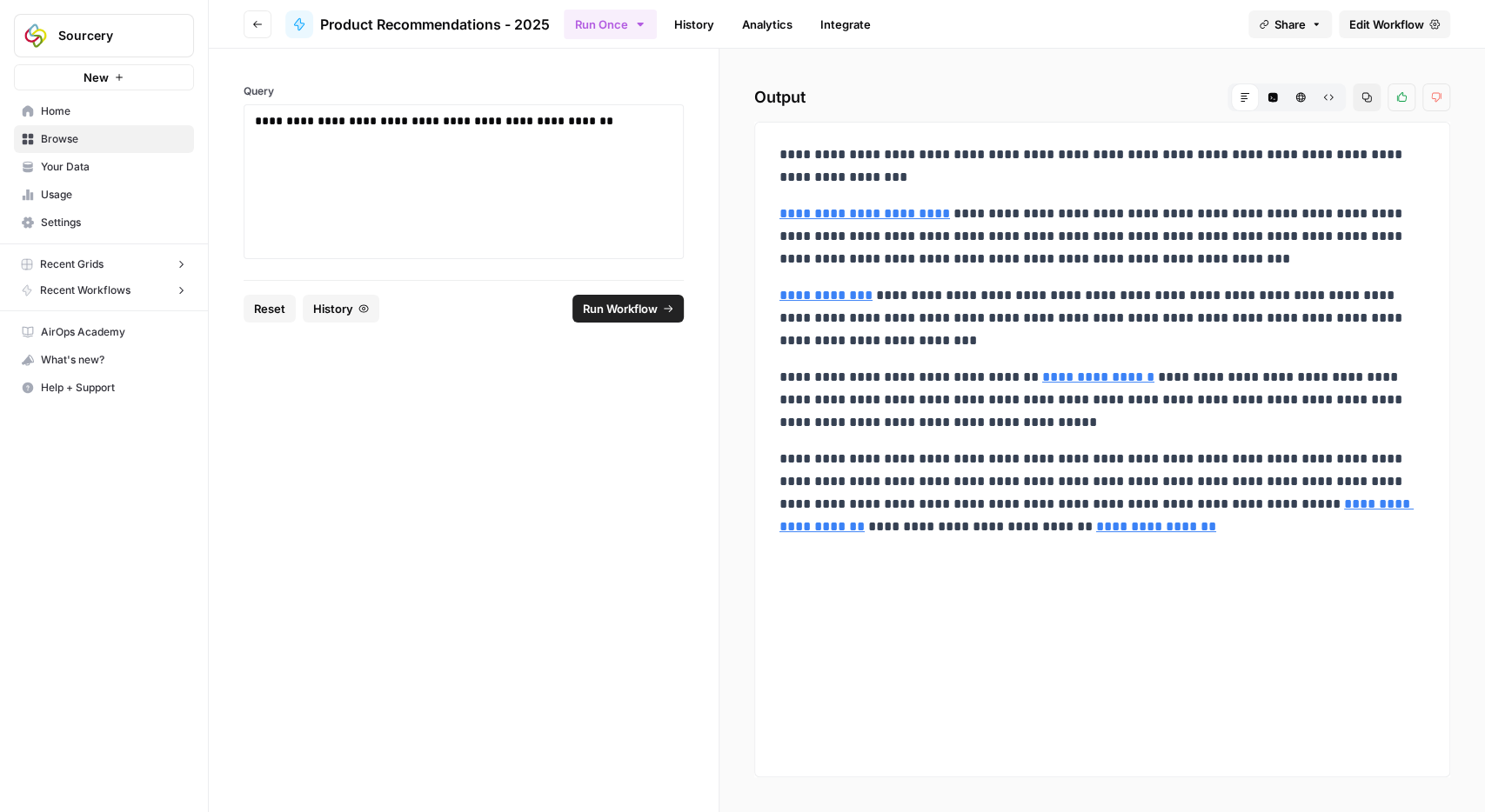
click at [1282, 16] on span "Share" at bounding box center [1290, 23] width 31 height 17
click at [1306, 70] on div at bounding box center [1314, 70] width 17 height 17
click at [1310, 106] on icon at bounding box center [1316, 108] width 13 height 13
click at [128, 142] on span "Browse" at bounding box center [113, 138] width 146 height 15
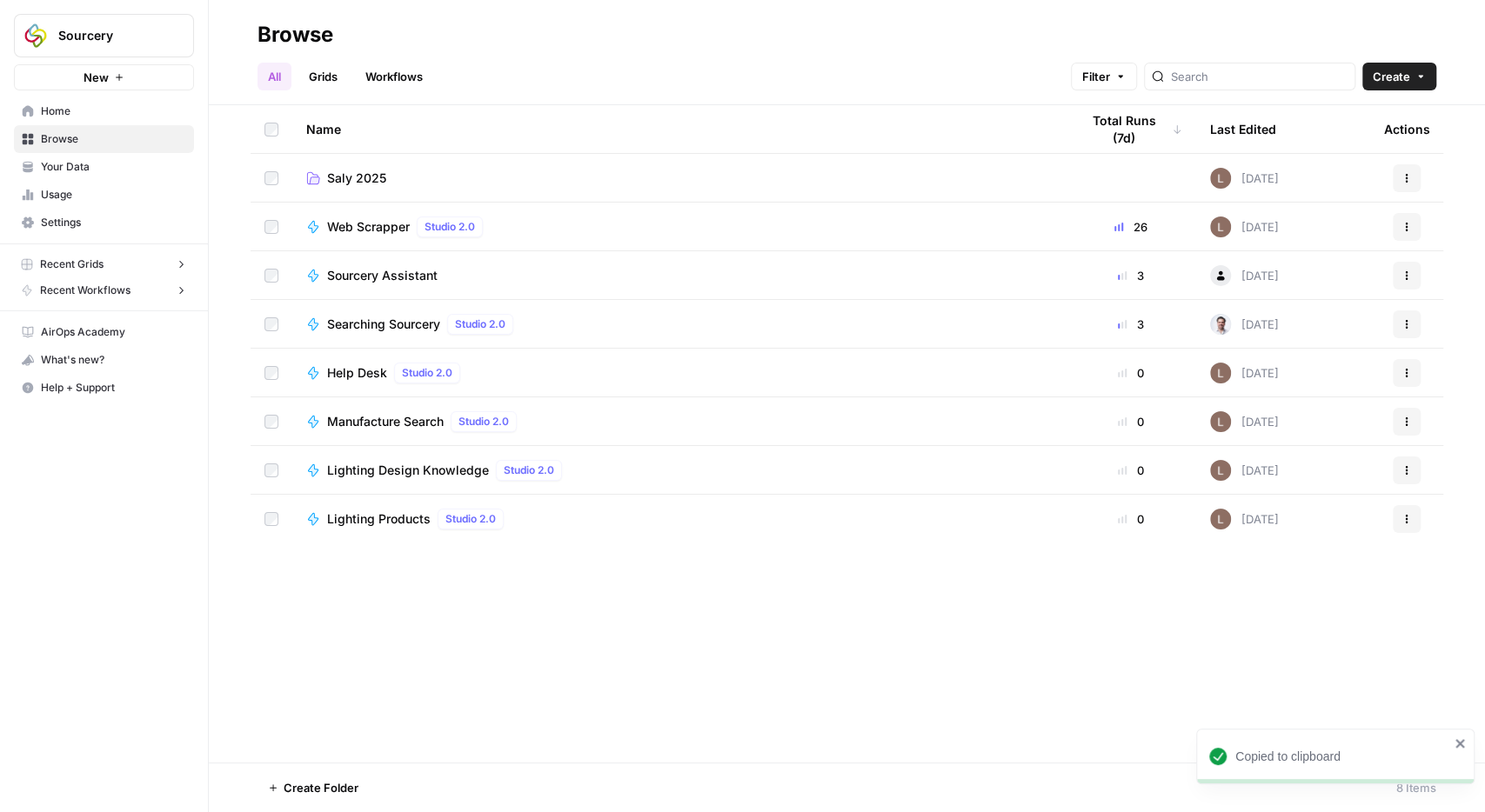
click at [333, 157] on td "Saly 2025" at bounding box center [679, 177] width 774 height 48
click at [351, 176] on span "Saly 2025" at bounding box center [357, 178] width 59 height 17
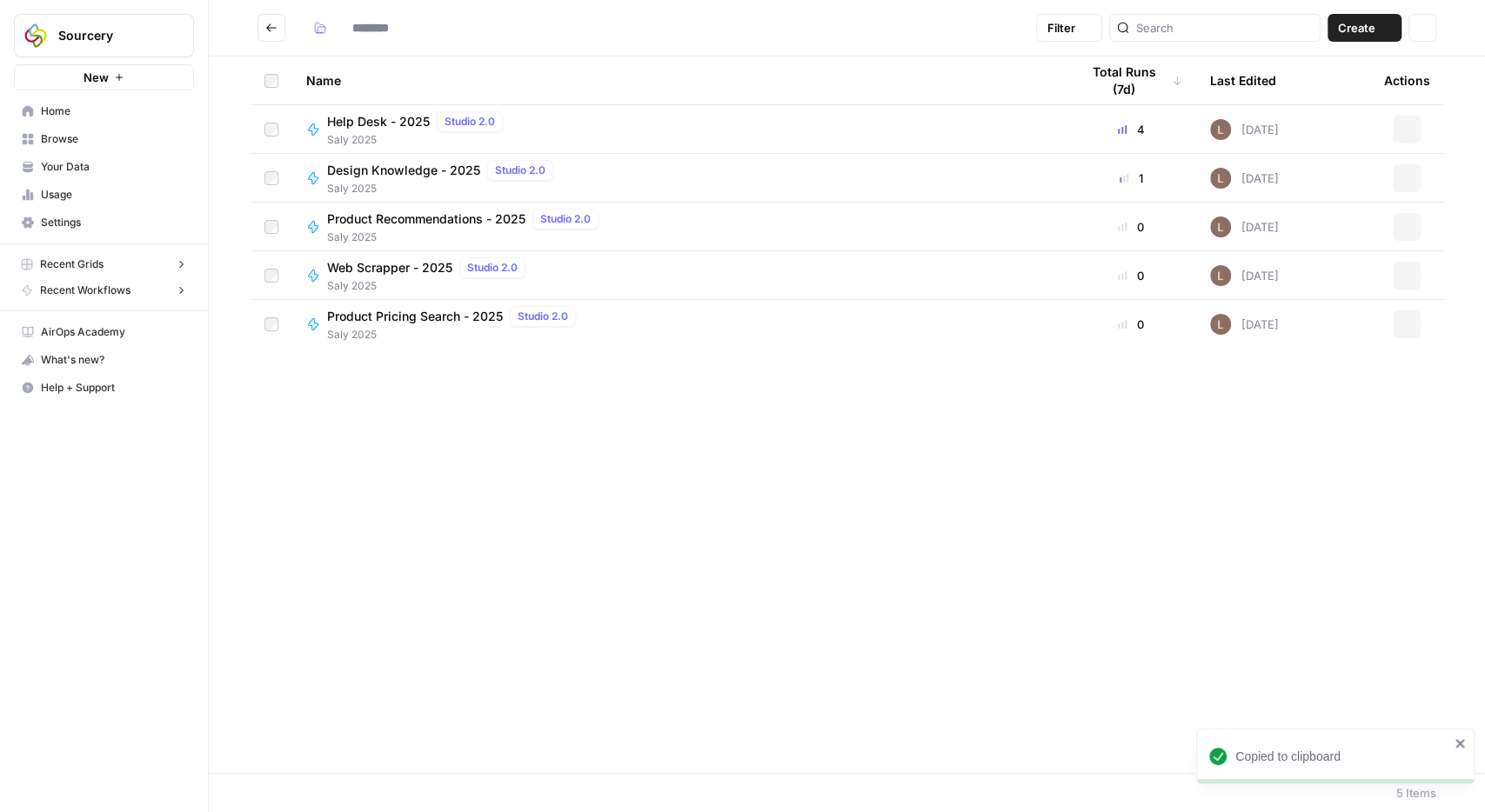
type input "*********"
click at [398, 271] on span "Web Scrapper - 2025" at bounding box center [389, 267] width 125 height 17
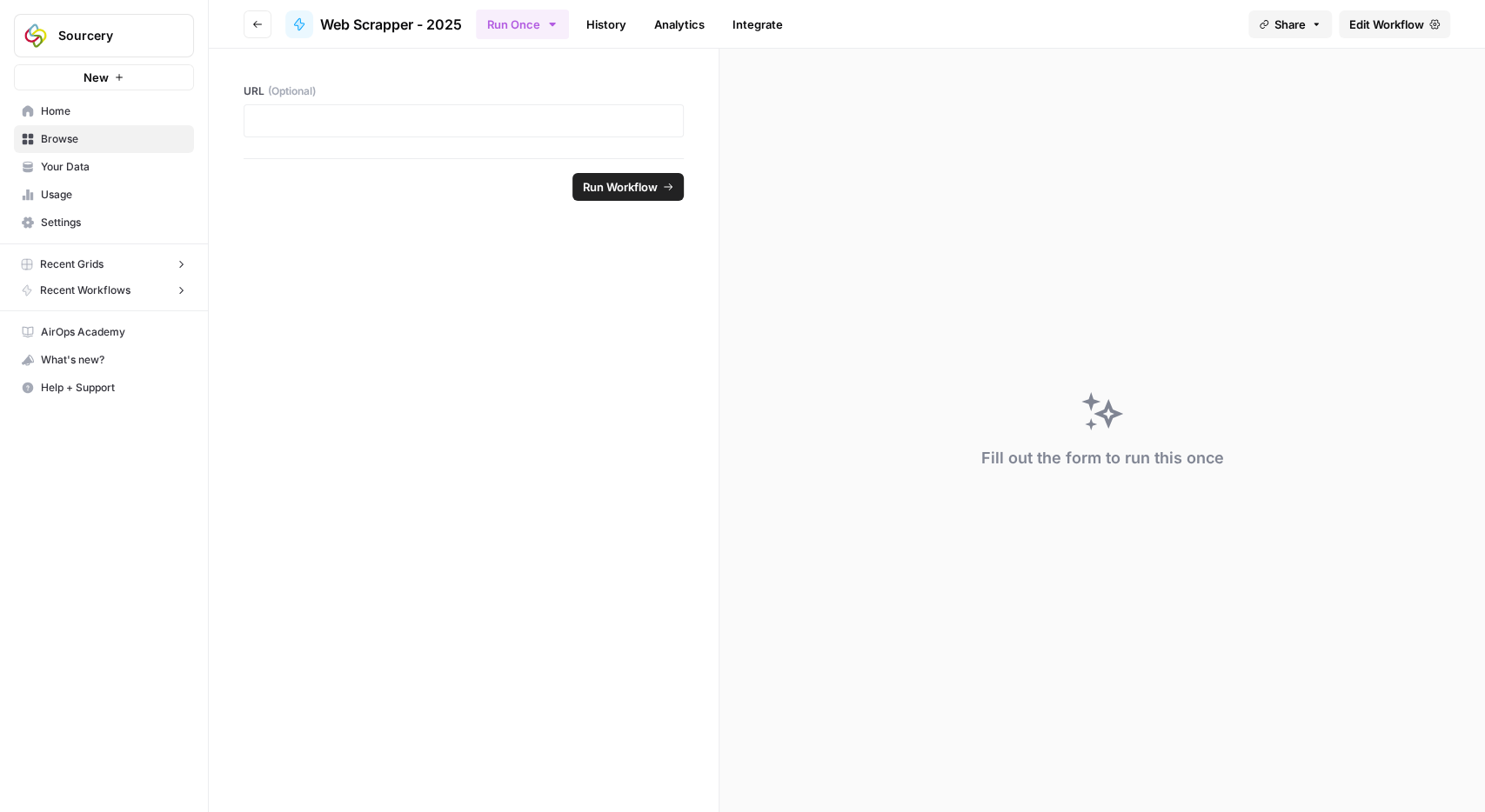
click at [629, 35] on link "History" at bounding box center [606, 24] width 61 height 28
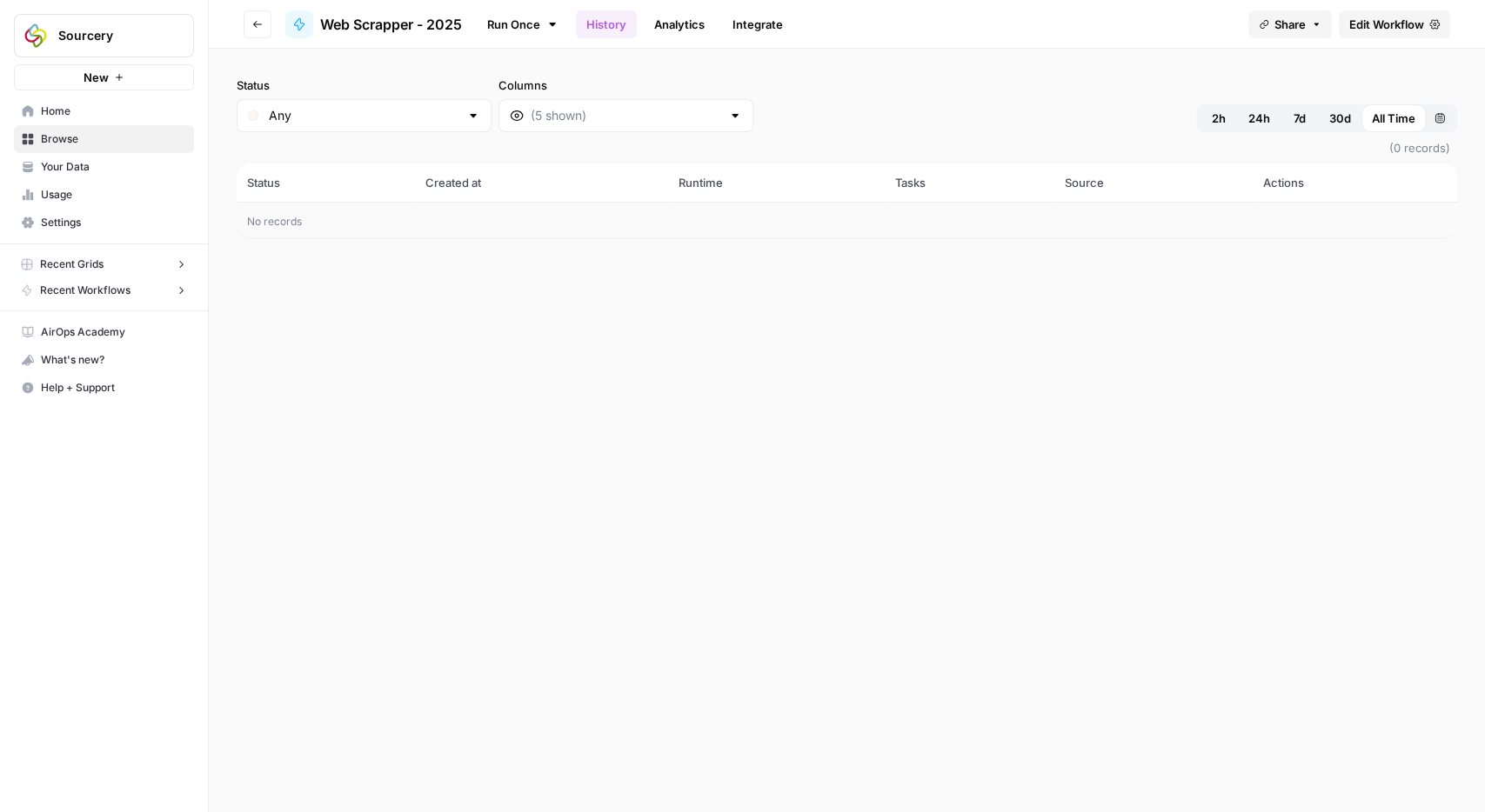
click at [519, 28] on link "Run Once" at bounding box center [523, 24] width 94 height 30
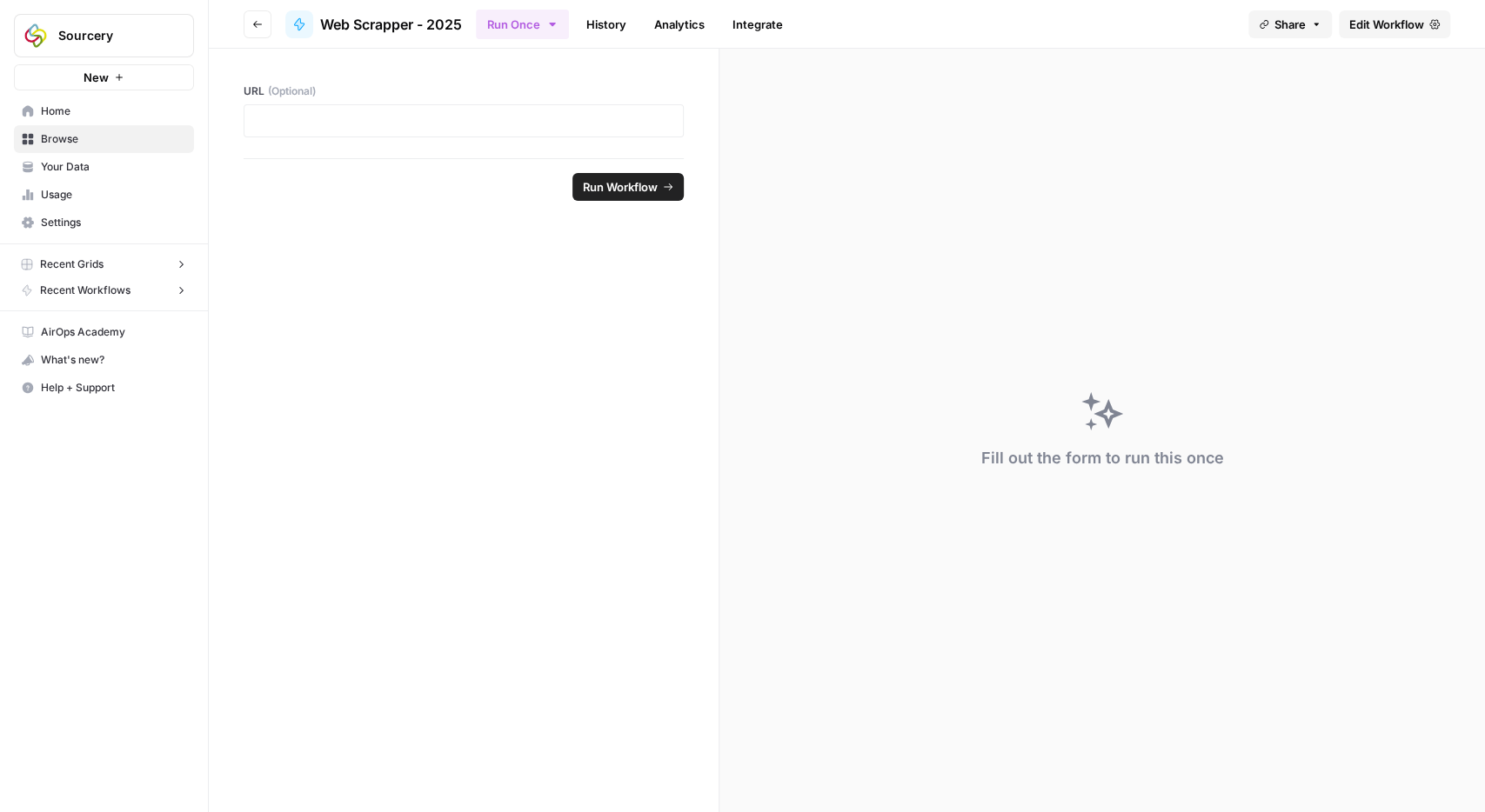
click at [341, 129] on div at bounding box center [463, 120] width 440 height 33
click at [467, 105] on div at bounding box center [463, 120] width 440 height 33
click at [466, 120] on p at bounding box center [463, 120] width 417 height 17
click at [504, 112] on p at bounding box center [463, 120] width 417 height 17
click at [649, 187] on span "Run Workflow" at bounding box center [620, 186] width 75 height 17
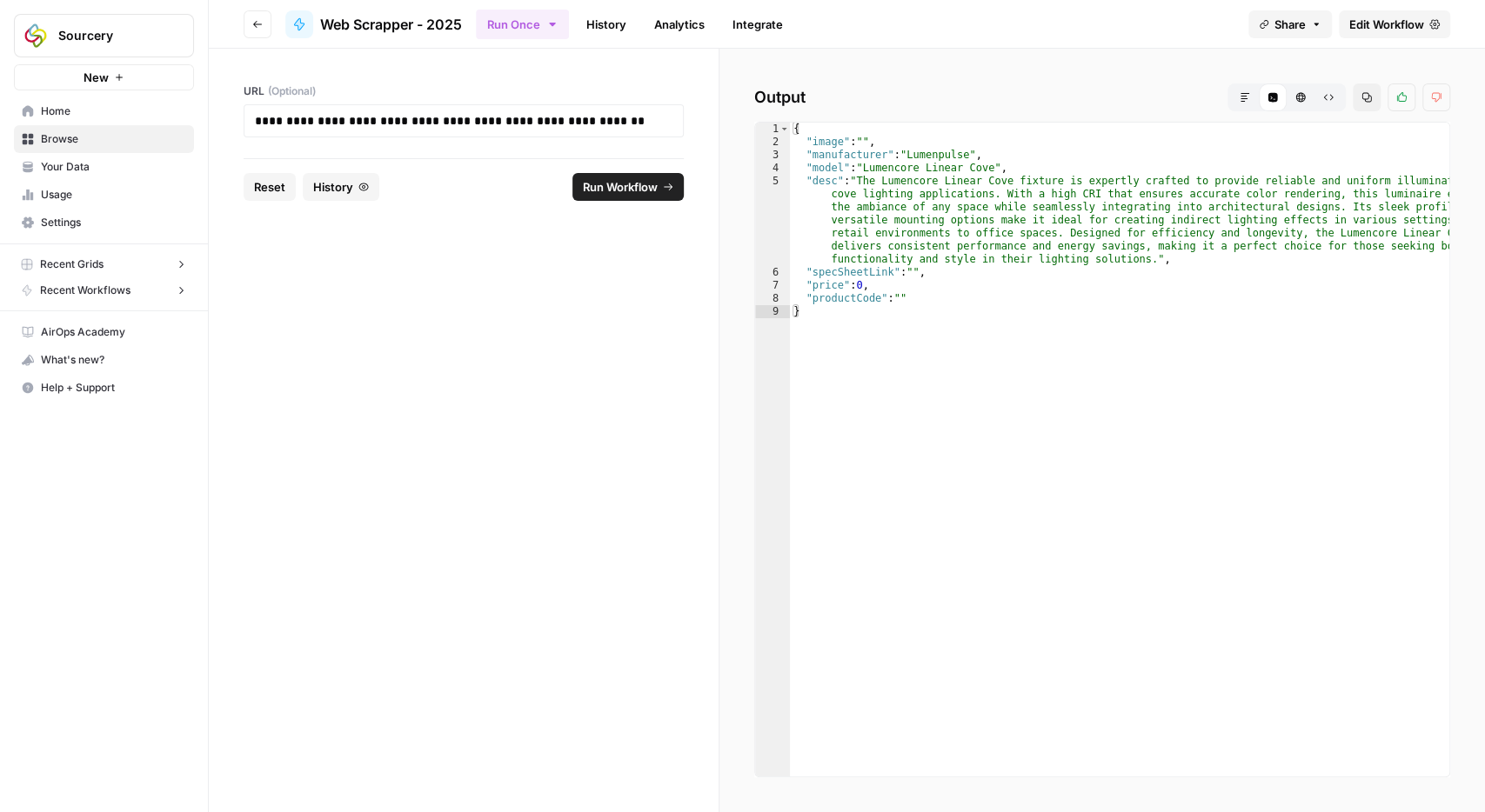
click at [1310, 32] on button "Share" at bounding box center [1290, 24] width 84 height 28
click at [1311, 110] on icon at bounding box center [1317, 109] width 12 height 13
